Goal: Task Accomplishment & Management: Use online tool/utility

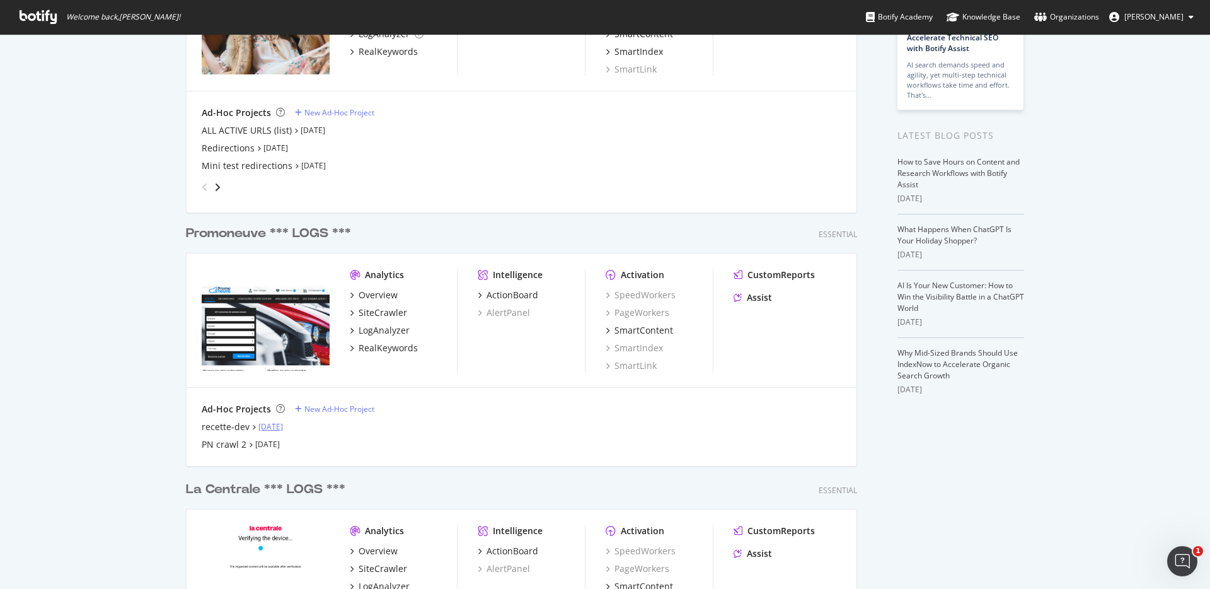
scroll to position [180, 0]
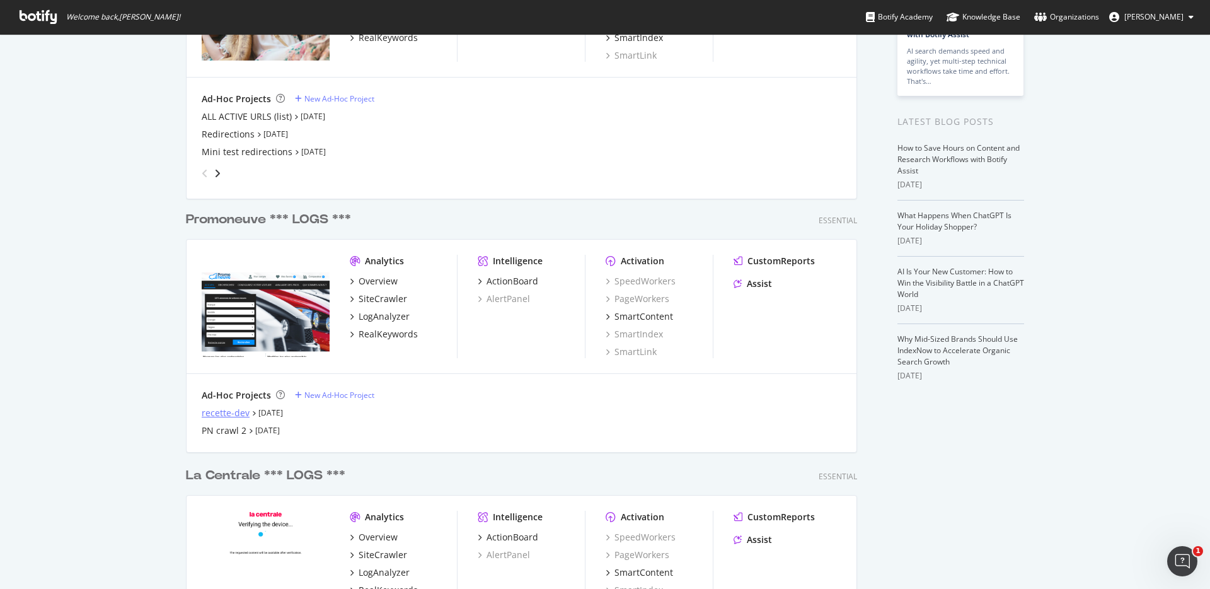
click at [220, 413] on div "recette-dev" at bounding box center [226, 413] width 48 height 13
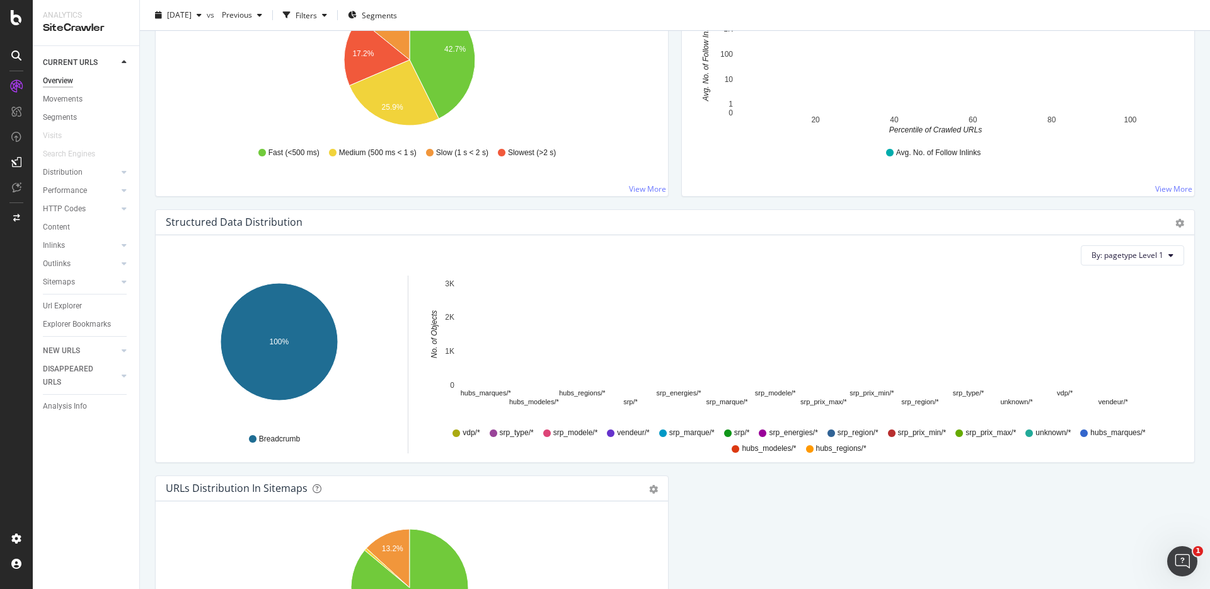
scroll to position [1045, 0]
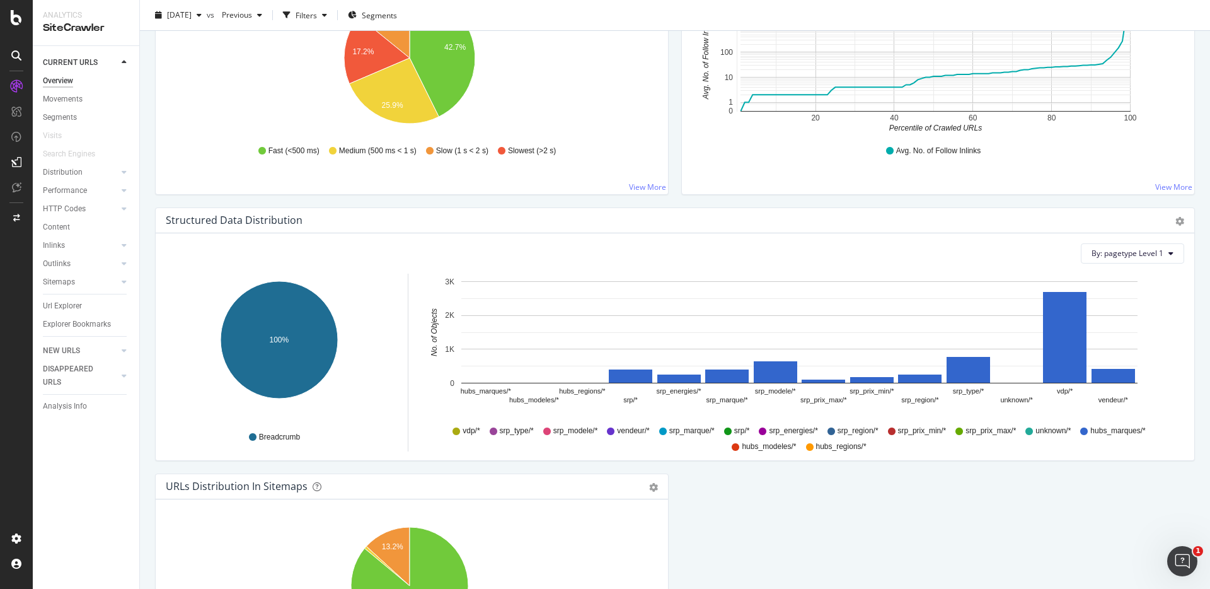
click at [504, 383] on icon "hubs_marques/* hubs_modeles/* hubs_regions/* srp/* srp_energies/* srp_marque/* …" at bounding box center [799, 347] width 751 height 146
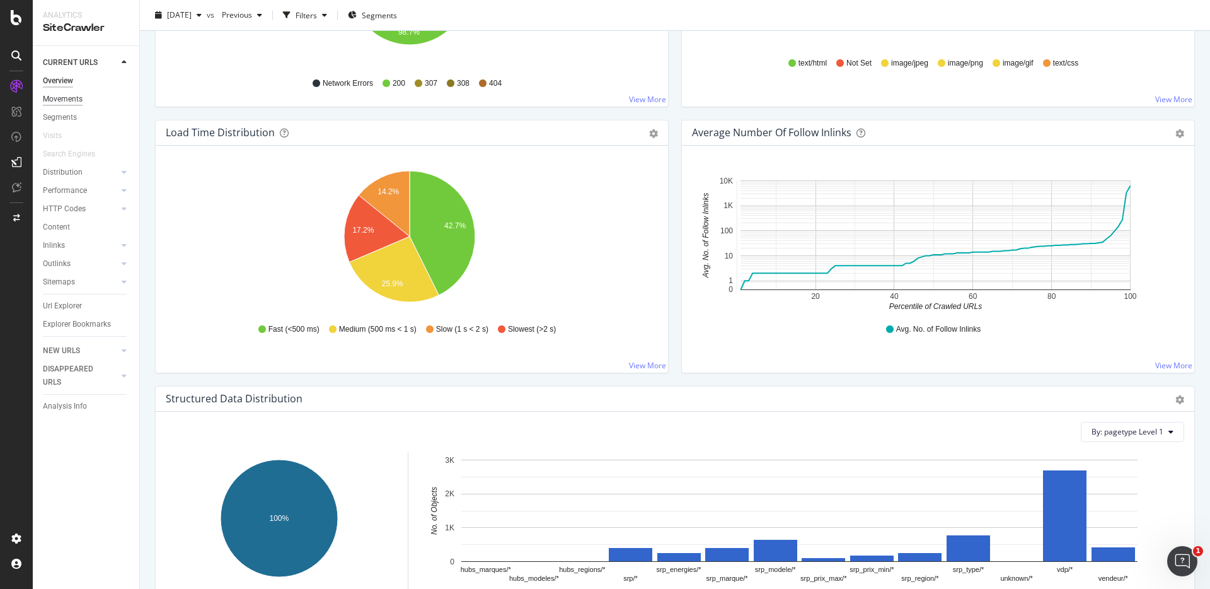
scroll to position [862, 0]
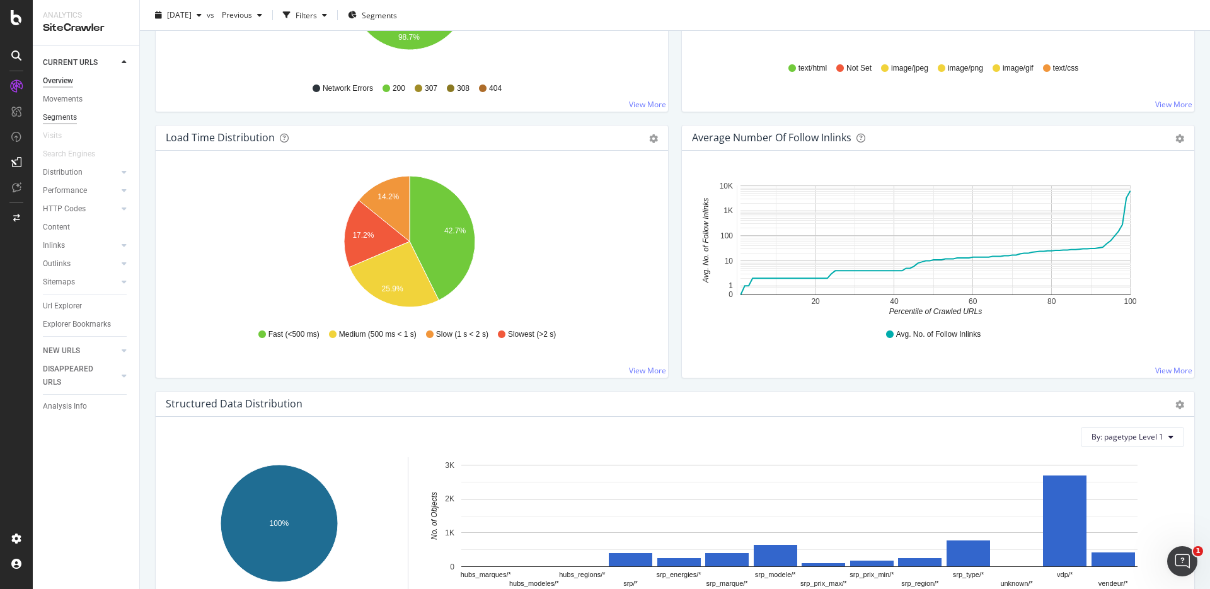
click at [63, 113] on div "Segments" at bounding box center [60, 117] width 34 height 13
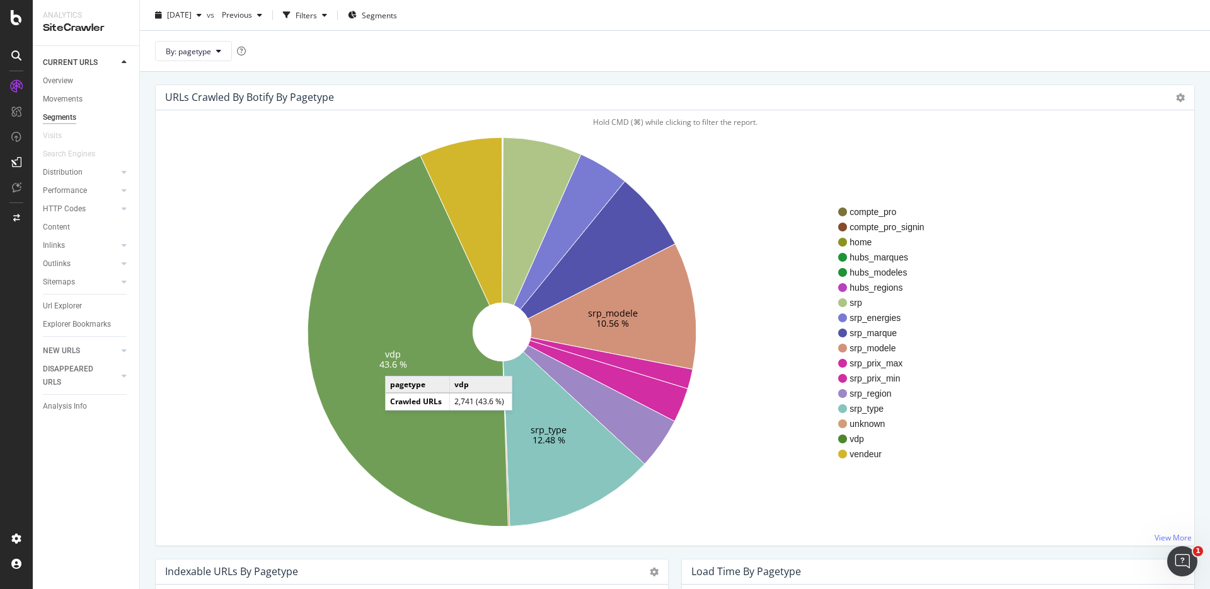
scroll to position [57, 0]
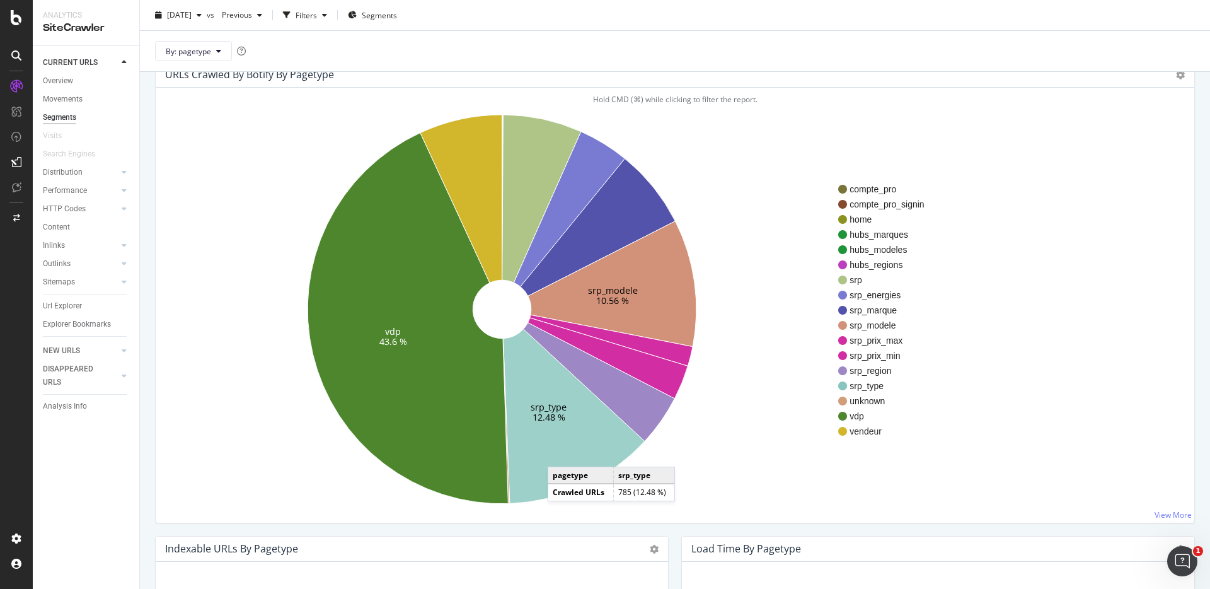
click at [560, 454] on icon at bounding box center [575, 416] width 142 height 175
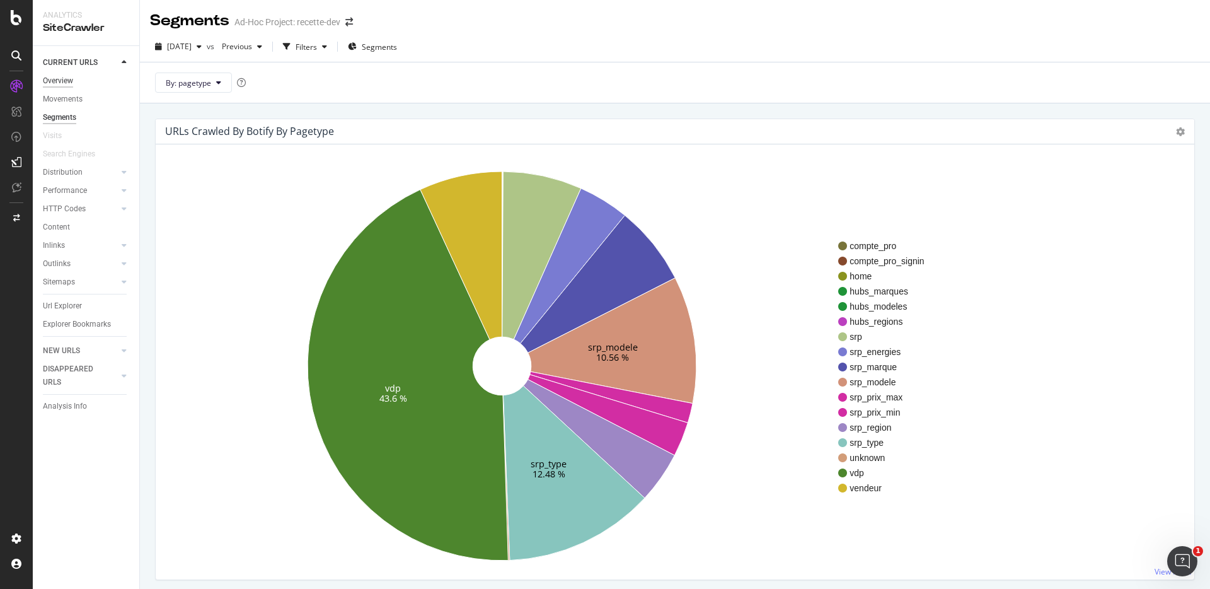
click at [55, 82] on div "Overview" at bounding box center [58, 80] width 30 height 13
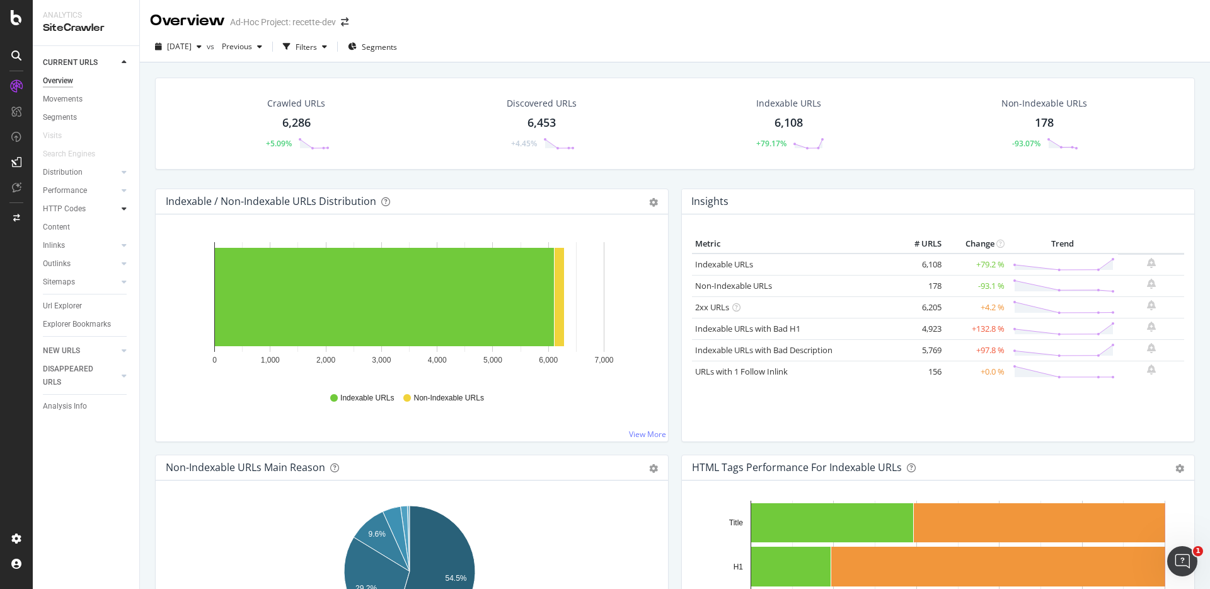
click at [125, 206] on icon at bounding box center [124, 209] width 5 height 8
click at [74, 260] on div "Insights" at bounding box center [62, 263] width 27 height 13
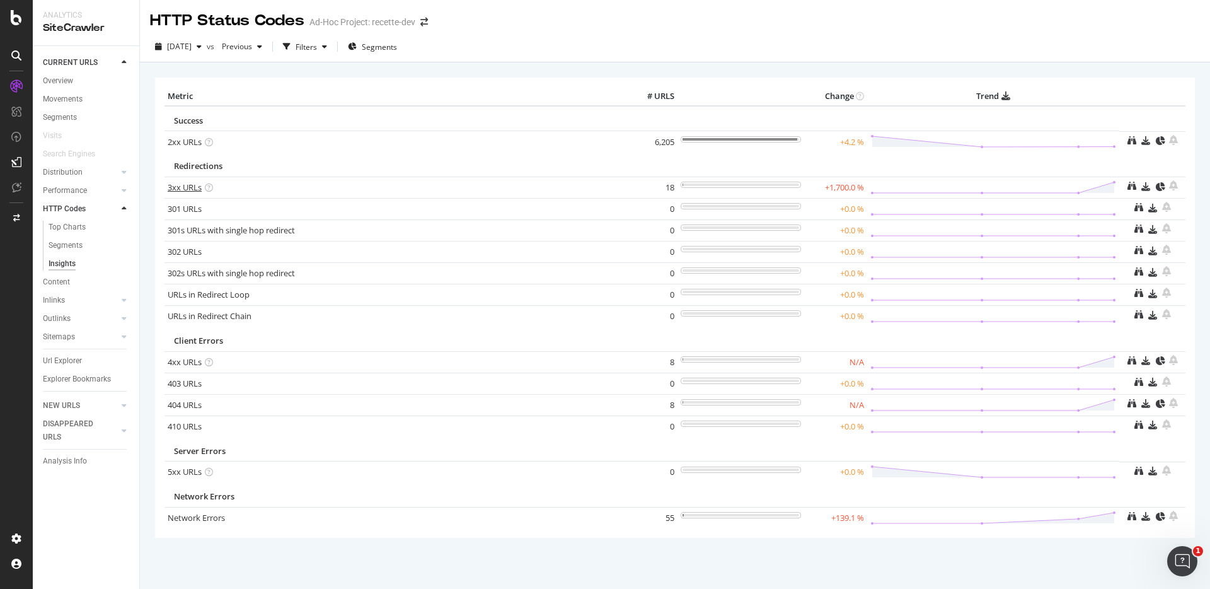
click at [185, 185] on link "3xx URLs" at bounding box center [185, 187] width 34 height 11
click at [187, 360] on link "4xx URLs" at bounding box center [185, 361] width 34 height 11
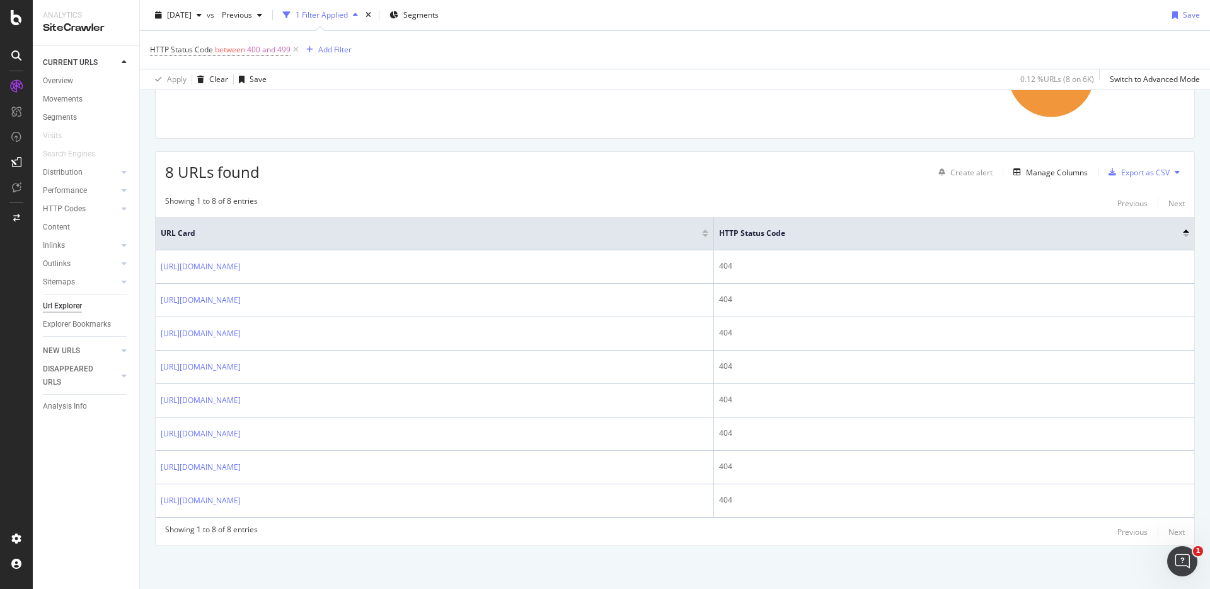
scroll to position [165, 0]
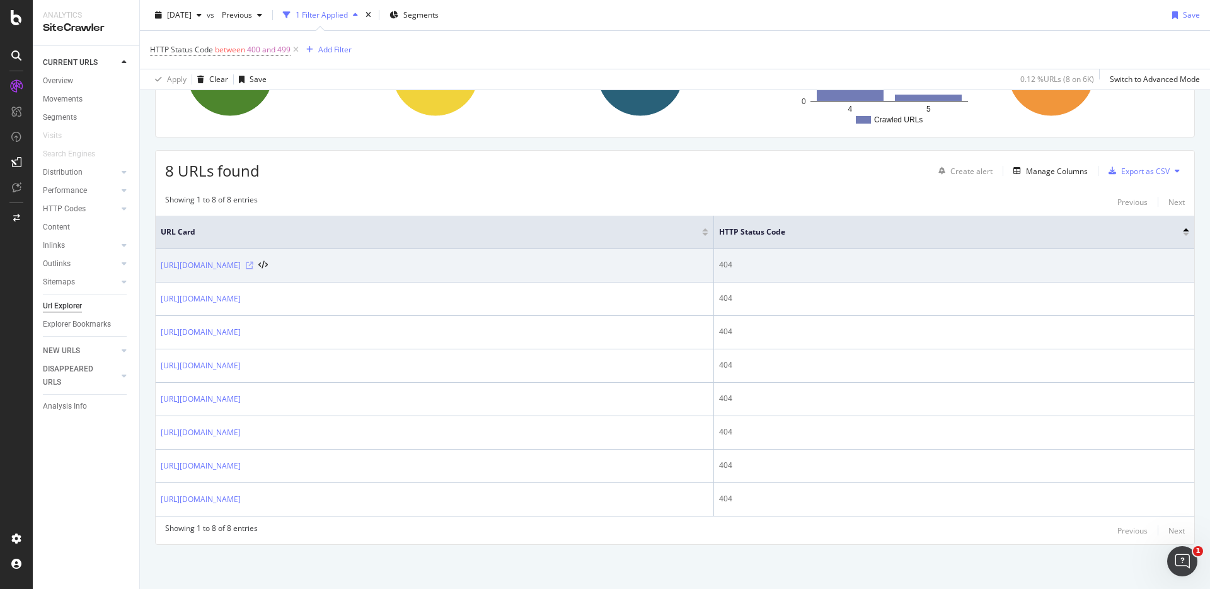
click at [253, 265] on icon at bounding box center [250, 266] width 8 height 8
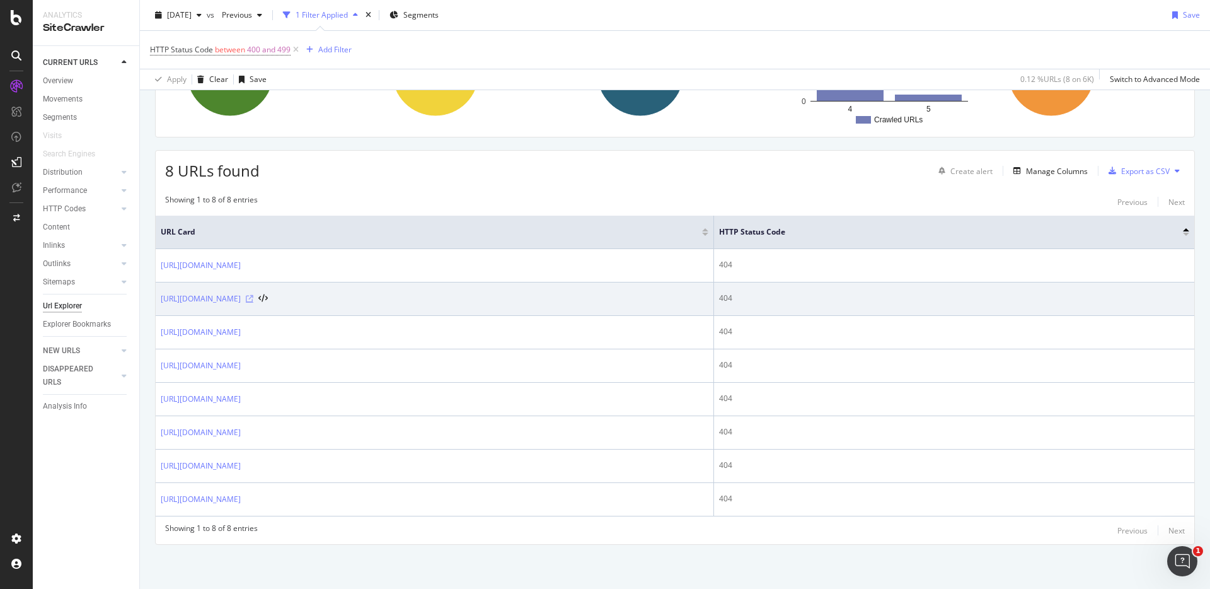
click at [253, 298] on icon at bounding box center [250, 299] width 8 height 8
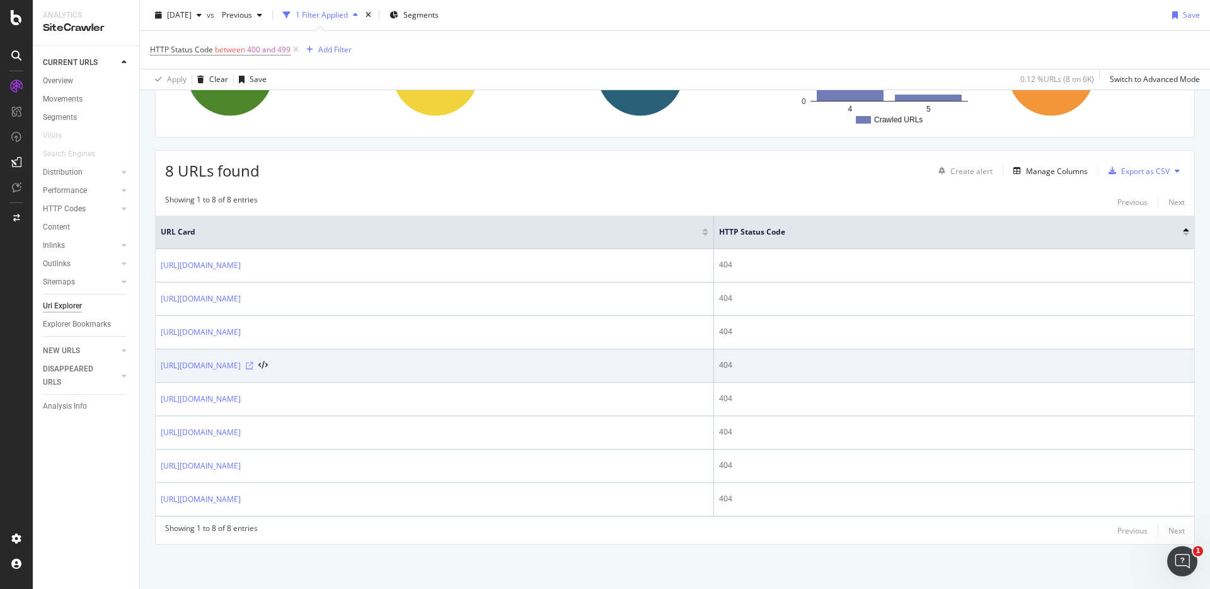
click at [253, 367] on icon at bounding box center [250, 366] width 8 height 8
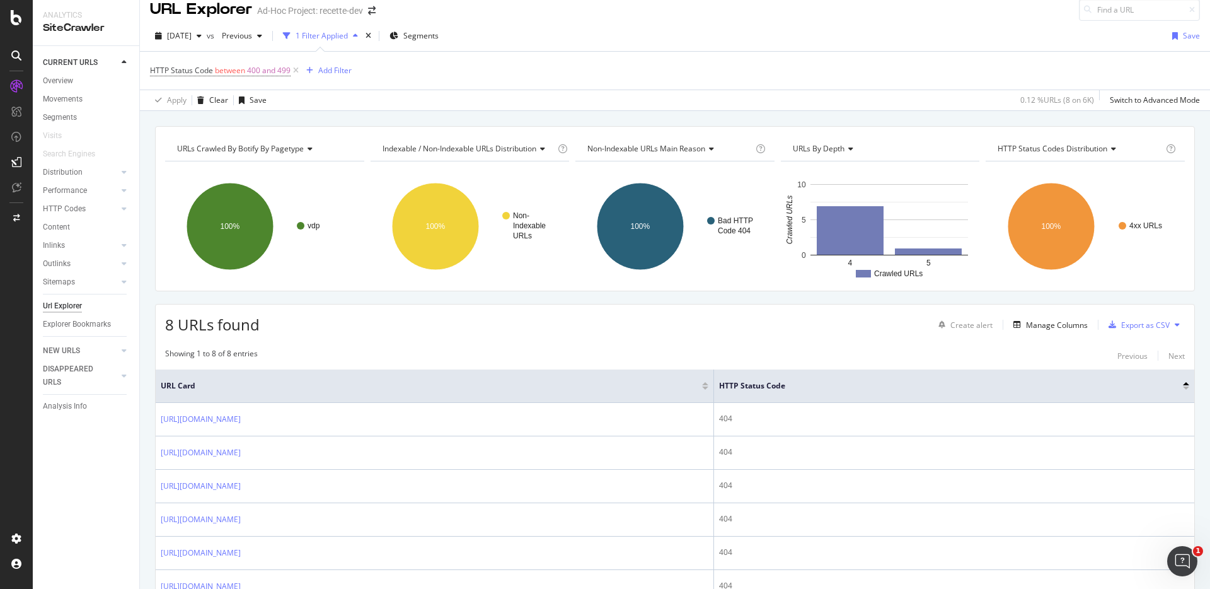
scroll to position [0, 0]
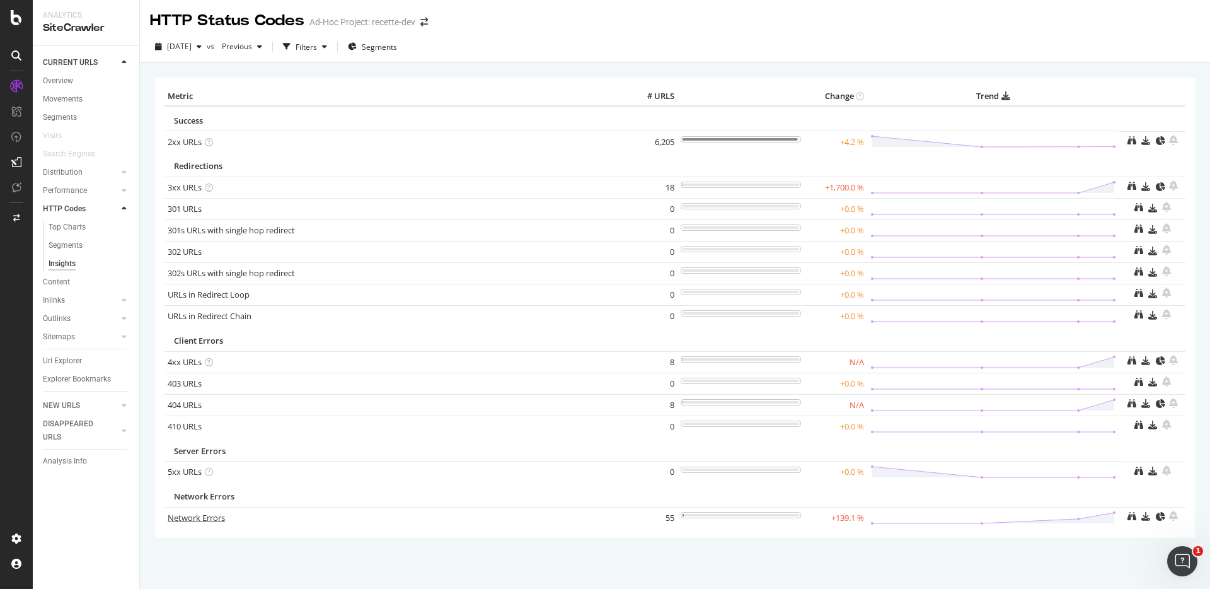
click at [205, 521] on link "Network Errors" at bounding box center [196, 517] width 57 height 11
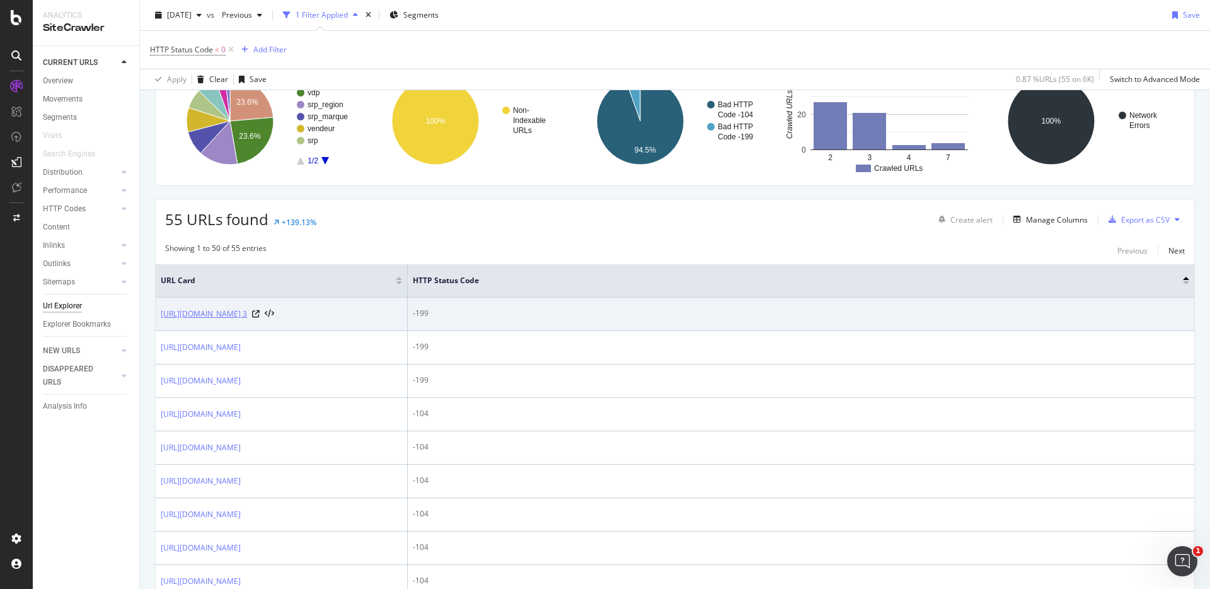
scroll to position [117, 0]
click at [260, 317] on icon at bounding box center [256, 313] width 8 height 8
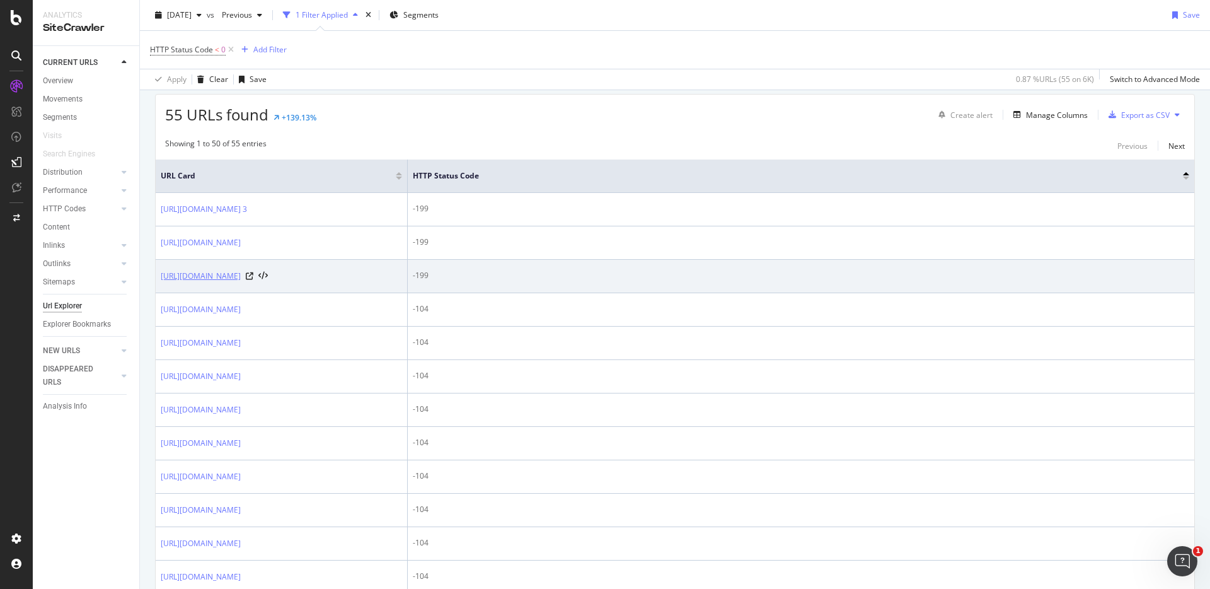
scroll to position [232, 0]
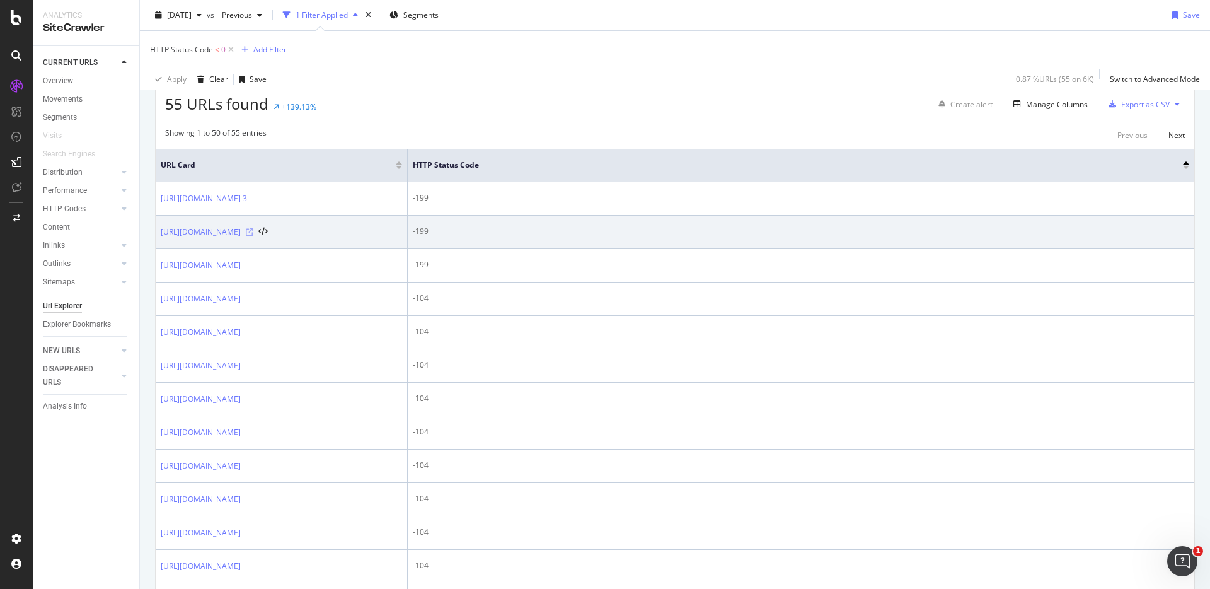
click at [253, 236] on icon at bounding box center [250, 232] width 8 height 8
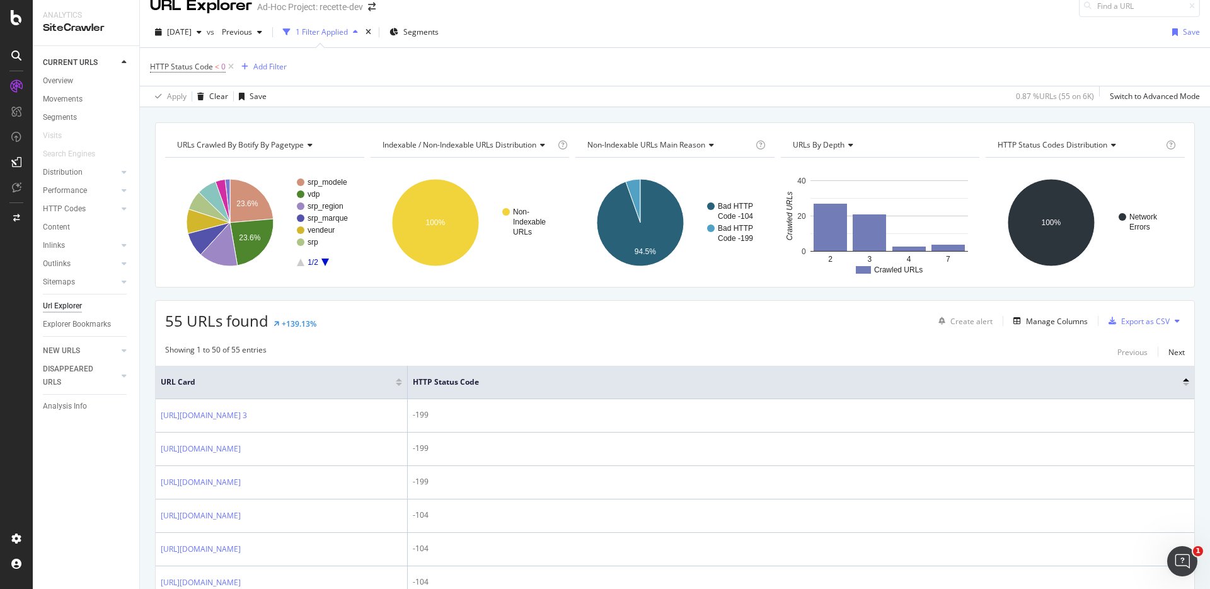
scroll to position [0, 0]
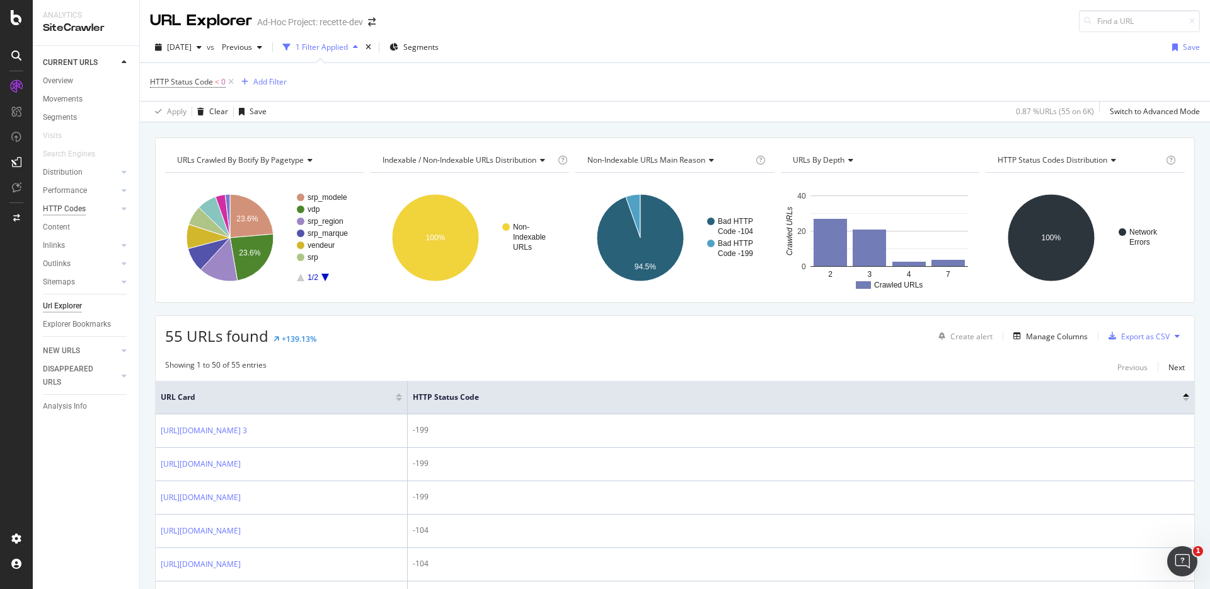
click at [66, 212] on div "HTTP Codes" at bounding box center [64, 208] width 43 height 13
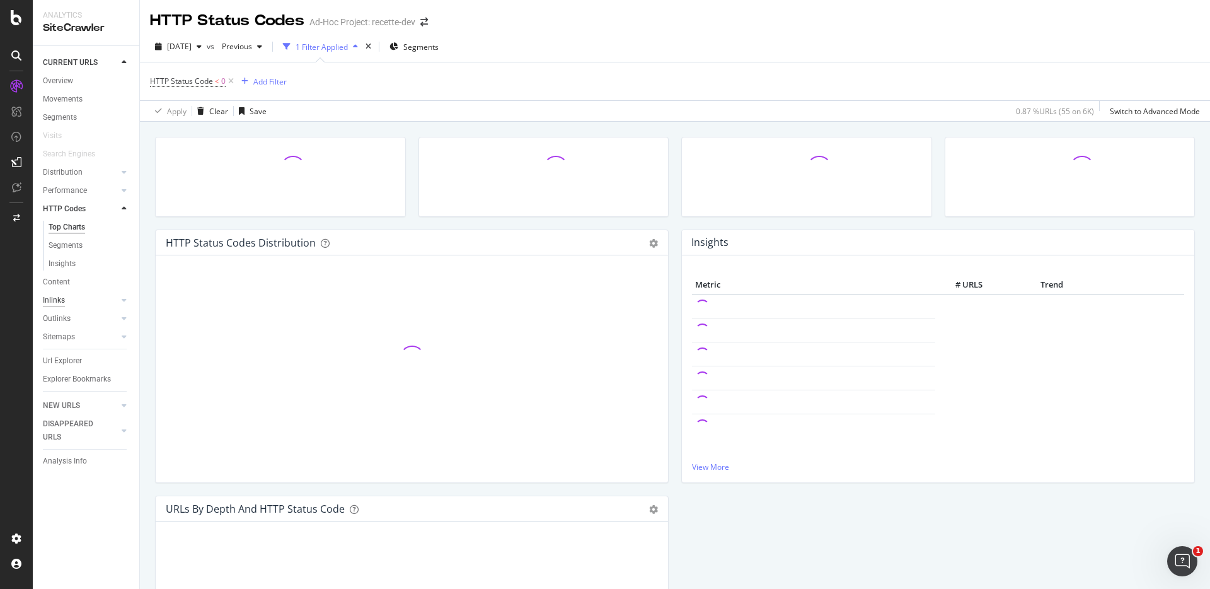
click at [61, 302] on div "Inlinks" at bounding box center [54, 300] width 22 height 13
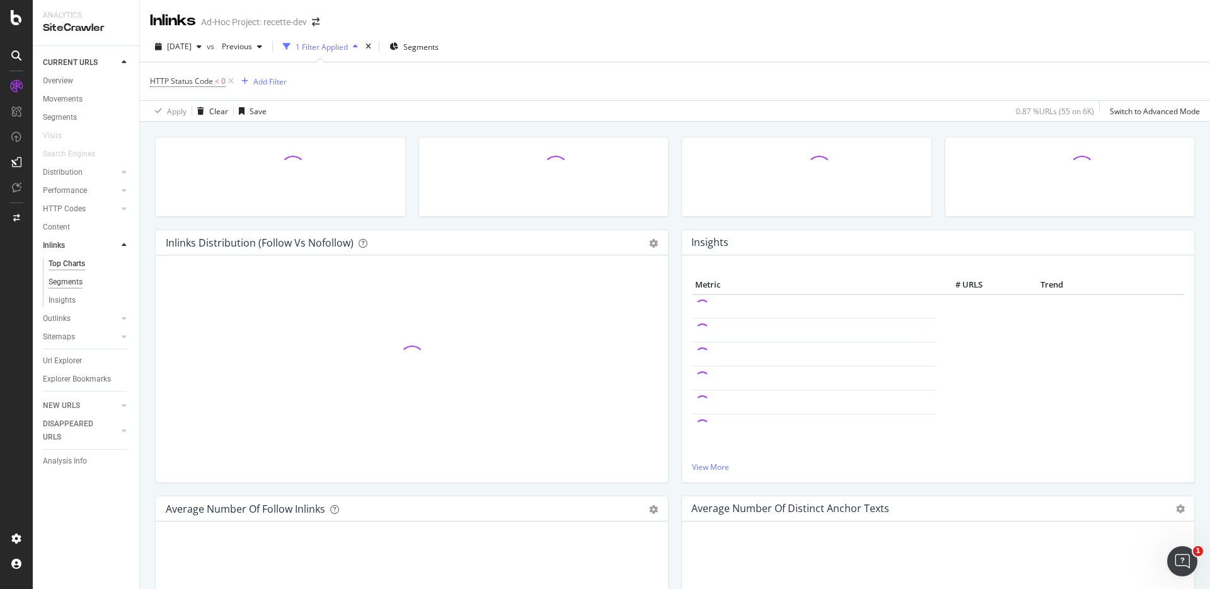
click at [74, 282] on div "Segments" at bounding box center [66, 281] width 34 height 13
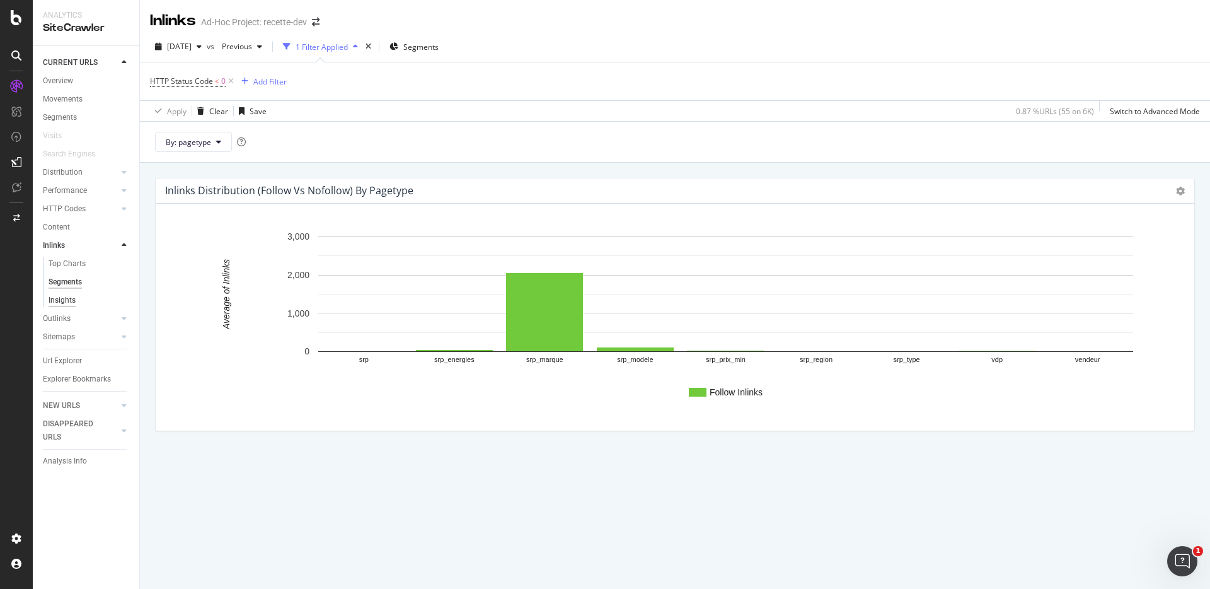
click at [73, 301] on div "Insights" at bounding box center [62, 300] width 27 height 13
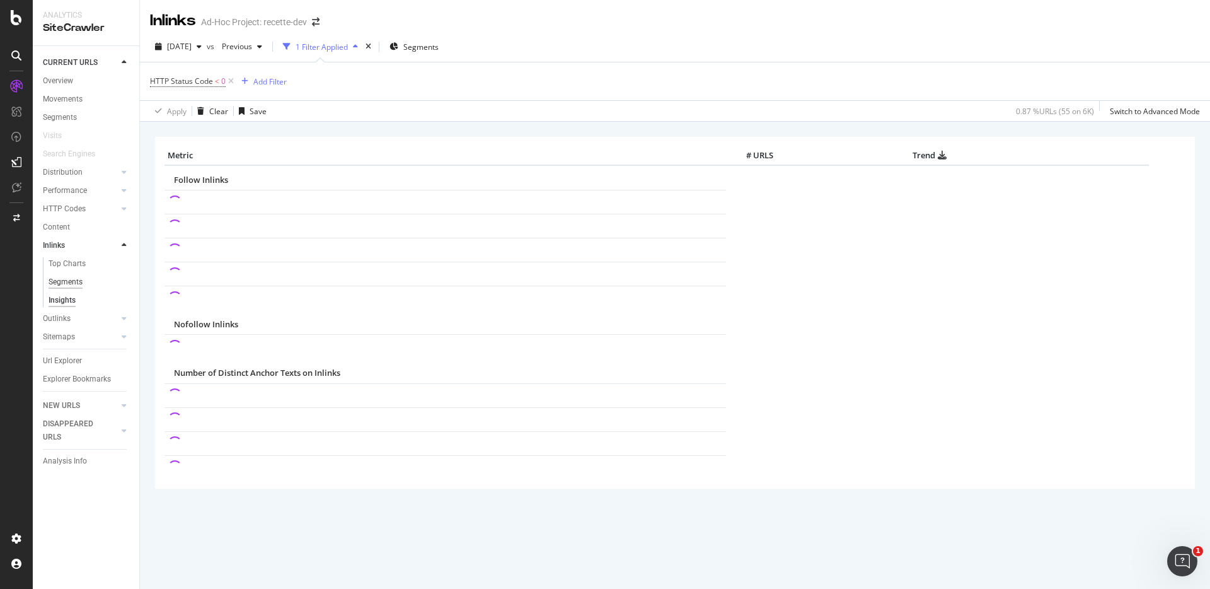
click at [76, 284] on div "Segments" at bounding box center [66, 281] width 34 height 13
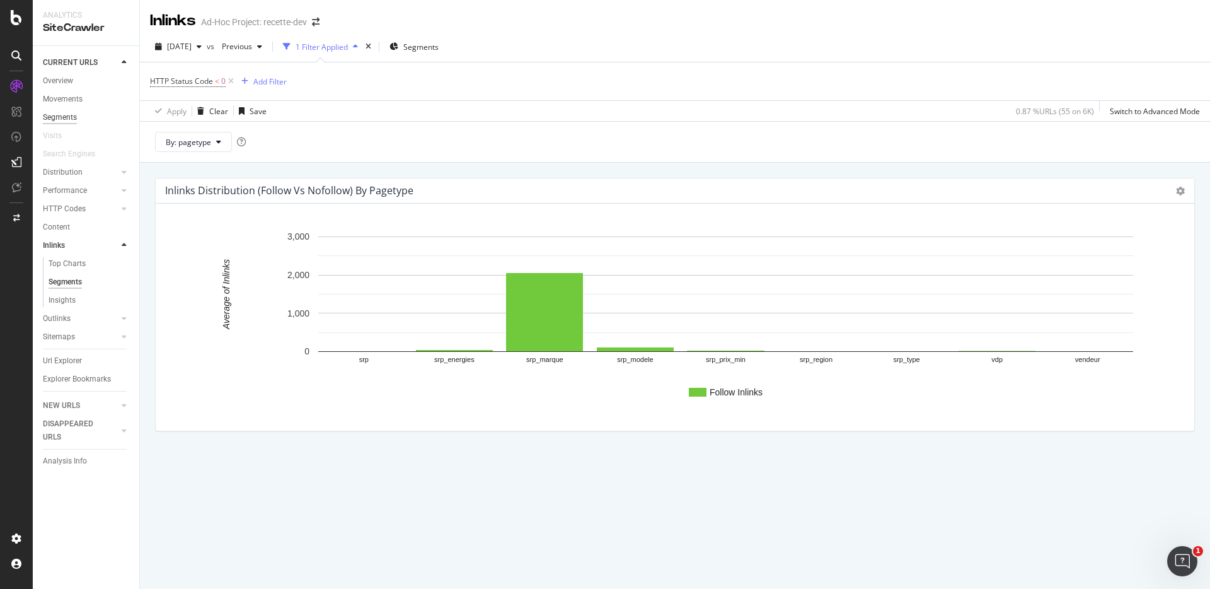
click at [59, 115] on div "Segments" at bounding box center [60, 117] width 34 height 13
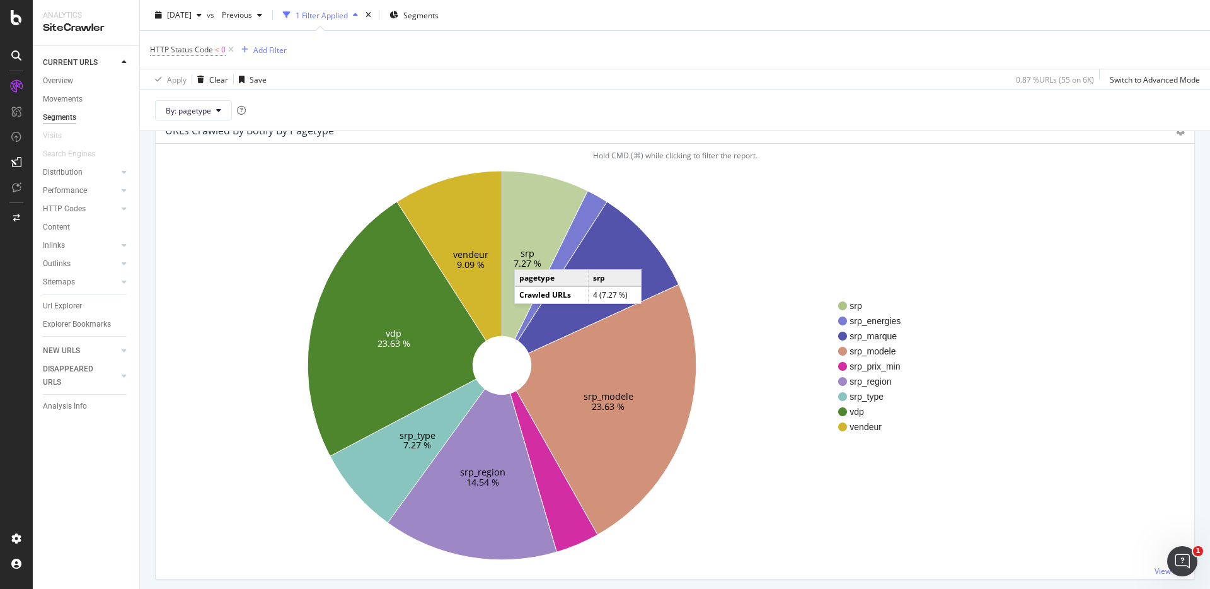
scroll to position [59, 0]
click at [531, 234] on icon at bounding box center [545, 255] width 86 height 168
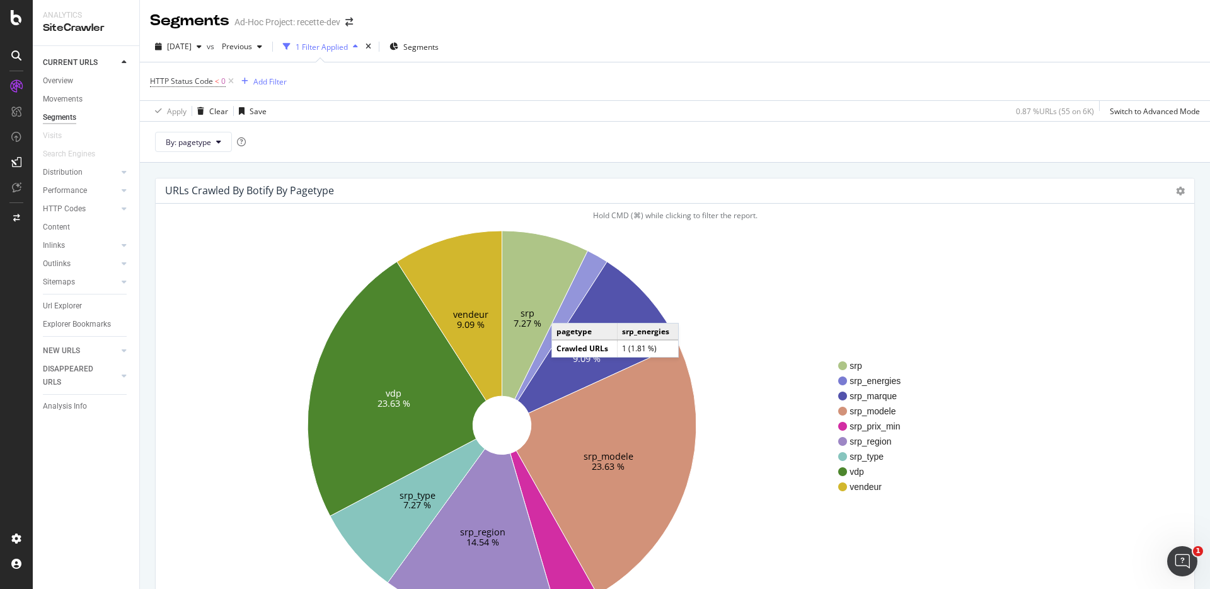
click at [564, 310] on icon at bounding box center [561, 325] width 92 height 150
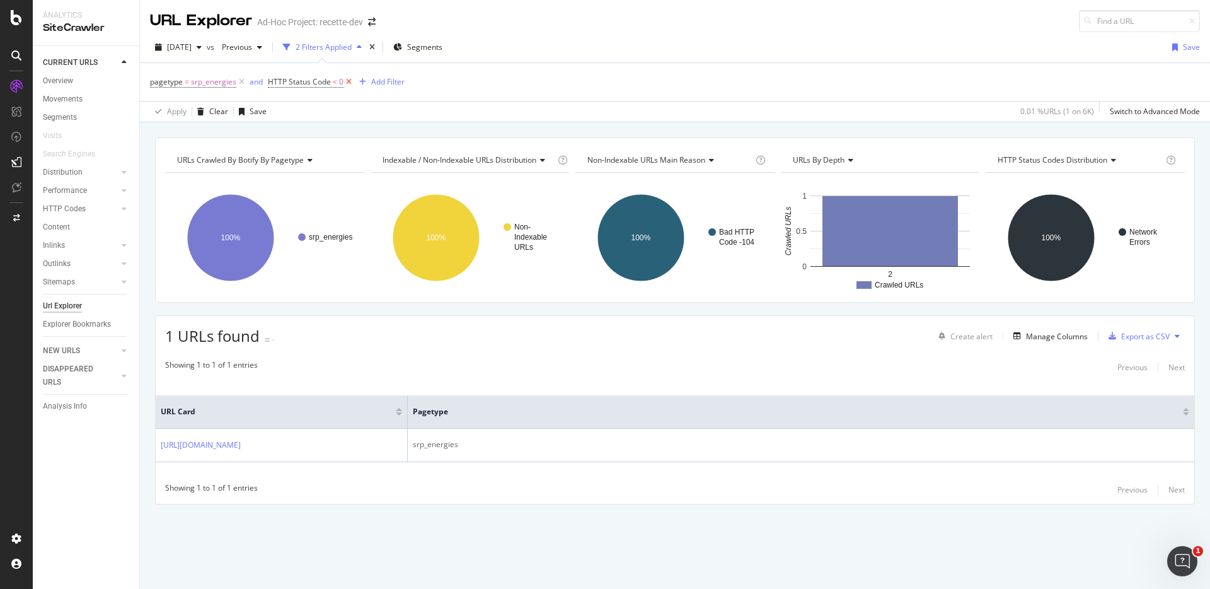
click at [347, 78] on icon at bounding box center [349, 82] width 11 height 13
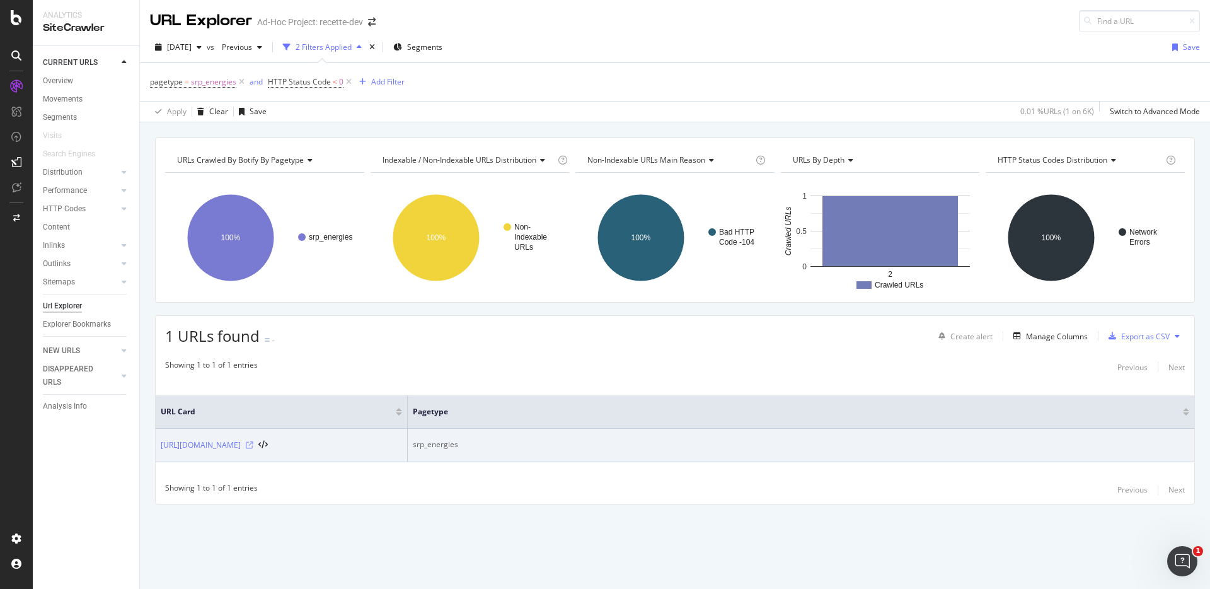
click at [253, 444] on icon at bounding box center [250, 445] width 8 height 8
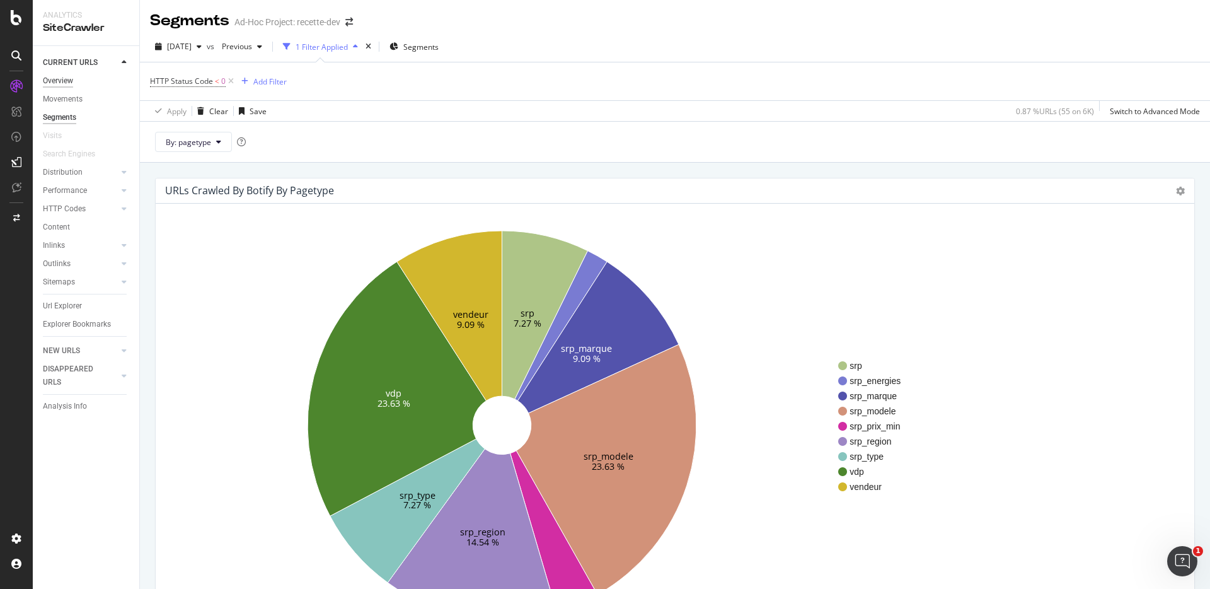
click at [57, 79] on div "Overview" at bounding box center [58, 80] width 30 height 13
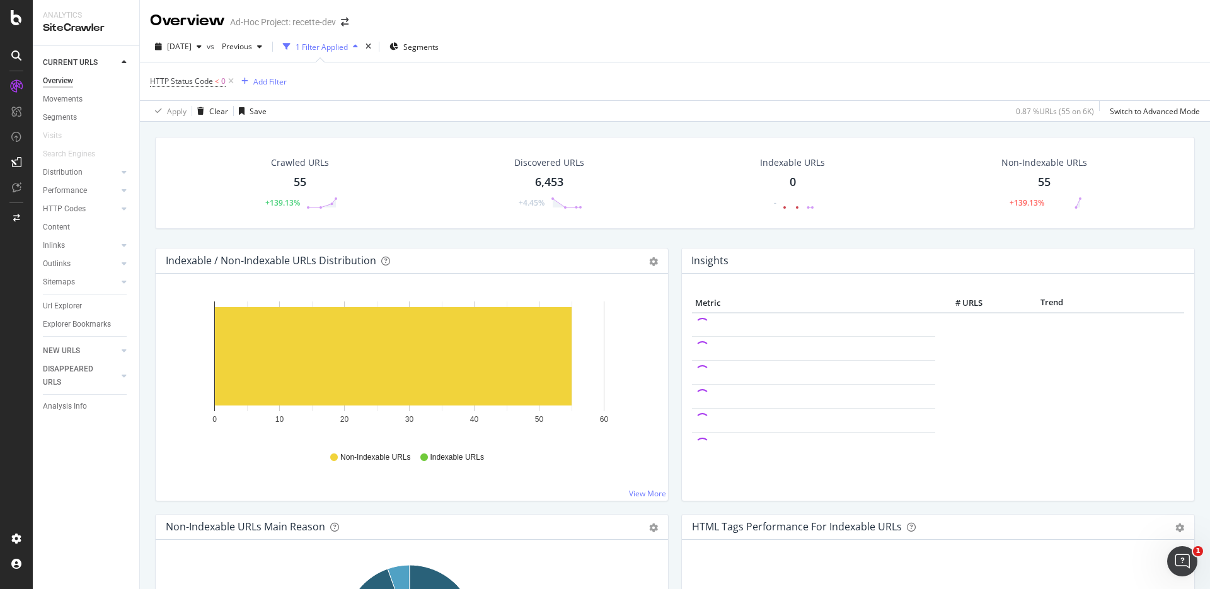
click at [231, 76] on icon at bounding box center [231, 81] width 11 height 13
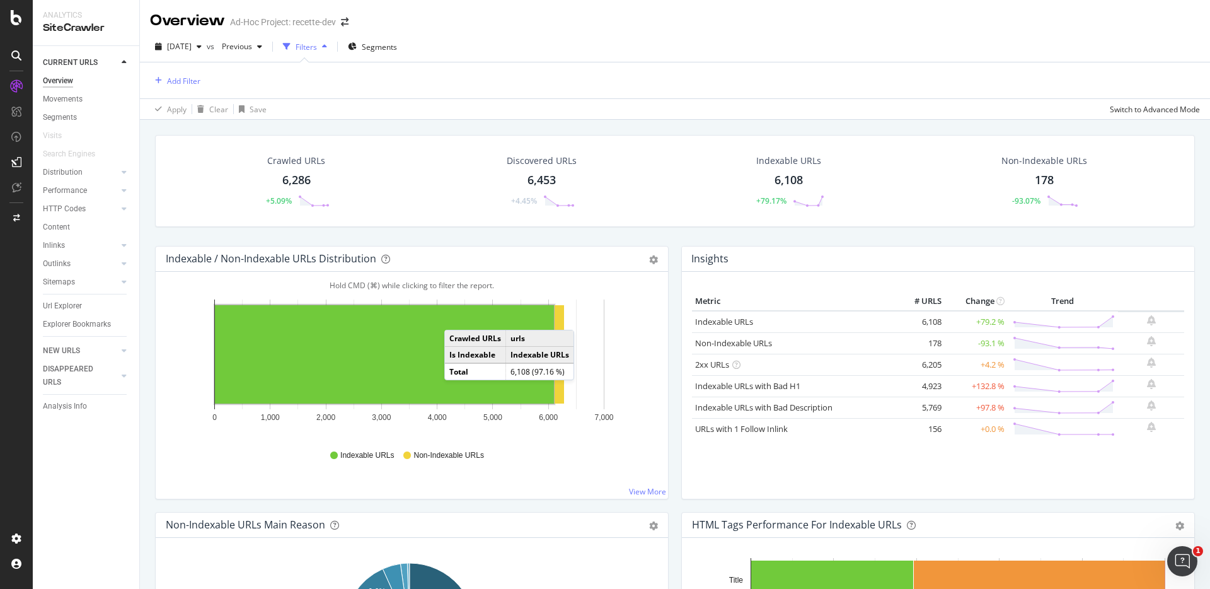
click at [1039, 177] on div "178" at bounding box center [1044, 180] width 19 height 16
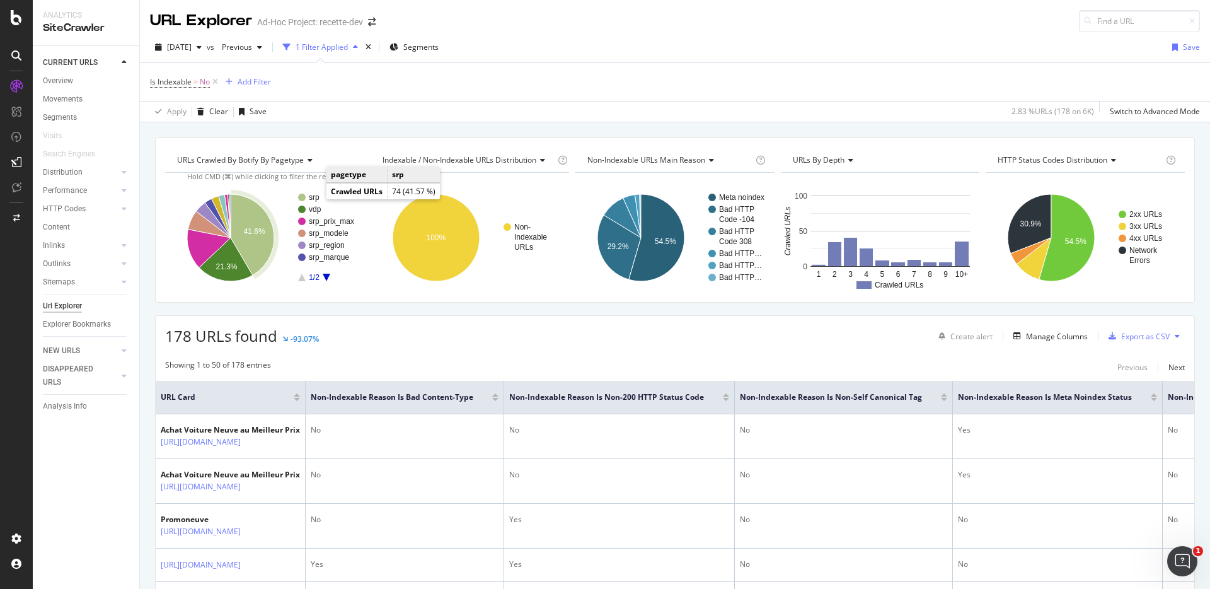
click at [314, 195] on text "srp" at bounding box center [314, 197] width 11 height 9
click at [194, 251] on icon "A chart." at bounding box center [208, 248] width 43 height 38
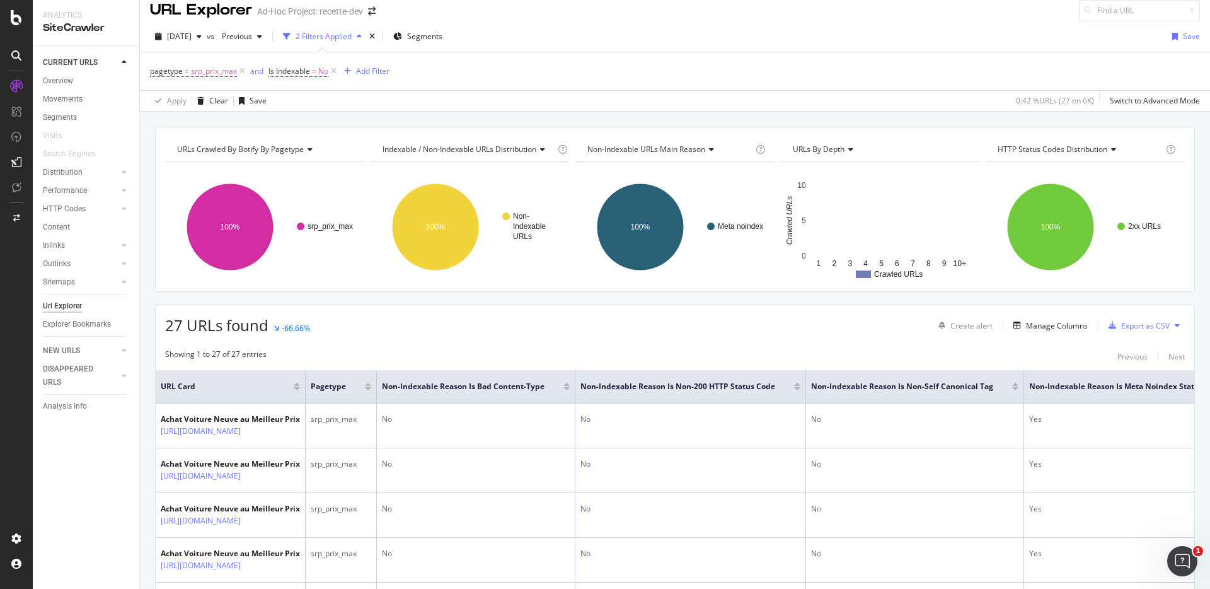
scroll to position [9, 0]
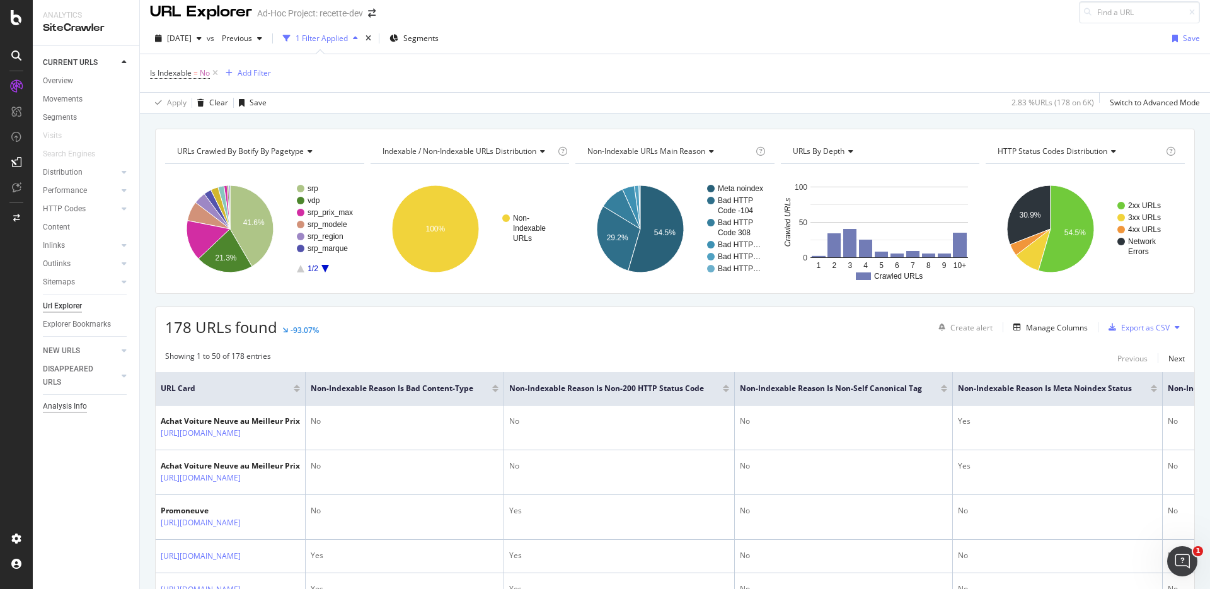
click at [69, 407] on div "Analysis Info" at bounding box center [65, 406] width 44 height 13
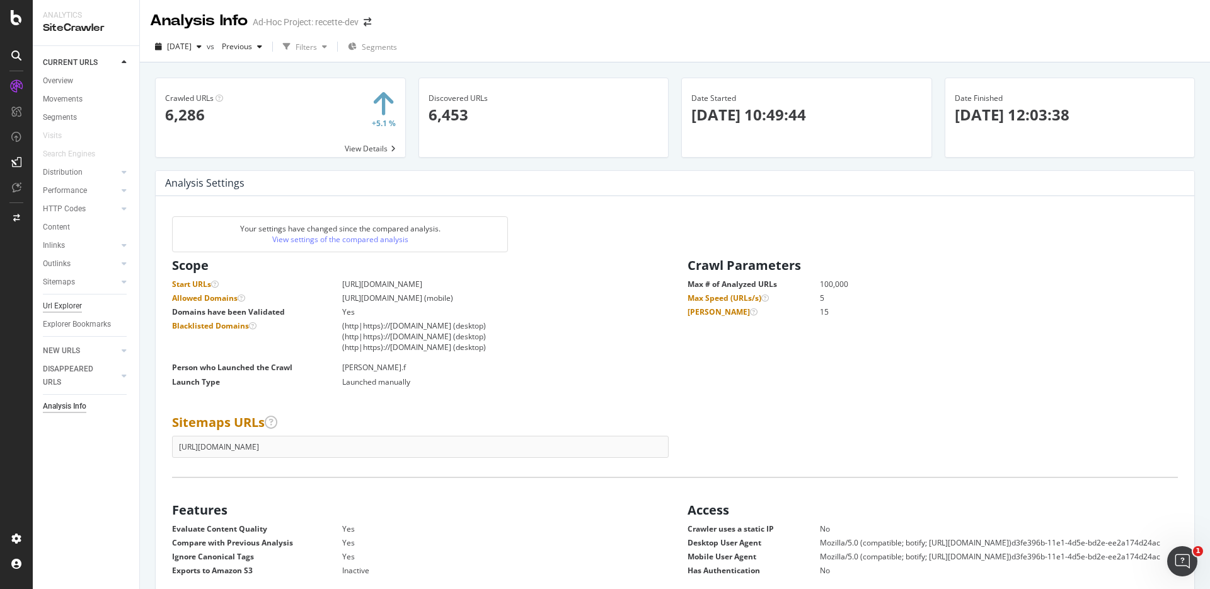
scroll to position [192, 481]
click at [64, 536] on div "Segment Editor" at bounding box center [99, 533] width 120 height 10
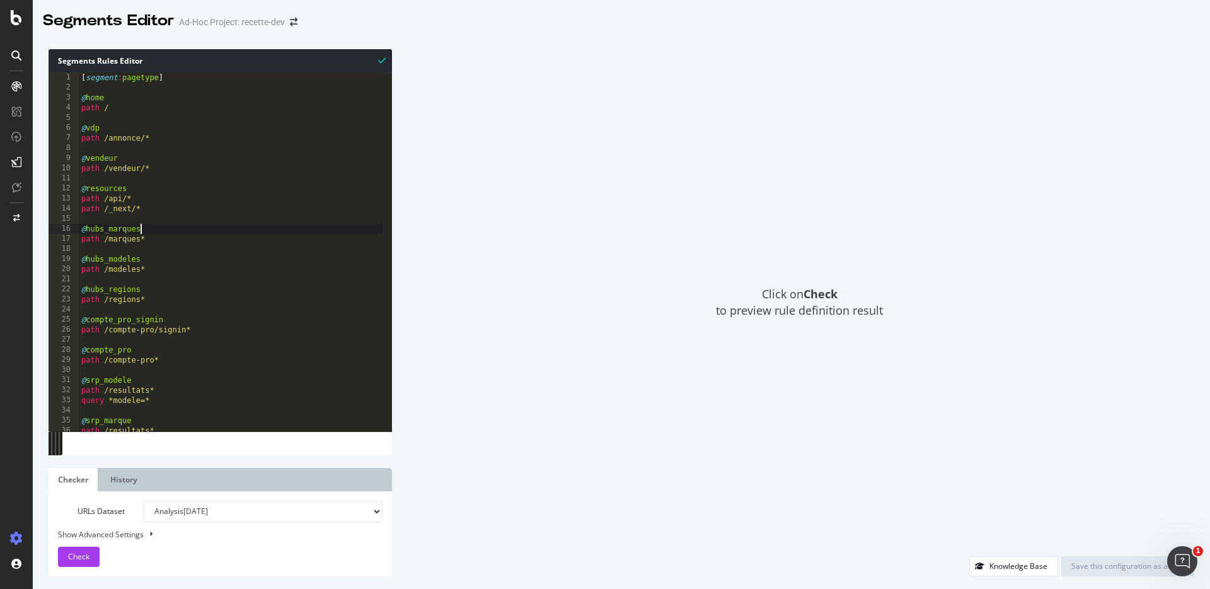
click at [175, 234] on div "[ segment : pagetype ] @ home path / @ vdp path /annonce/* @ vendeur path /vend…" at bounding box center [231, 261] width 304 height 379
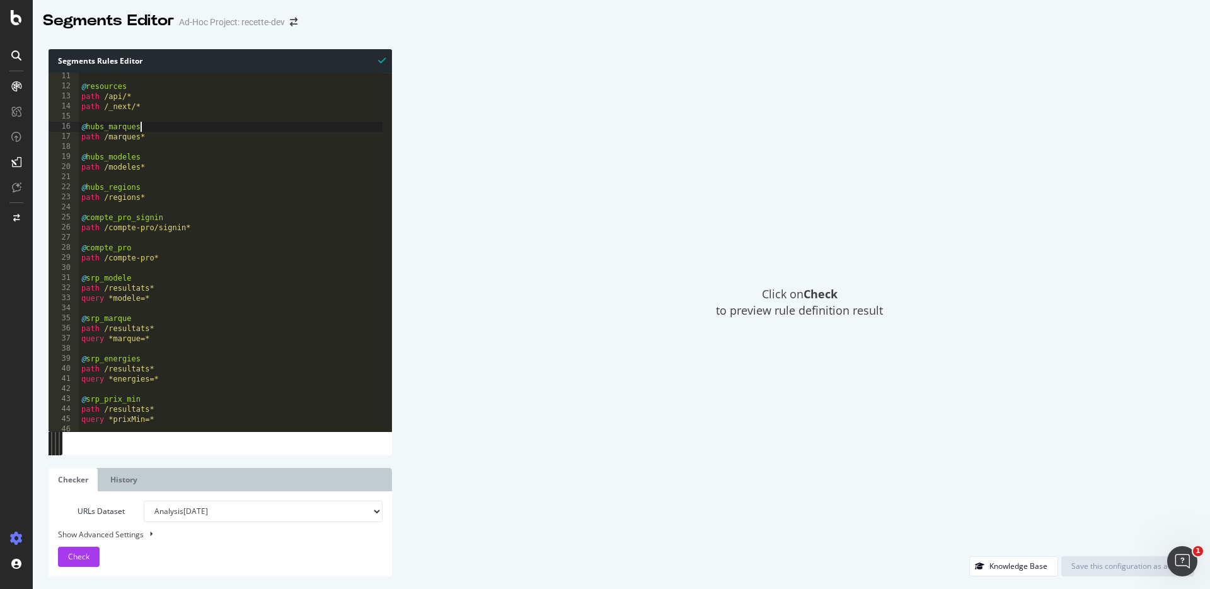
scroll to position [103, 0]
click at [130, 284] on div "@ resources path /api/* path /_next/* @ hubs_marques path /marques* @ hubs_mode…" at bounding box center [231, 260] width 304 height 379
click at [204, 308] on div "@ resources path /api/* path /_next/* @ hubs_marques path /marques* @ hubs_mode…" at bounding box center [231, 260] width 304 height 379
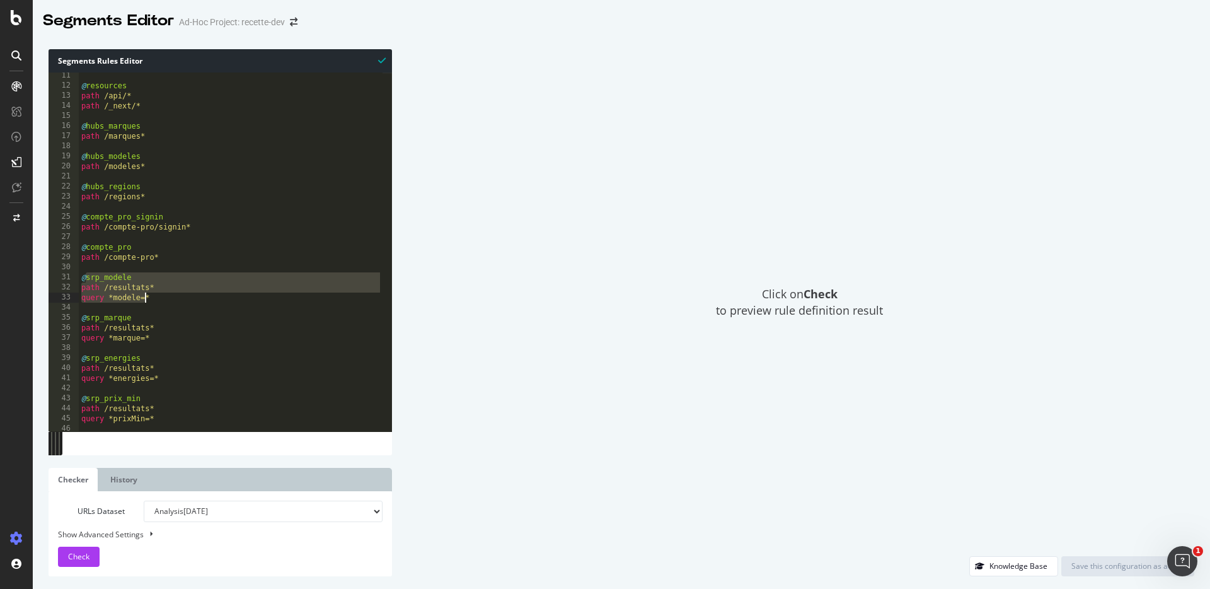
drag, startPoint x: 84, startPoint y: 277, endPoint x: 146, endPoint y: 298, distance: 65.8
click at [146, 298] on div "@ resources path /api/* path /_next/* @ hubs_marques path /marques* @ hubs_mode…" at bounding box center [231, 260] width 304 height 379
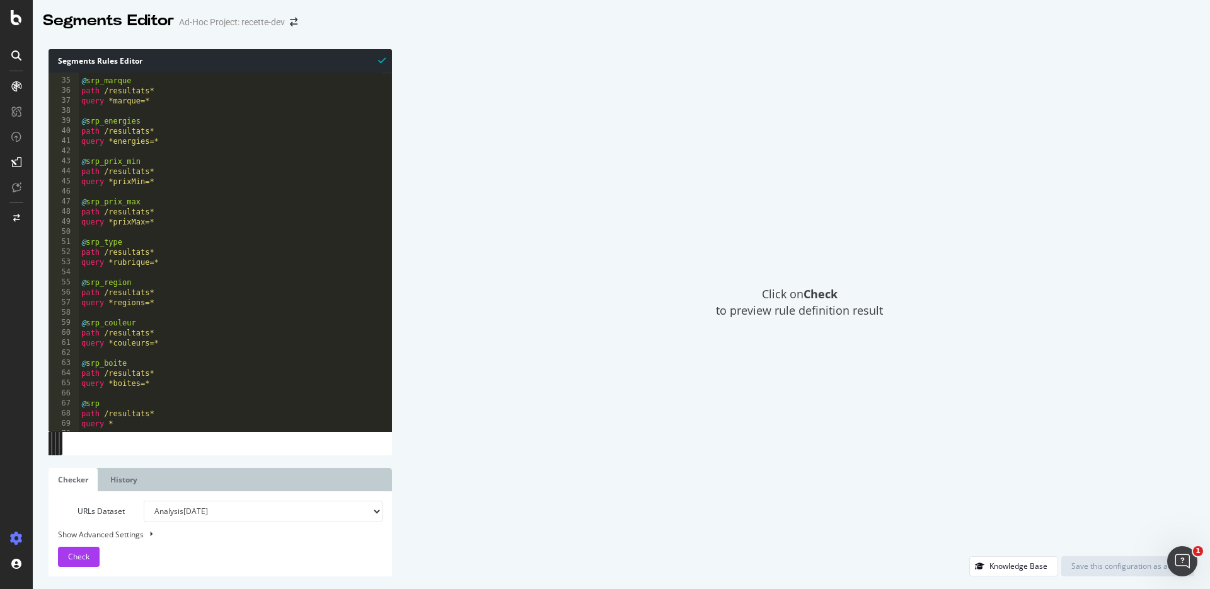
scroll to position [367, 0]
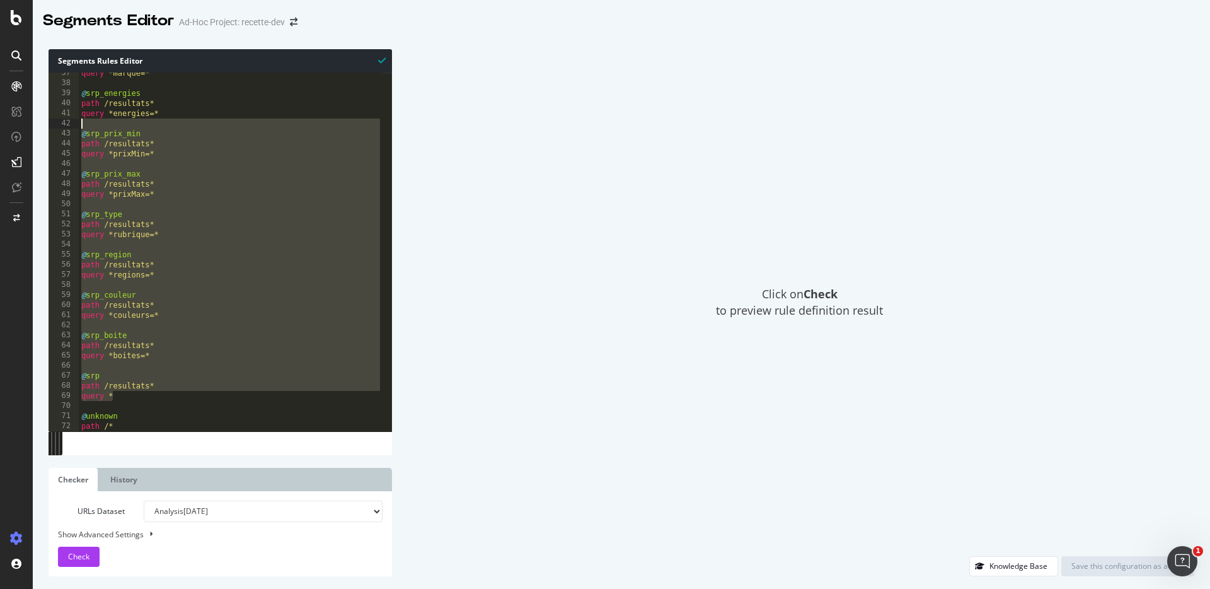
drag, startPoint x: 134, startPoint y: 398, endPoint x: 82, endPoint y: 152, distance: 251.8
click at [74, 128] on div "37 38 39 40 41 42 43 44 45 46 47 48 49 50 51 52 53 54 55 56 57 58 59 60 61 62 6…" at bounding box center [221, 251] width 344 height 359
click at [186, 367] on div "query *marque=* @ srp_energies path /resultats* query *energies=* @ srp_prix_mi…" at bounding box center [231, 257] width 304 height 379
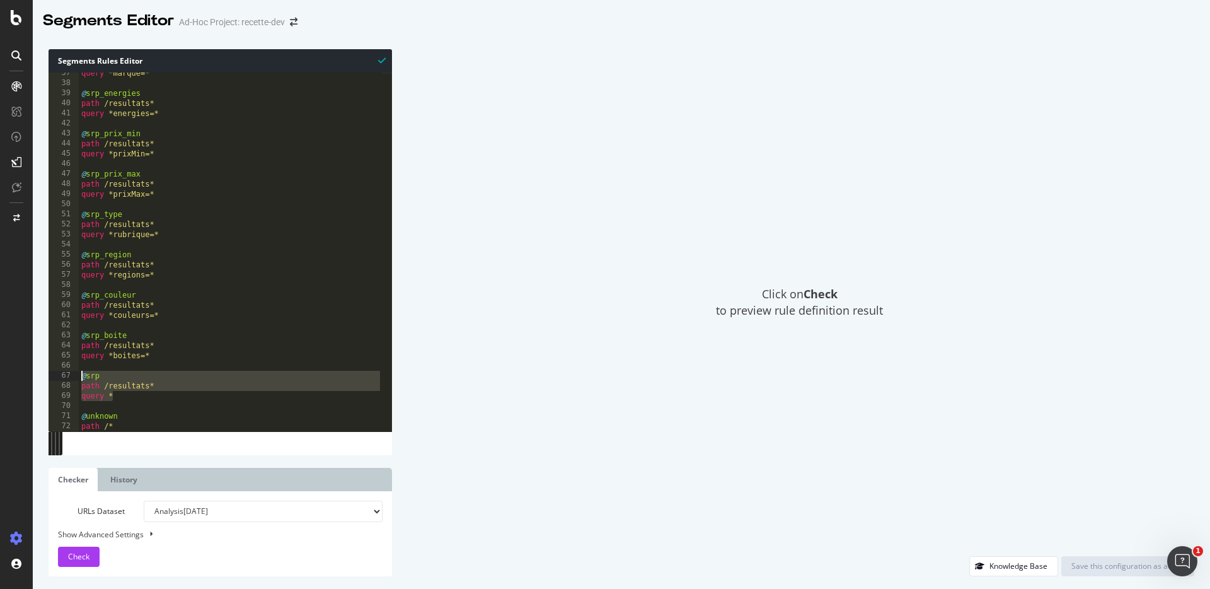
drag, startPoint x: 120, startPoint y: 397, endPoint x: 66, endPoint y: 374, distance: 59.6
click at [66, 374] on div "37 38 39 40 41 42 43 44 45 46 47 48 49 50 51 52 53 54 55 56 57 58 59 60 61 62 6…" at bounding box center [221, 251] width 344 height 359
type textarea "@srp path /resultats*"
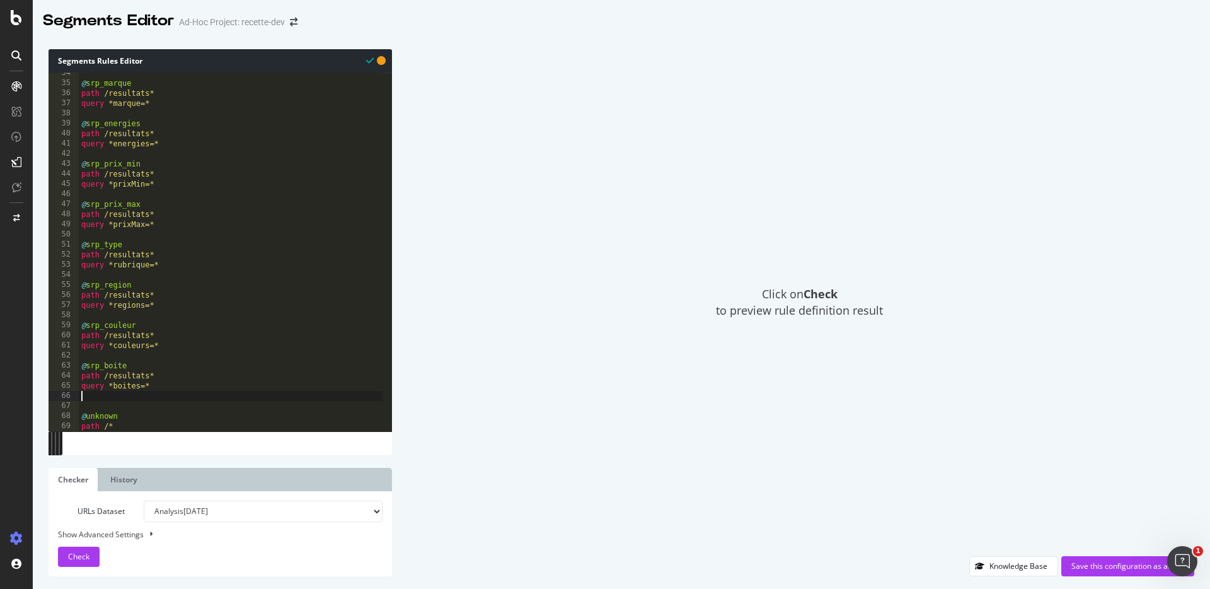
scroll to position [327, 0]
type textarea "query *boites=*"
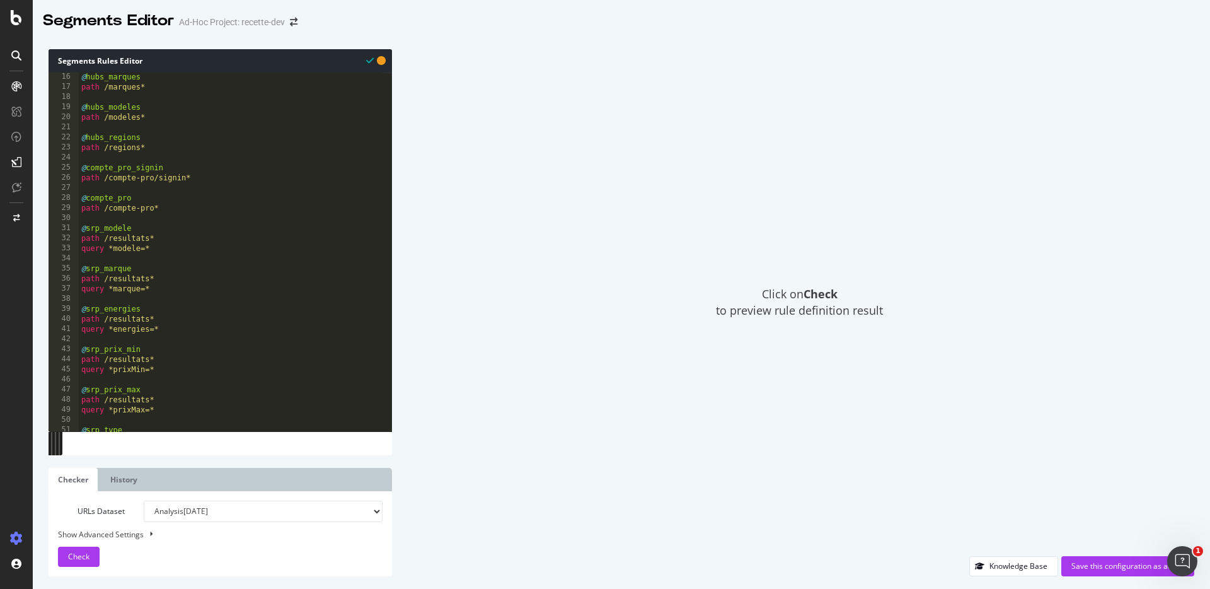
scroll to position [151, 0]
click at [103, 217] on div "@ hubs_marques path /marques* @ hubs_modeles path /modeles* @ hubs_regions path…" at bounding box center [231, 252] width 304 height 379
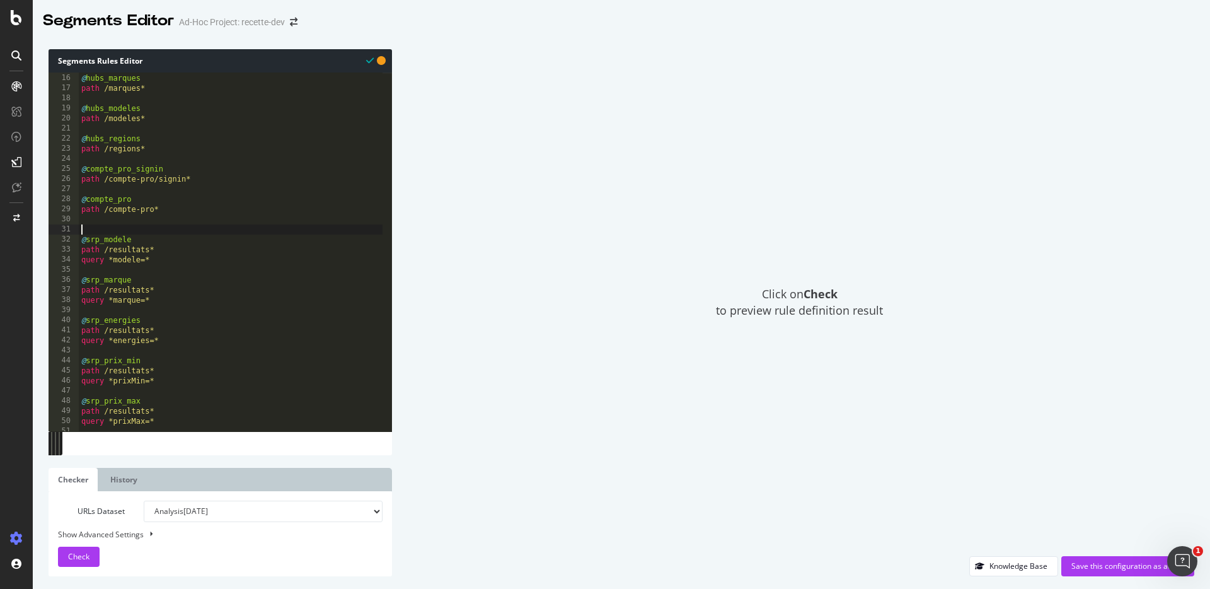
paste textarea "query *"
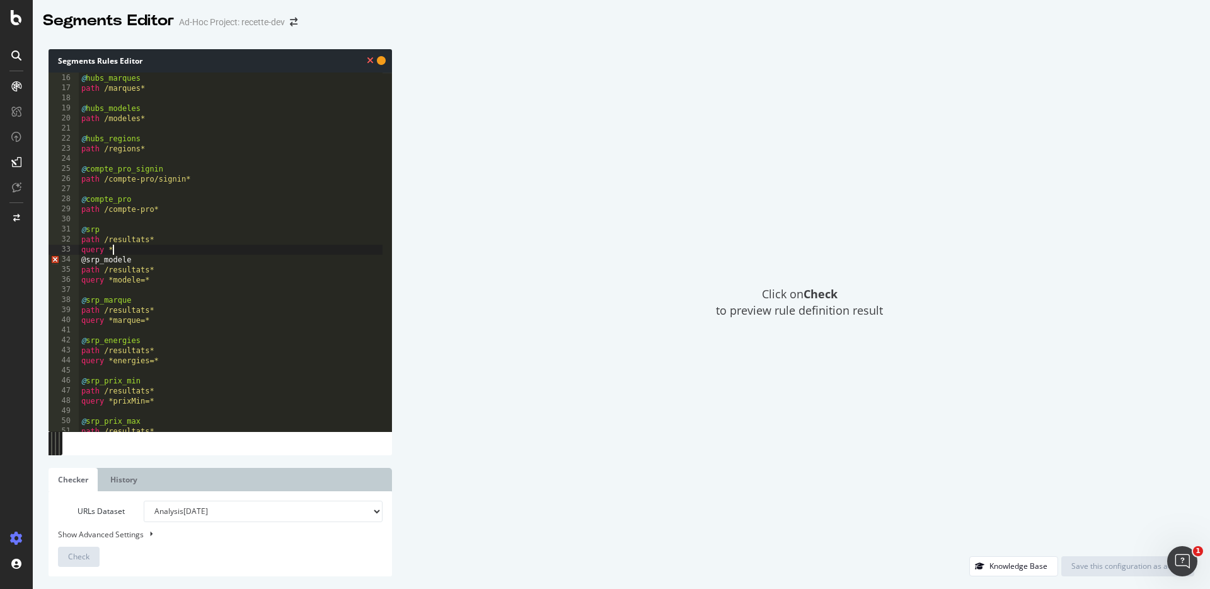
type textarea "query *"
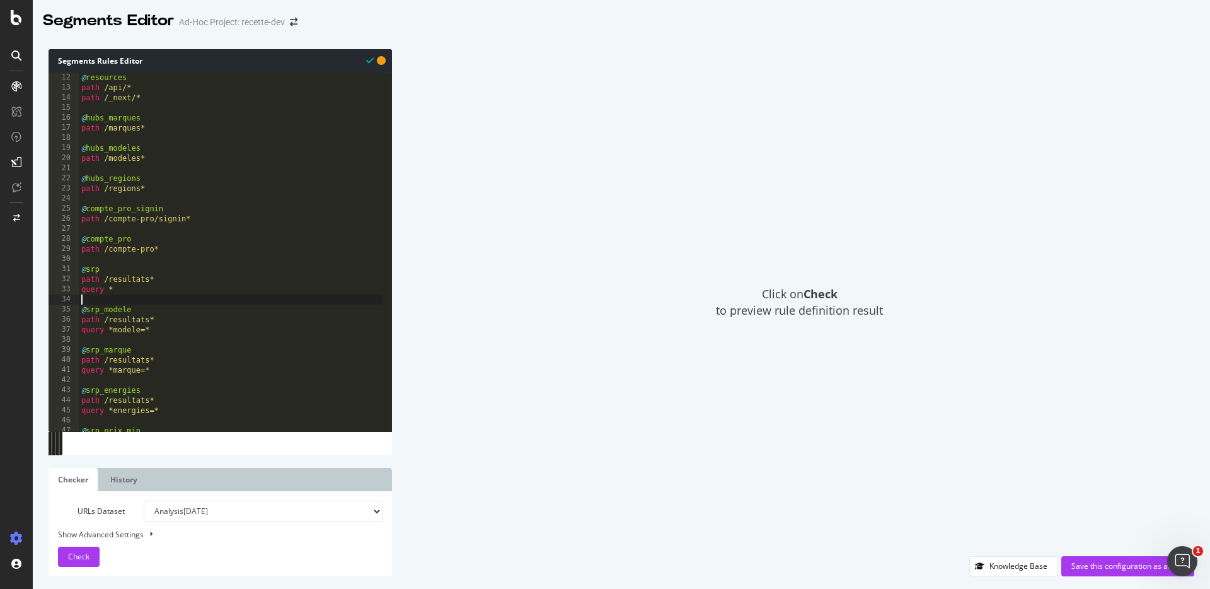
scroll to position [112, 0]
click at [173, 333] on div "@ resources path /api/* path /_next/* @ hubs_marques path /marques* @ hubs_mode…" at bounding box center [231, 261] width 304 height 379
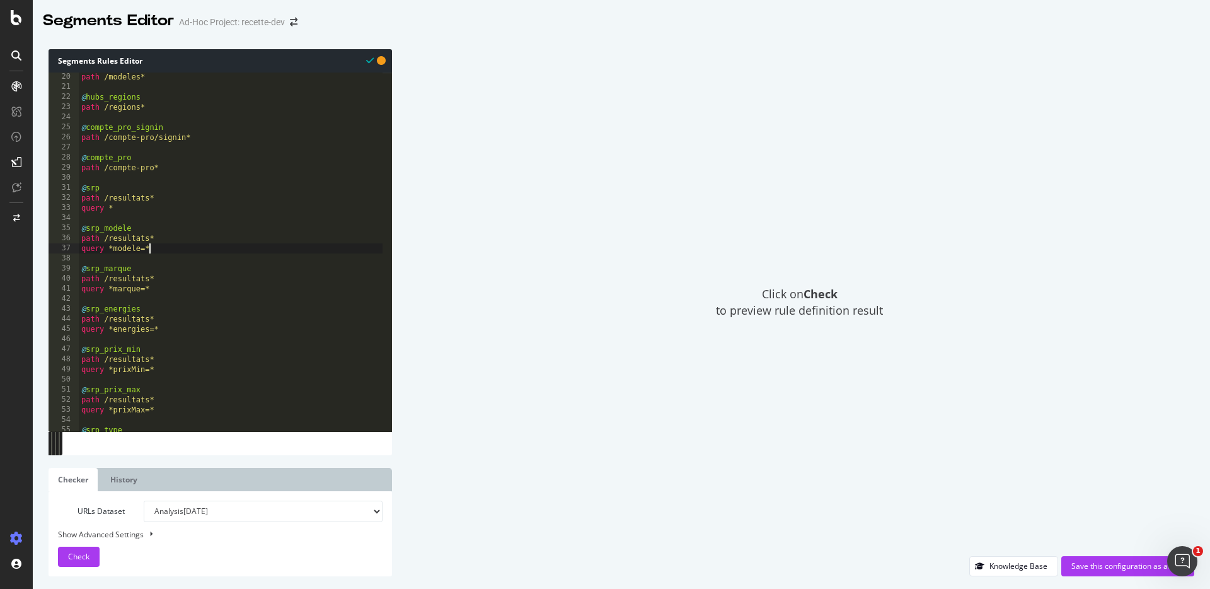
scroll to position [192, 0]
drag, startPoint x: 156, startPoint y: 290, endPoint x: 77, endPoint y: 269, distance: 81.7
click at [77, 269] on div "19 20 21 22 23 24 25 26 27 28 29 30 31 32 33 34 35 36 37 38 39 40 41 42 43 44 4…" at bounding box center [221, 251] width 344 height 359
type textarea "@srp_marque path /resultats*"
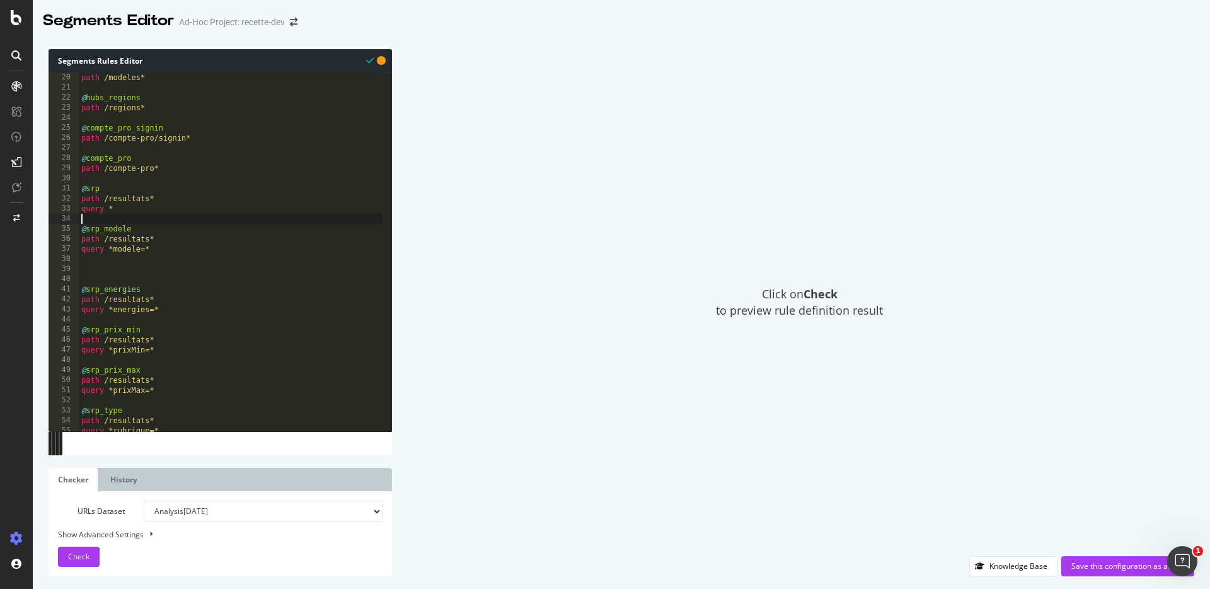
click at [95, 219] on div "@ hubs_modeles path /modeles* @ hubs_regions path /regions* @ compte_pro_signin…" at bounding box center [231, 251] width 304 height 379
paste textarea "query *marque=*"
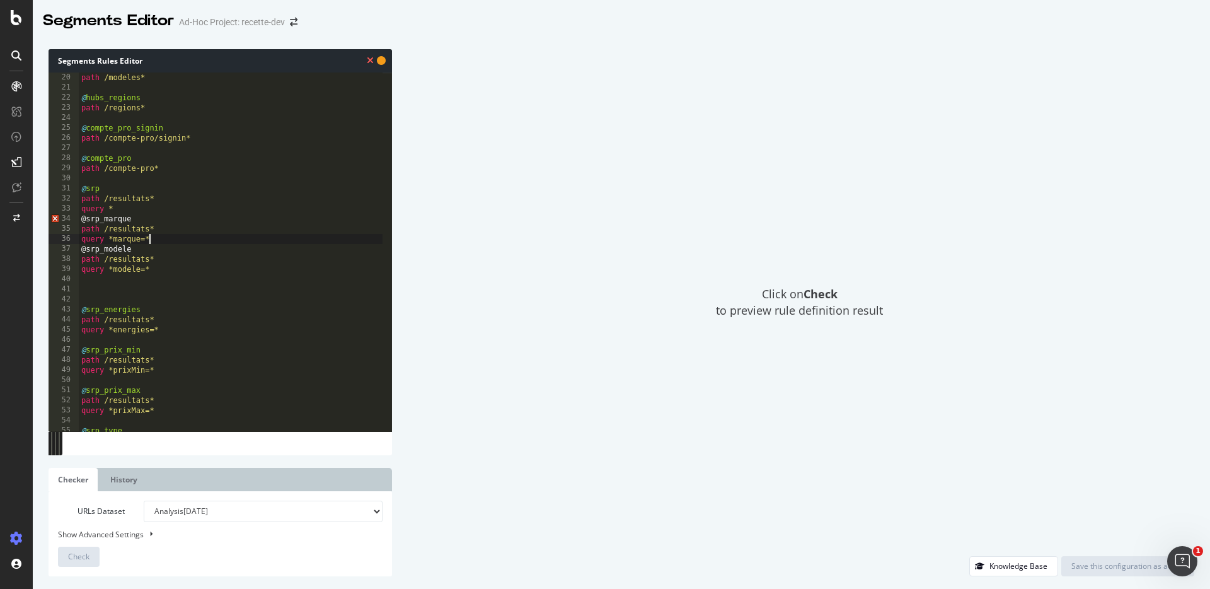
click at [127, 207] on div "@ hubs_modeles path /modeles* @ hubs_regions path /regions* @ compte_pro_signin…" at bounding box center [231, 251] width 304 height 379
type textarea "query *"
click at [158, 240] on div "@ hubs_modeles path /modeles* @ hubs_regions path /regions* @ compte_pro_signin…" at bounding box center [231, 251] width 304 height 379
click at [158, 245] on div "@ hubs_modeles path /modeles* @ hubs_regions path /regions* @ compte_pro_signin…" at bounding box center [231, 251] width 304 height 379
type textarea "query *marque=*"
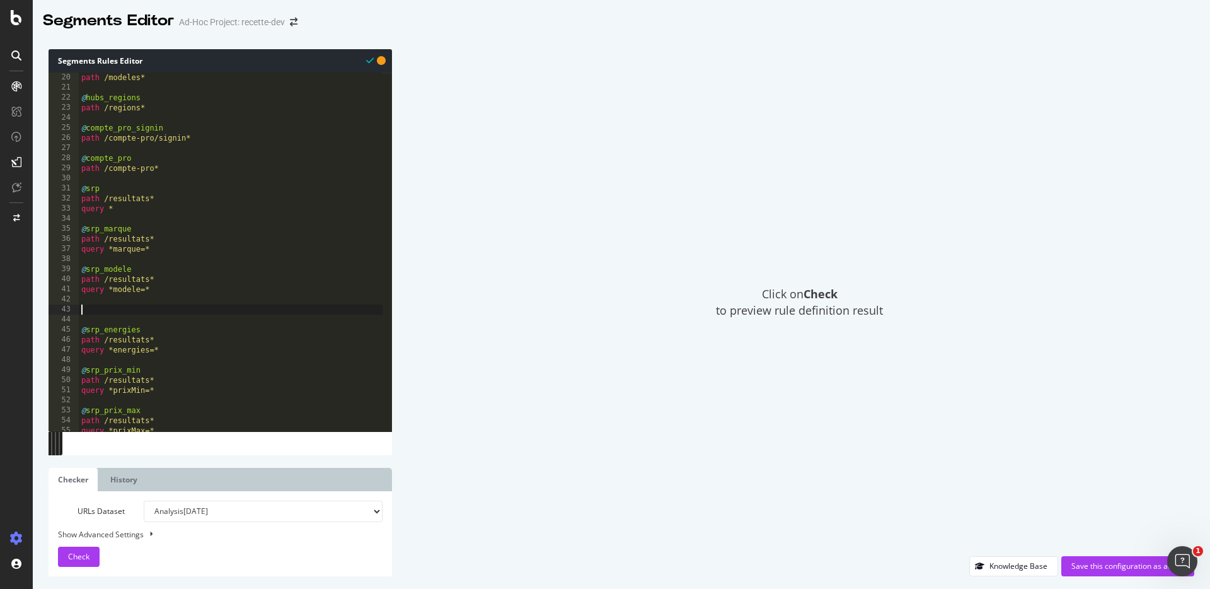
click at [97, 309] on div "@ hubs_modeles path /modeles* @ hubs_regions path /regions* @ compte_pro_signin…" at bounding box center [231, 251] width 304 height 379
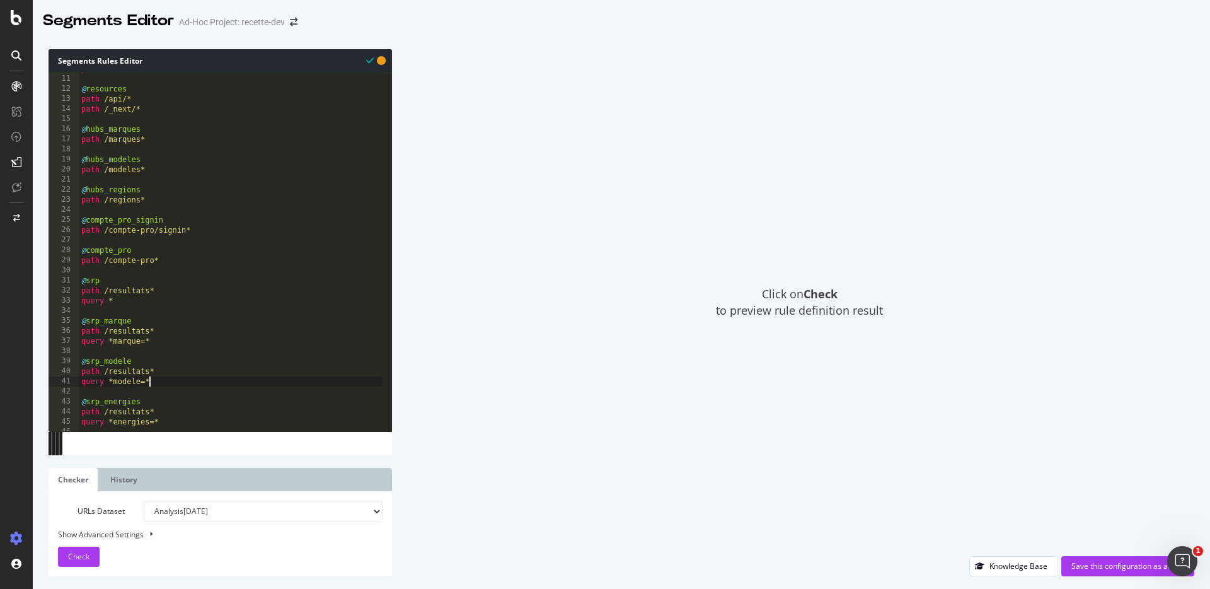
scroll to position [100, 0]
click at [182, 254] on div "path /vendeur/* @ resources path /api/* path /_next/* @ hubs_marques path /marq…" at bounding box center [231, 253] width 304 height 379
click at [202, 236] on div "path /vendeur/* @ resources path /api/* path /_next/* @ hubs_marques path /marq…" at bounding box center [231, 253] width 304 height 379
drag, startPoint x: 207, startPoint y: 232, endPoint x: 46, endPoint y: 218, distance: 162.0
click at [46, 218] on div "Segments Rules Editor query *modele=* 10 11 12 13 14 15 16 17 18 19 20 21 22 23…" at bounding box center [621, 313] width 1177 height 552
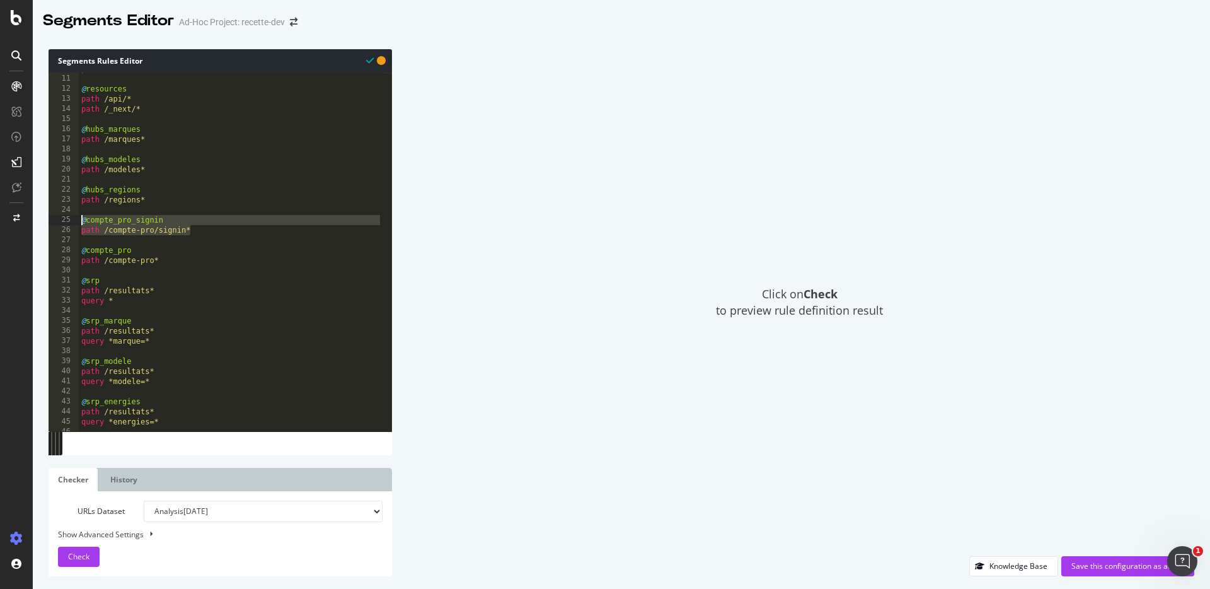
type textarea "@compte_pro_signin path /compte-pro/signin*"
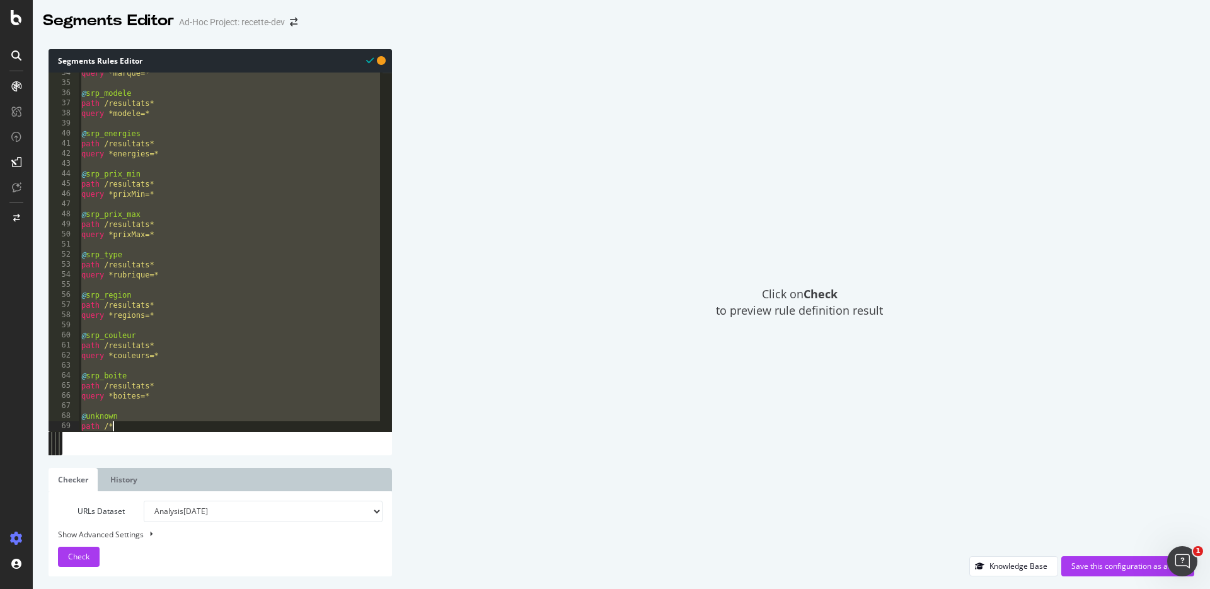
scroll to position [337, 0]
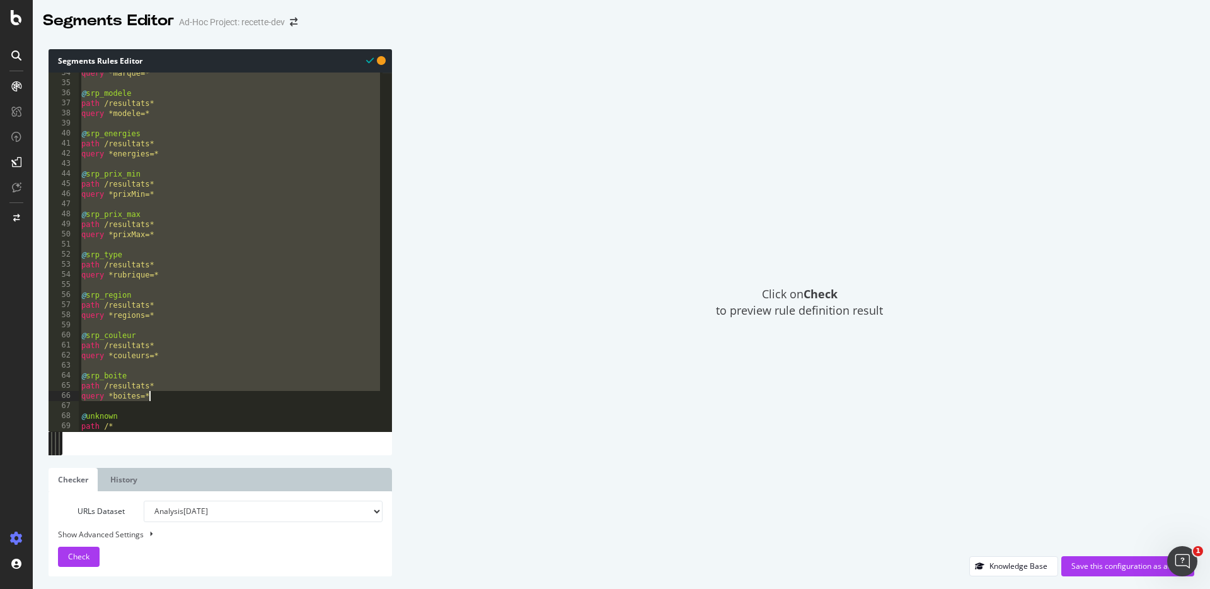
drag, startPoint x: 83, startPoint y: 350, endPoint x: 201, endPoint y: 398, distance: 127.8
click at [201, 398] on div "query *marque=* @ srp_modele path /resultats* query *modele=* @ srp_energies pa…" at bounding box center [231, 257] width 304 height 379
type textarea "path /resultats* query *boites=*"
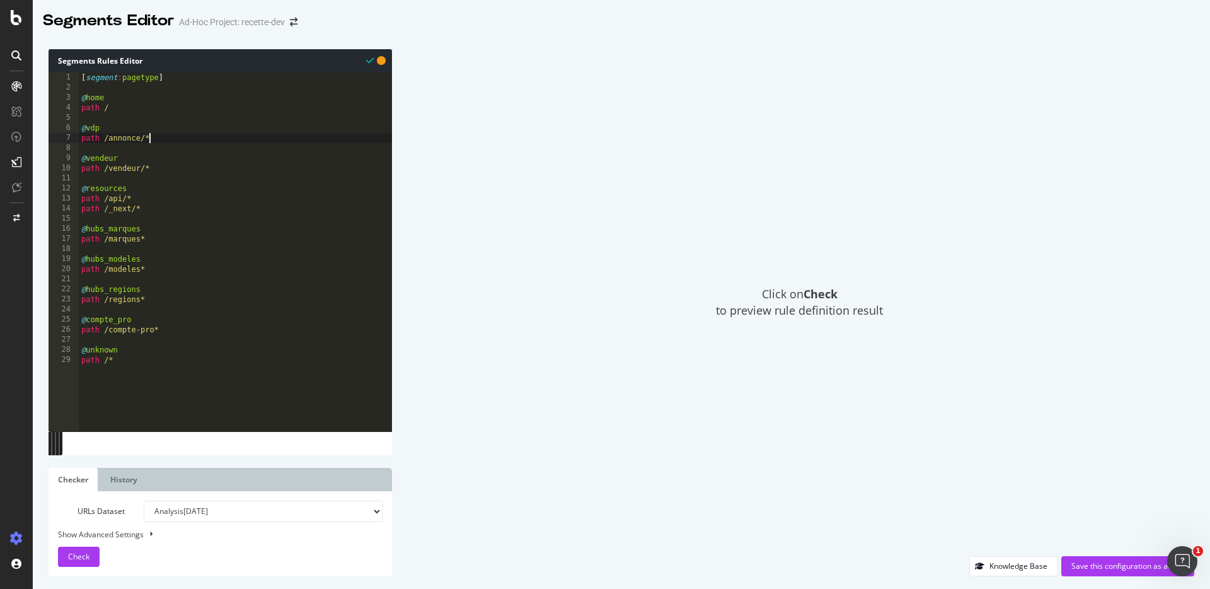
click at [159, 142] on div "[ segment : pagetype ] @ home path / @ vdp path /annonce/* @ vendeur path /vend…" at bounding box center [235, 261] width 313 height 379
type textarea "path /annonce/*"
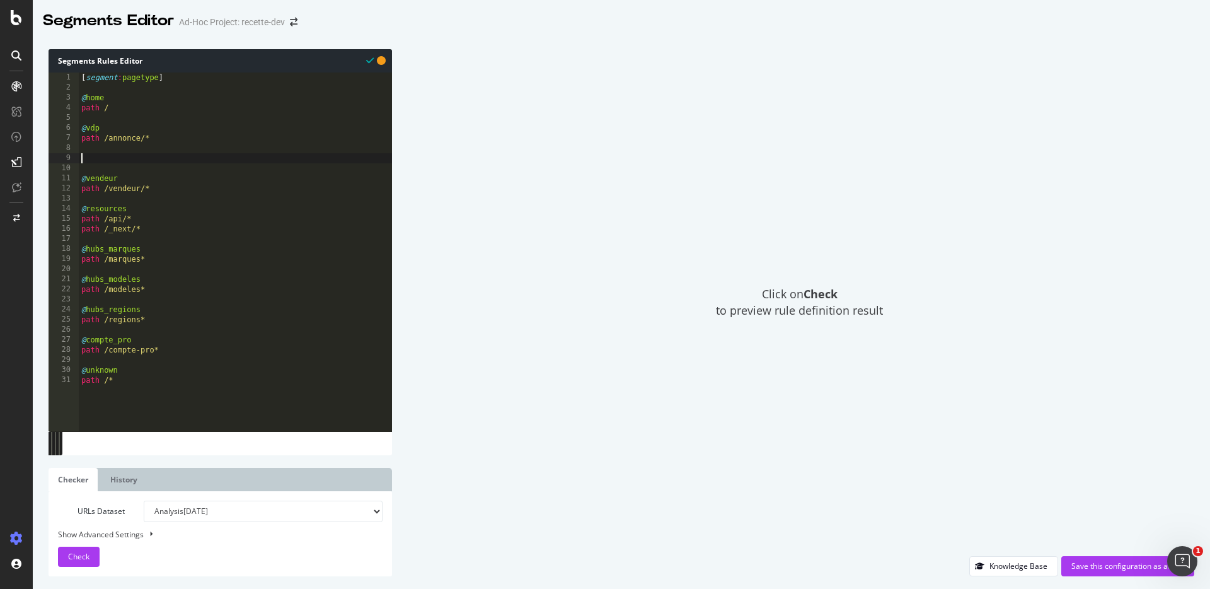
paste textarea "query *boites=*"
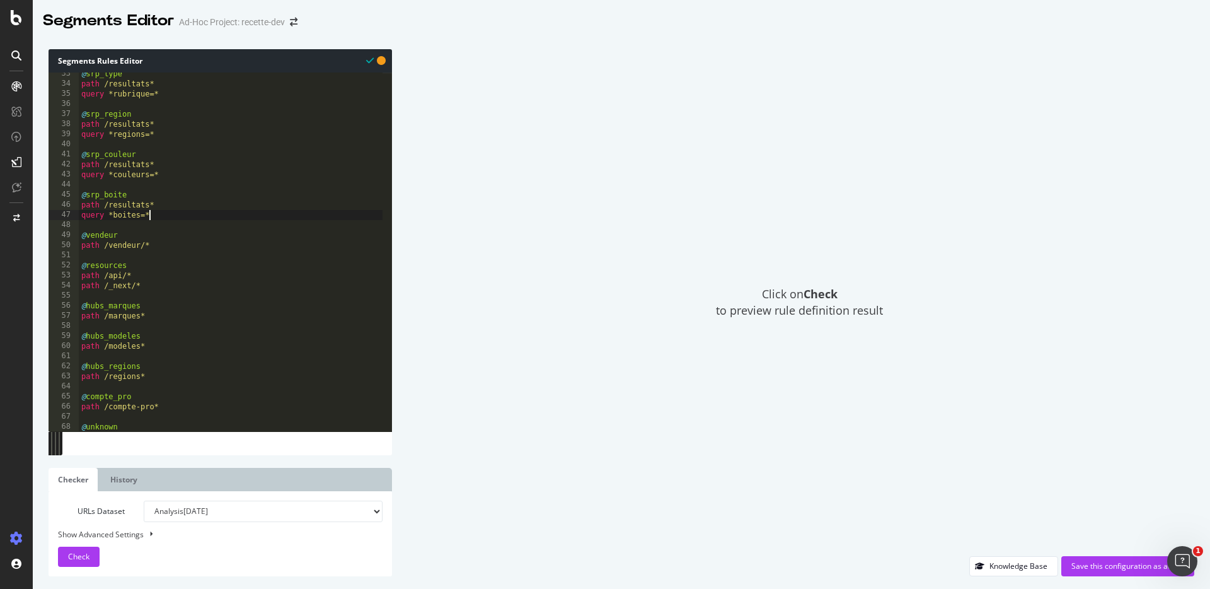
scroll to position [328, 0]
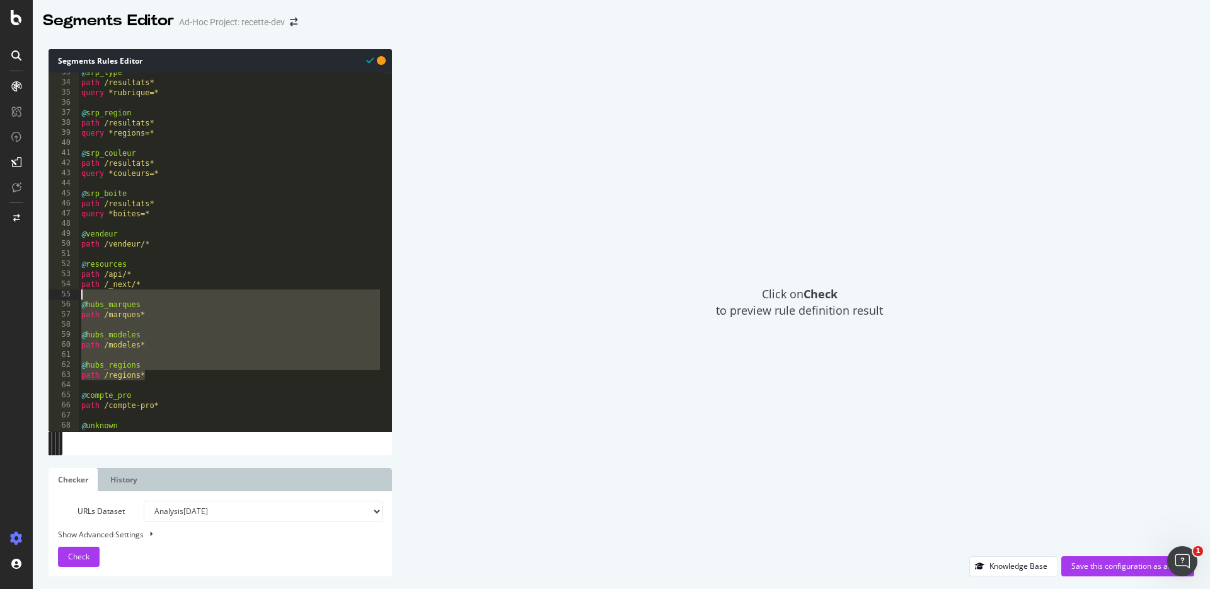
drag, startPoint x: 170, startPoint y: 373, endPoint x: 69, endPoint y: 293, distance: 127.9
click at [69, 293] on div "query *boites=* 33 34 35 36 37 38 39 40 41 42 43 44 45 46 47 48 49 50 51 52 53 …" at bounding box center [221, 251] width 344 height 359
type textarea "@hubs_marques"
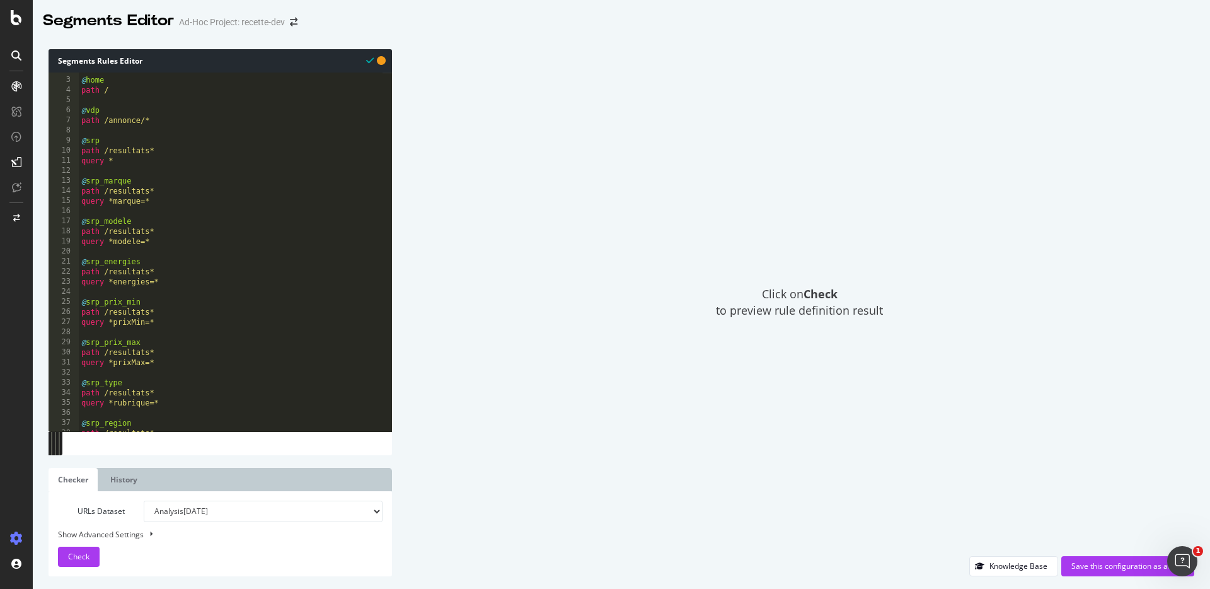
scroll to position [0, 0]
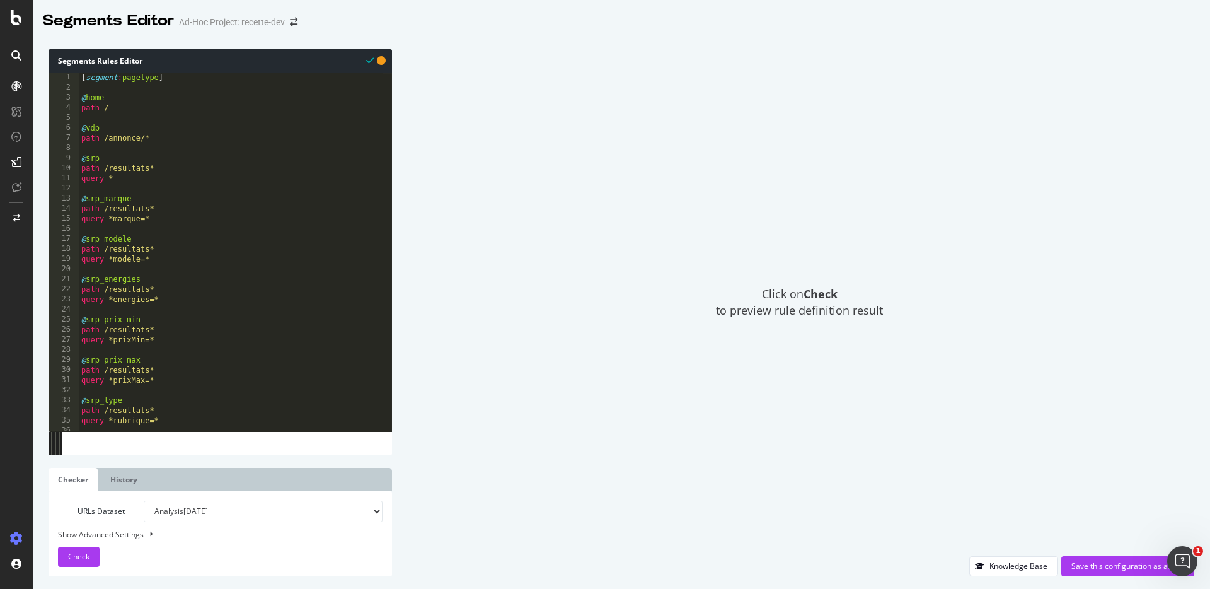
click at [137, 183] on div "[ segment : pagetype ] @ home path / @ vdp path /annonce/* @ srp path /resultat…" at bounding box center [231, 261] width 304 height 379
click at [158, 136] on div "[ segment : pagetype ] @ home path / @ vdp path /annonce/* @ srp path /resultat…" at bounding box center [231, 261] width 304 height 379
type textarea "path /annonce/*"
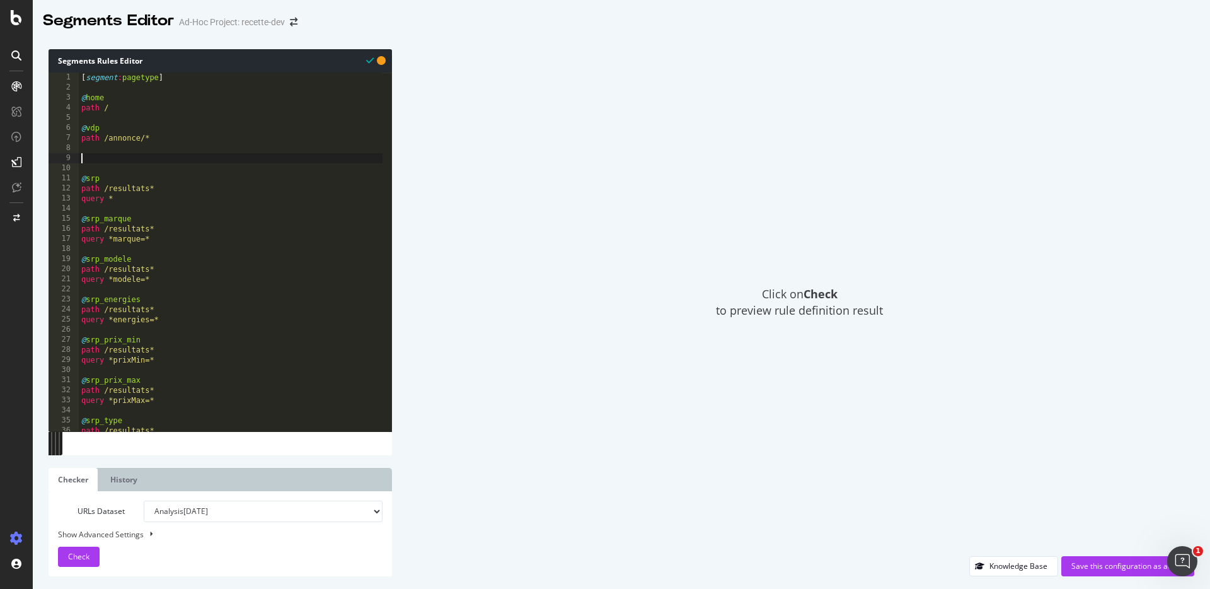
paste textarea "path /regions*"
type textarea "path /regions*"
click at [87, 146] on div "[ segment : pagetype ] @ home path / @ vdp path /annonce/* @ hubs_marques path …" at bounding box center [231, 261] width 304 height 379
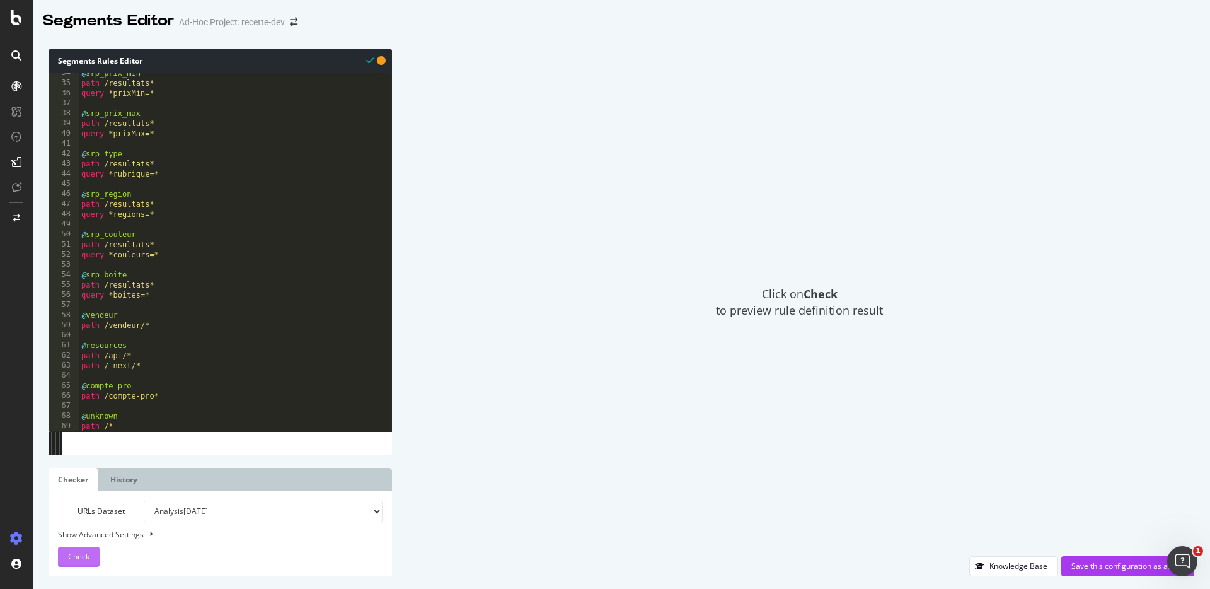
click at [72, 559] on span "Check" at bounding box center [78, 556] width 21 height 11
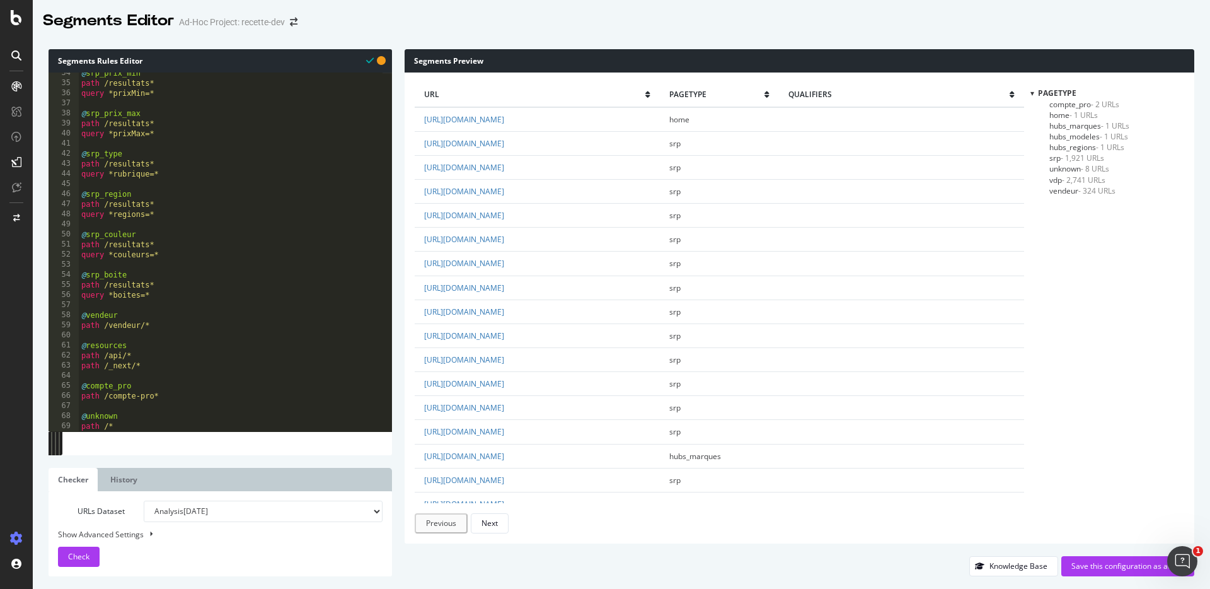
click at [1083, 197] on div "pagetype compte_pro - 2 URLs home - 1 URLs hubs_marques - 1 URLs hubs_modeles -…" at bounding box center [1108, 311] width 154 height 446
drag, startPoint x: 1104, startPoint y: 108, endPoint x: 1095, endPoint y: 105, distance: 9.6
click at [1103, 108] on span "- 2 URLs" at bounding box center [1105, 104] width 28 height 11
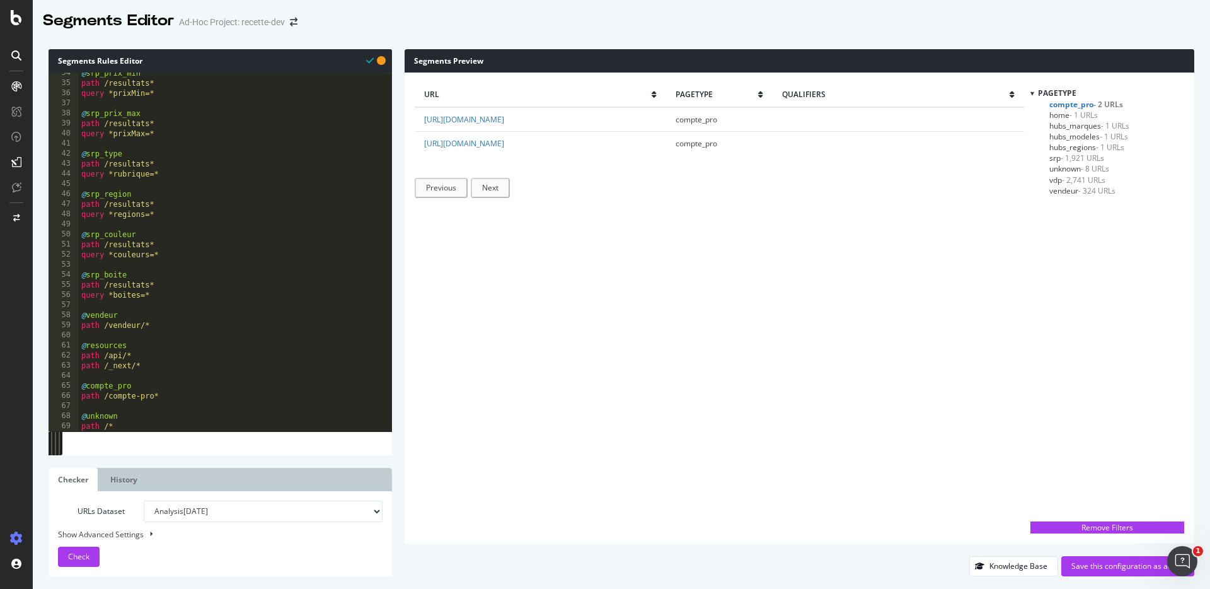
click at [1076, 115] on span "- 1 URLs" at bounding box center [1084, 115] width 28 height 11
click at [1083, 121] on span "hubs_marques - 1 URLs" at bounding box center [1089, 125] width 80 height 11
click at [1086, 136] on span "hubs_modeles - 1 URLs" at bounding box center [1088, 136] width 79 height 11
click at [1087, 145] on span "hubs_regions - 1 URLs" at bounding box center [1086, 147] width 75 height 11
click at [1076, 158] on span "- 1,921 URLs" at bounding box center [1082, 158] width 43 height 11
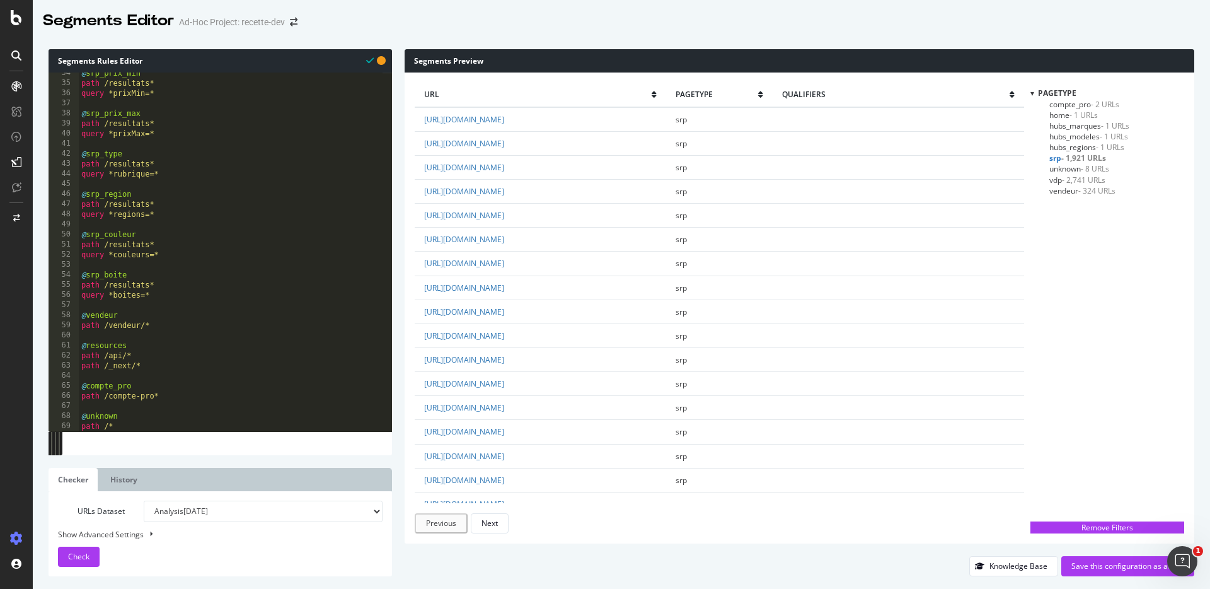
click at [1070, 238] on div "pagetype compte_pro - 2 URLs home - 1 URLs hubs_marques - 1 URLs hubs_modeles -…" at bounding box center [1108, 301] width 154 height 427
click at [1071, 165] on span "unknown - 8 URLs" at bounding box center [1079, 168] width 60 height 11
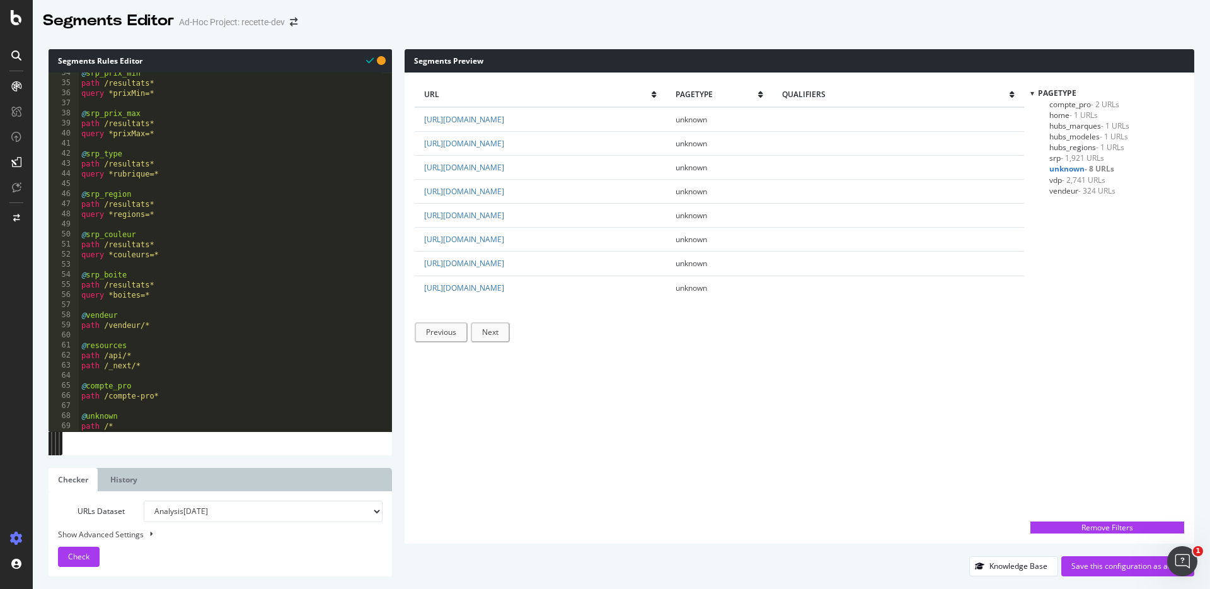
click at [1059, 180] on span "vdp - 2,741 URLs" at bounding box center [1077, 180] width 56 height 11
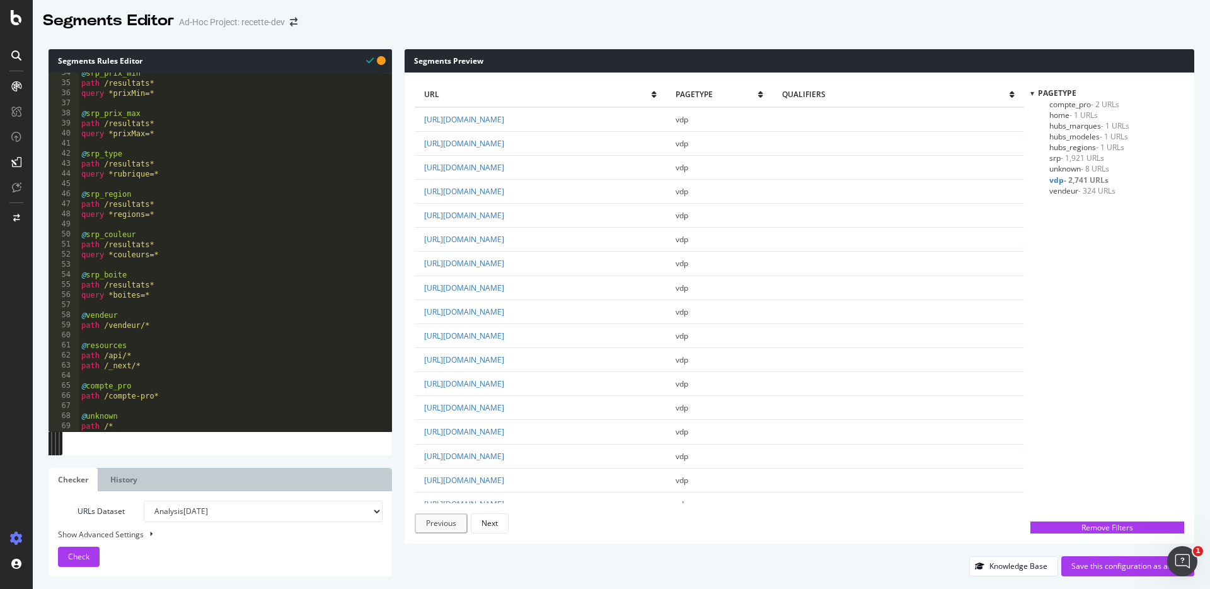
click at [1068, 190] on span "vendeur - 324 URLs" at bounding box center [1082, 190] width 66 height 11
click at [1094, 175] on span "- 2,741 URLs" at bounding box center [1083, 180] width 43 height 11
click at [1098, 169] on span "- 8 URLs" at bounding box center [1095, 168] width 28 height 11
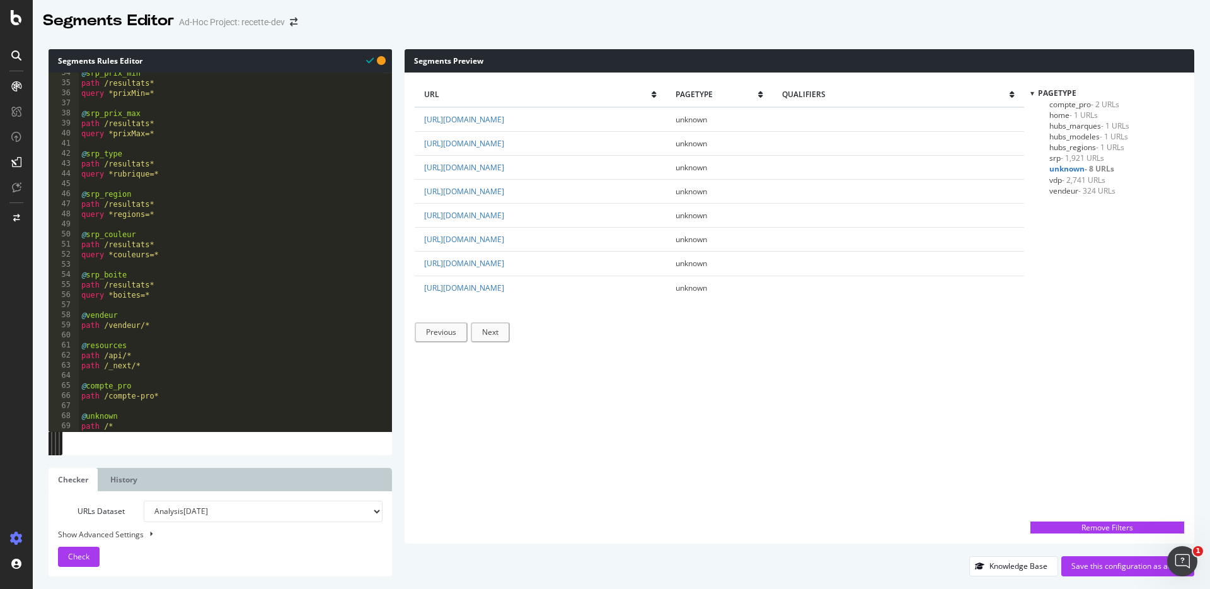
click at [1089, 160] on span "- 1,921 URLs" at bounding box center [1082, 158] width 43 height 11
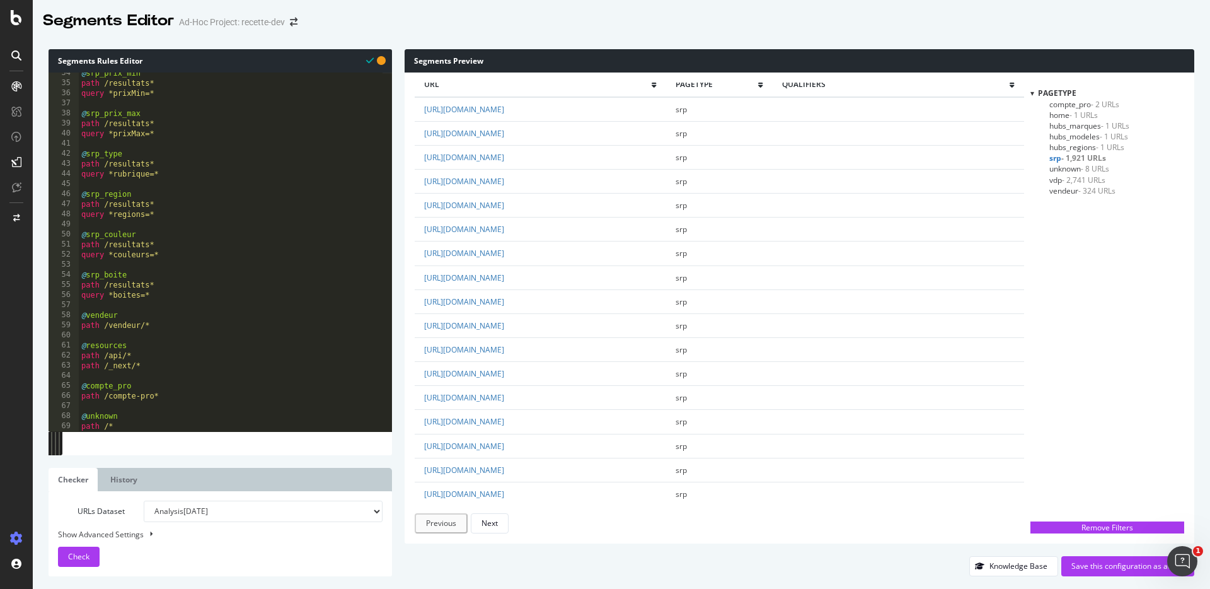
scroll to position [0, 0]
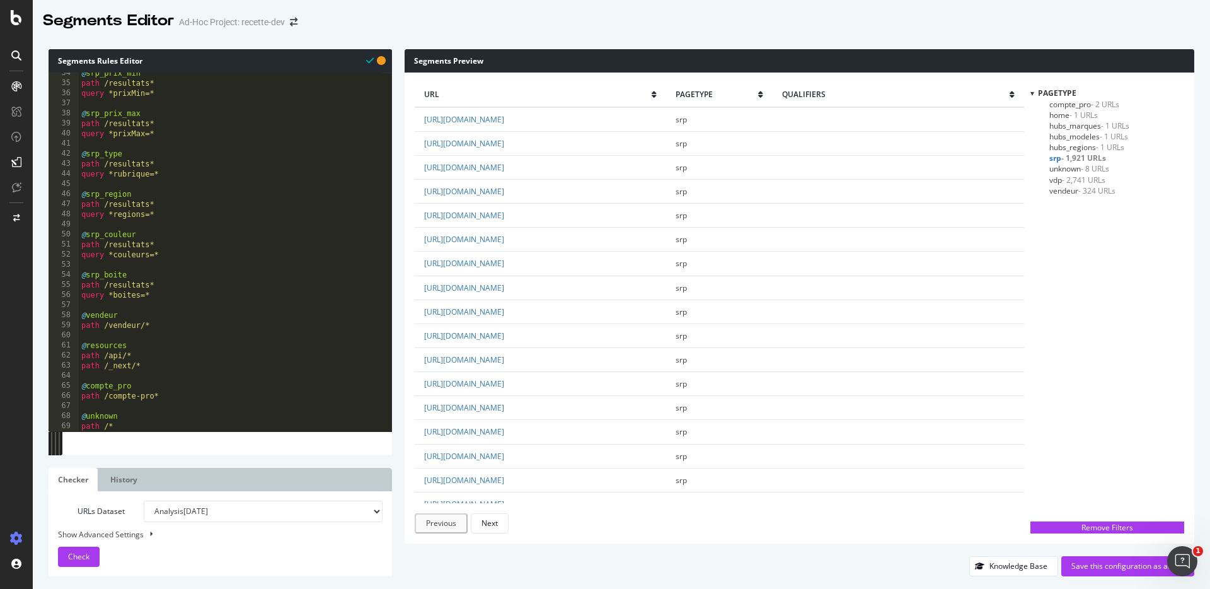
click at [1070, 149] on span "hubs_regions - 1 URLs" at bounding box center [1086, 147] width 75 height 11
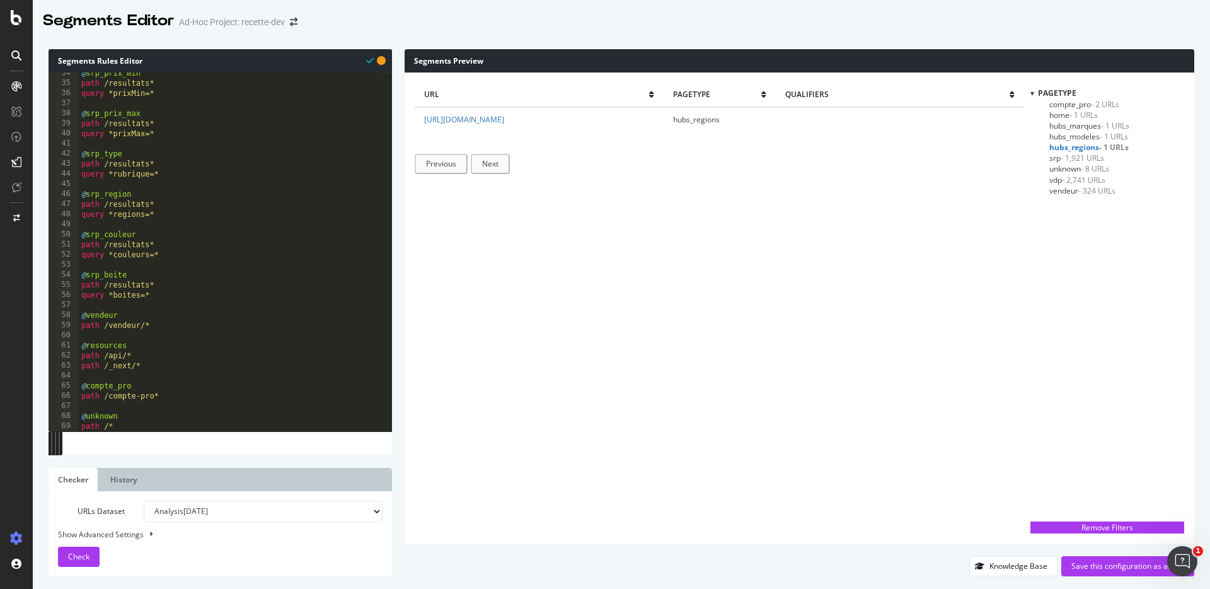
click at [1054, 157] on span "srp - 1,921 URLs" at bounding box center [1076, 158] width 55 height 11
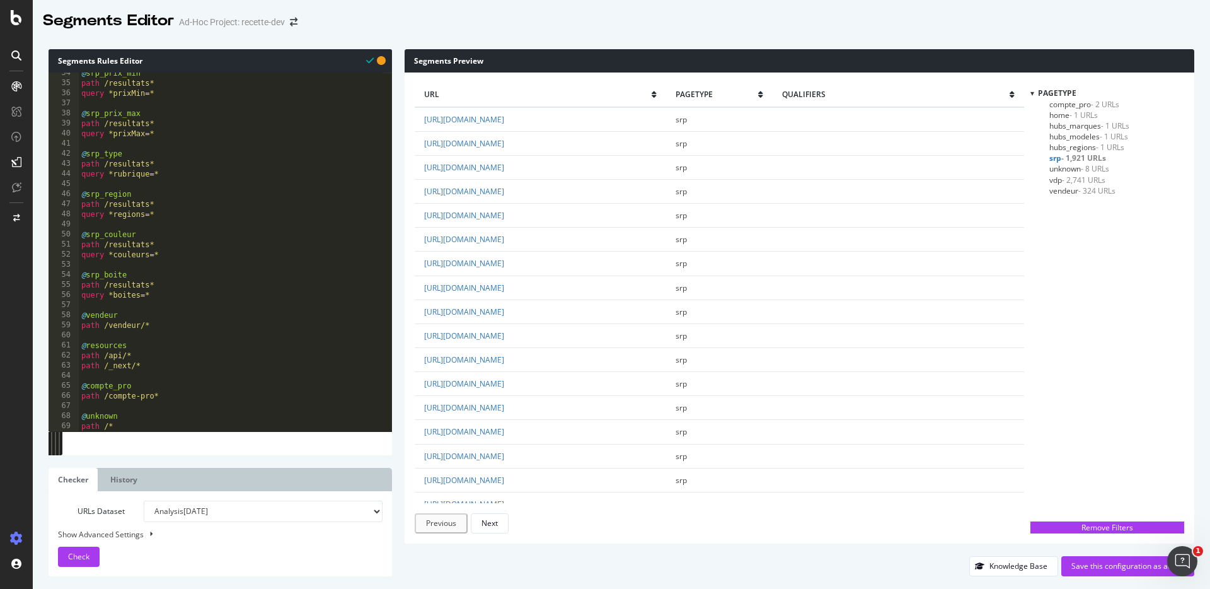
click at [1063, 168] on span "unknown - 8 URLs" at bounding box center [1079, 168] width 60 height 11
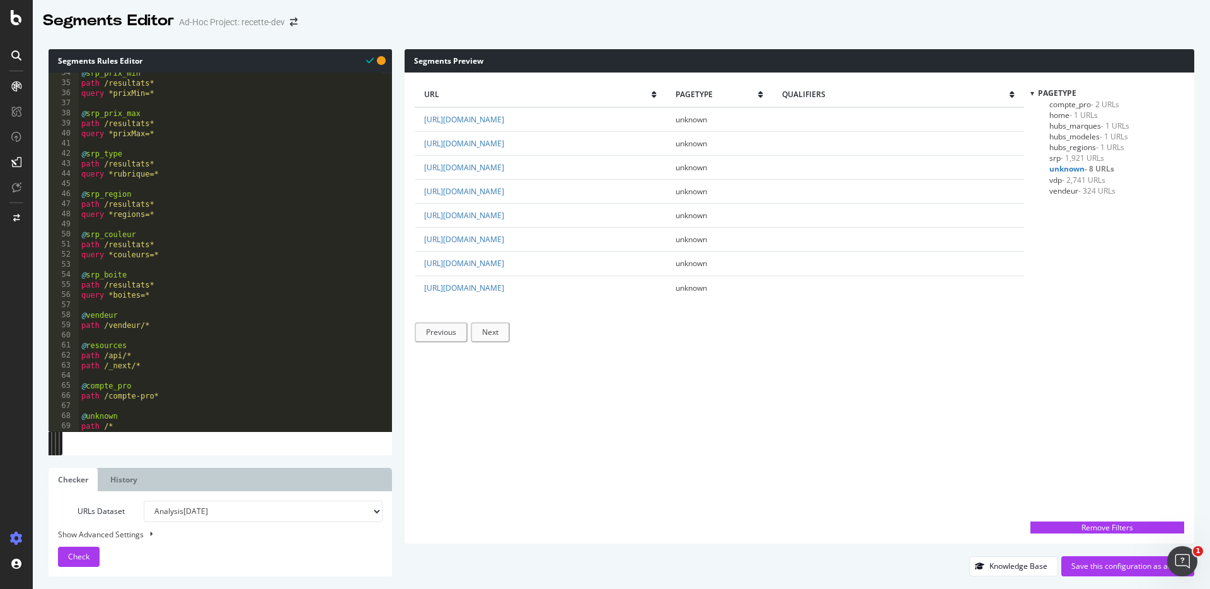
click at [1060, 180] on span "vdp - 2,741 URLs" at bounding box center [1077, 180] width 56 height 11
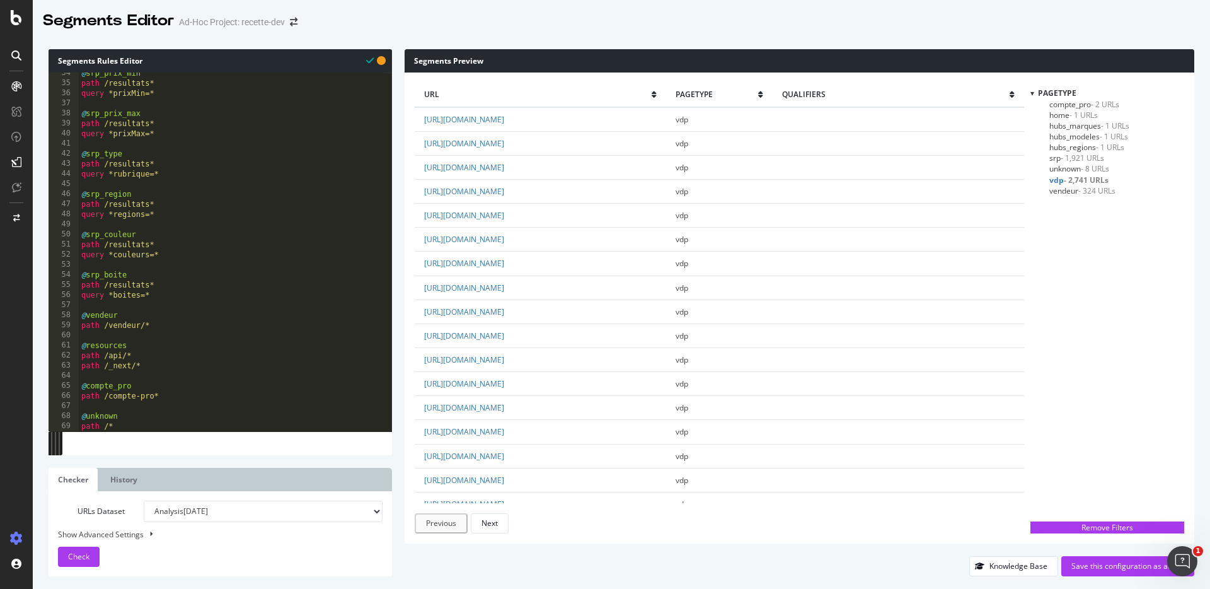
click at [1068, 168] on span "unknown - 8 URLs" at bounding box center [1079, 168] width 60 height 11
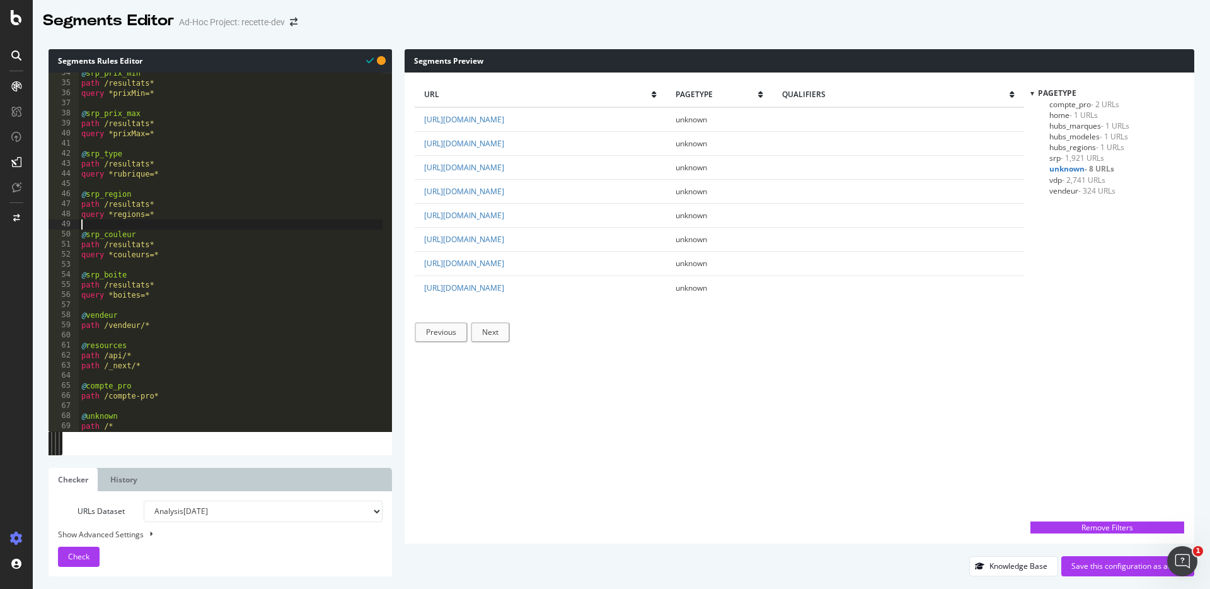
click at [190, 226] on div "@ srp_prix_min path /resultats* query *prixMin=* @ srp_prix_max path /resultats…" at bounding box center [231, 257] width 304 height 379
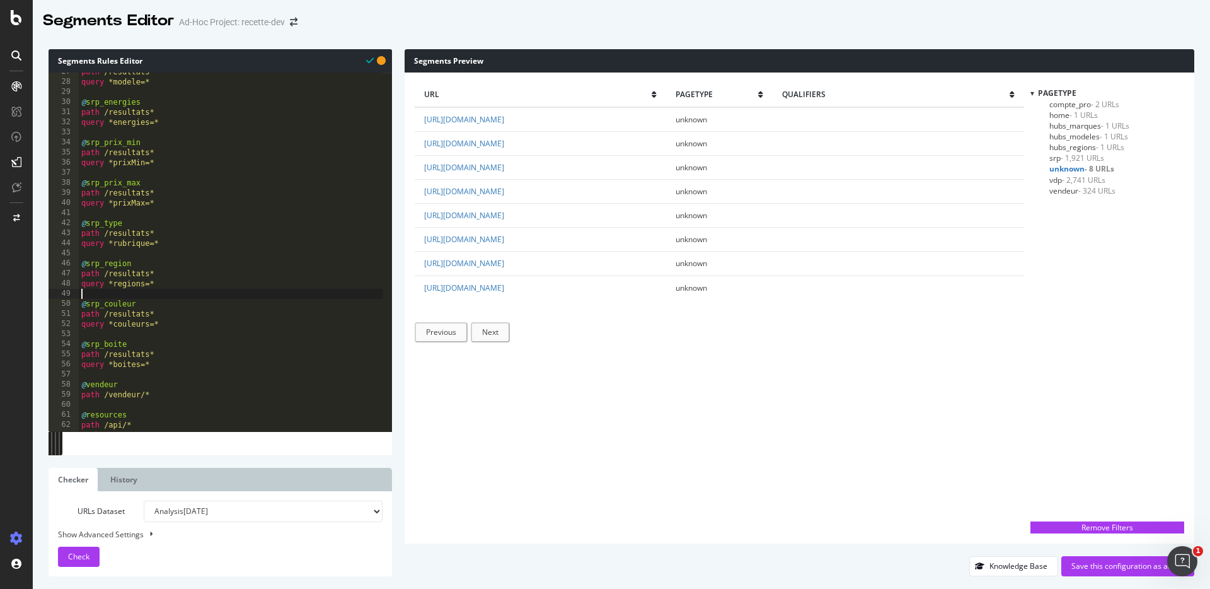
scroll to position [267, 0]
click at [167, 203] on div "path /resultats* query *modele=* @ srp_energies path /resultats* query *energie…" at bounding box center [231, 257] width 304 height 379
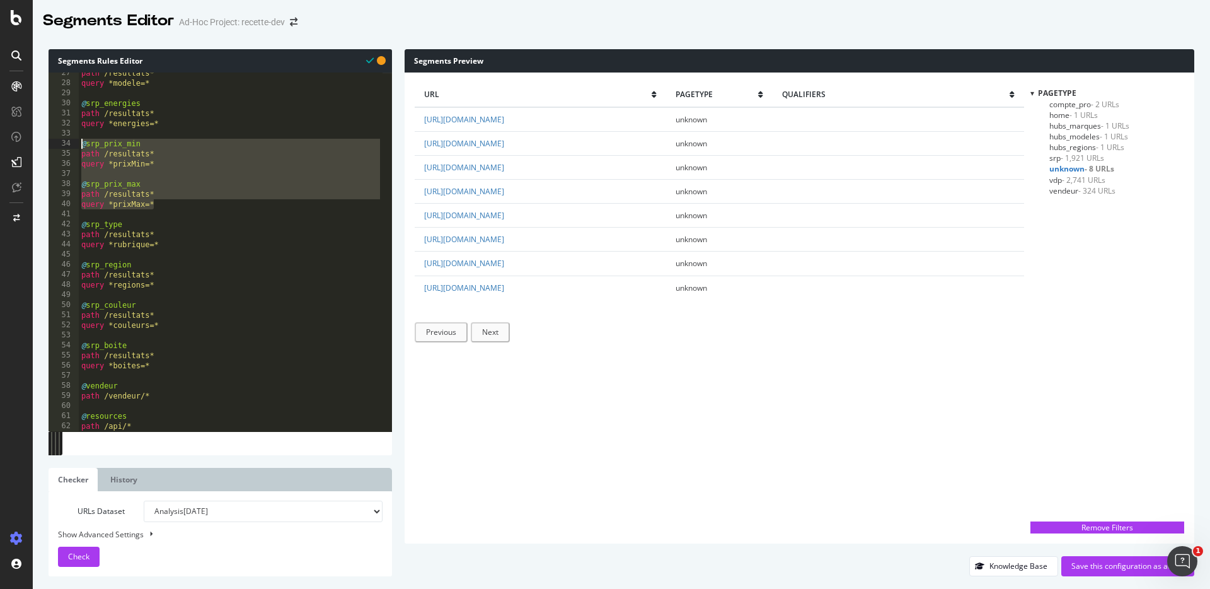
drag, startPoint x: 112, startPoint y: 192, endPoint x: 74, endPoint y: 141, distance: 63.5
click at [74, 141] on div "path /annonce/* 27 28 29 30 31 32 33 34 35 36 37 38 39 40 41 42 43 44 45 46 47 …" at bounding box center [221, 251] width 344 height 359
type textarea "@srp_prix_min path /resultats*"
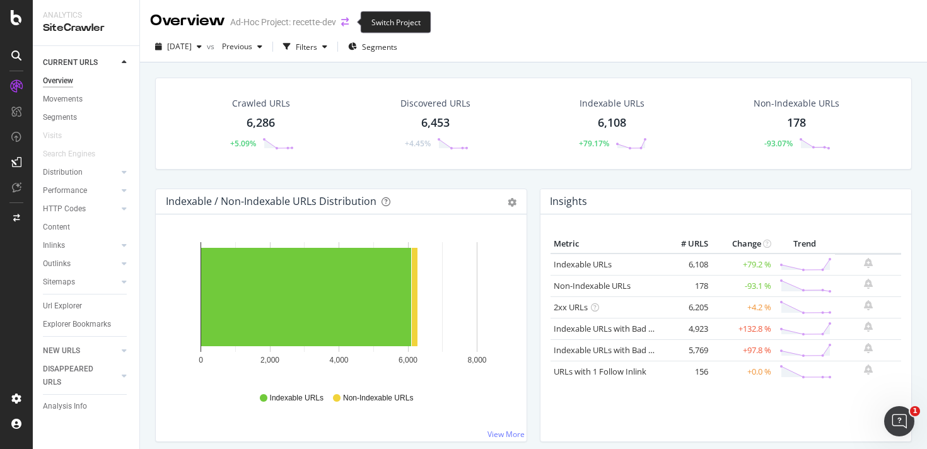
click at [345, 20] on icon "arrow-right-arrow-left" at bounding box center [345, 22] width 8 height 9
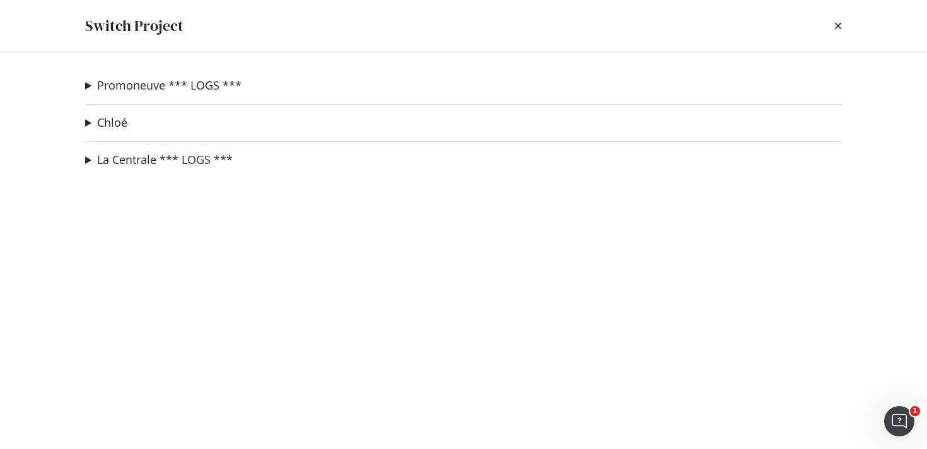
click at [88, 89] on summary "Promoneuve *** LOGS ***" at bounding box center [163, 86] width 156 height 16
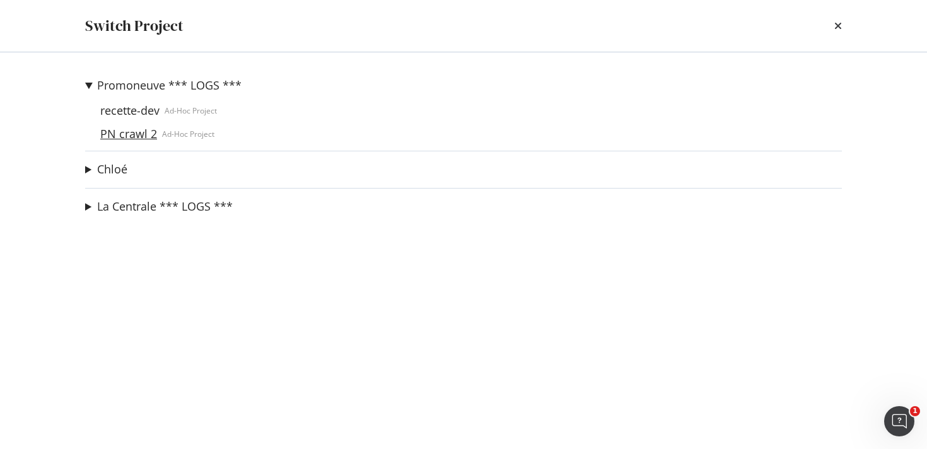
click at [117, 132] on link "PN crawl 2" at bounding box center [128, 133] width 67 height 13
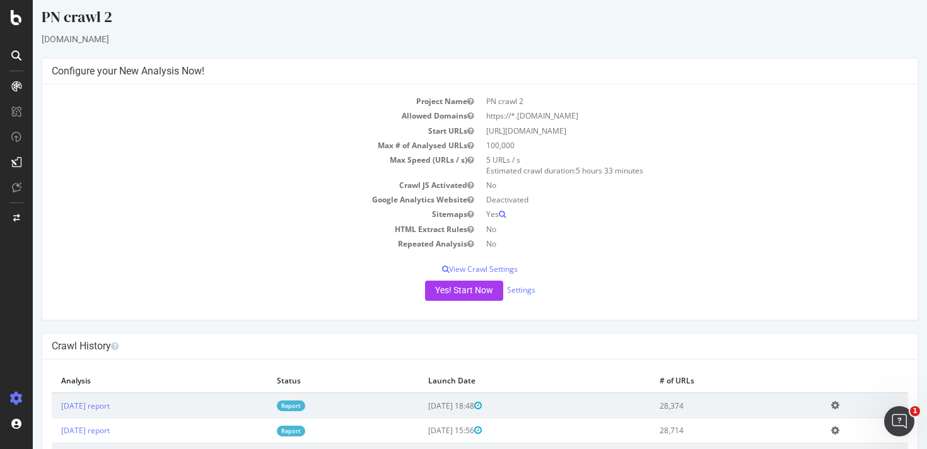
scroll to position [4, 0]
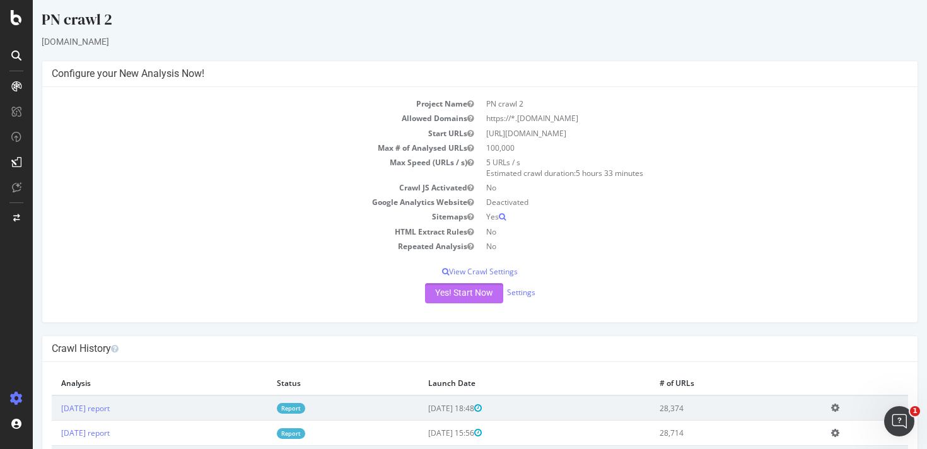
click at [465, 292] on button "Yes! Start Now" at bounding box center [464, 293] width 78 height 20
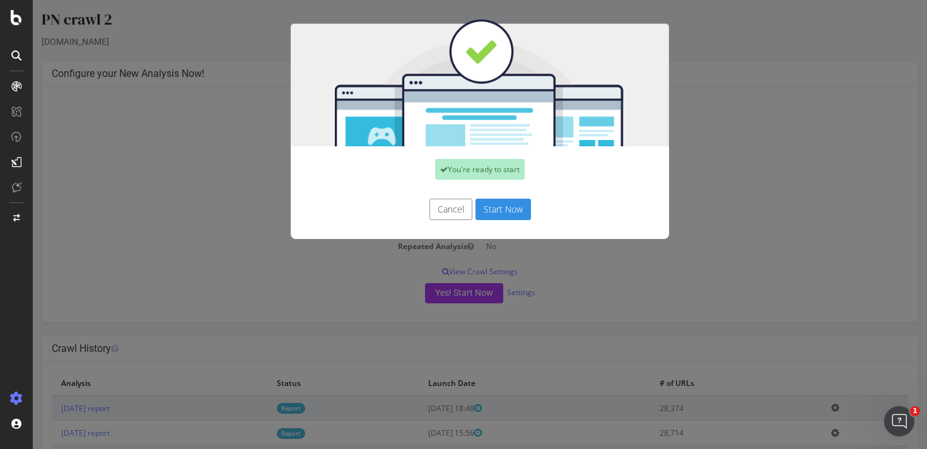
click at [488, 204] on button "Start Now" at bounding box center [502, 209] width 55 height 21
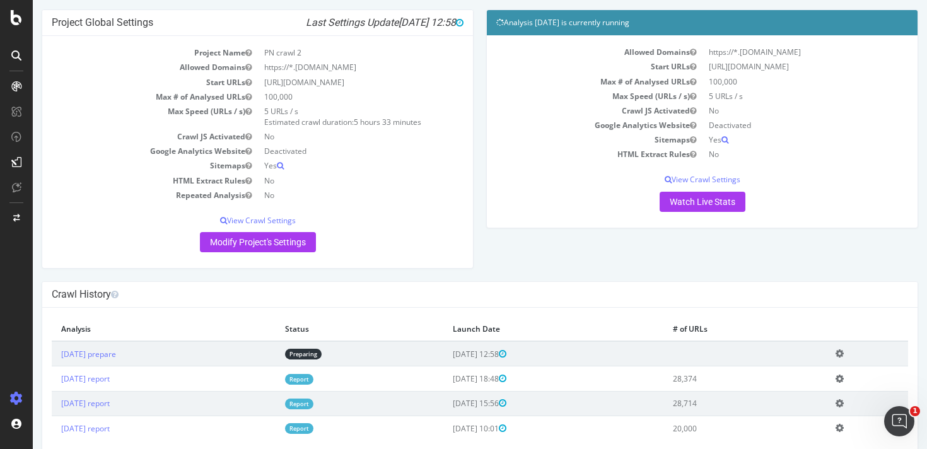
scroll to position [82, 0]
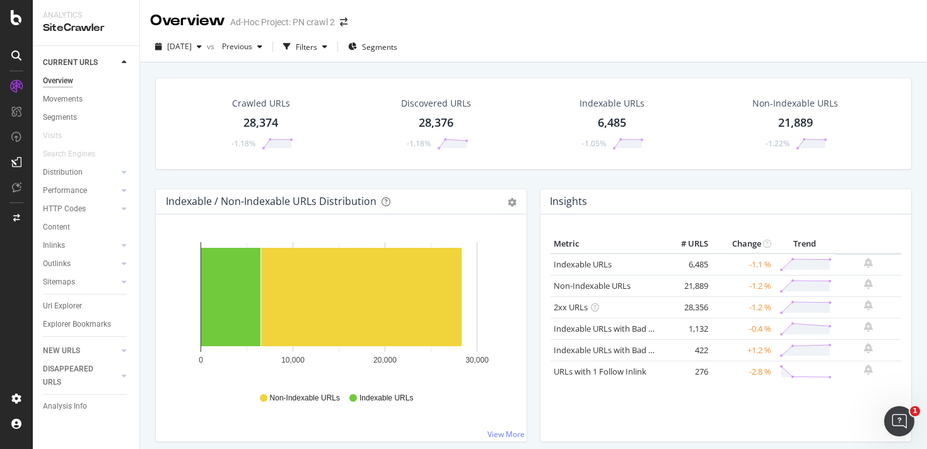
click at [786, 122] on div "21,889" at bounding box center [795, 123] width 35 height 16
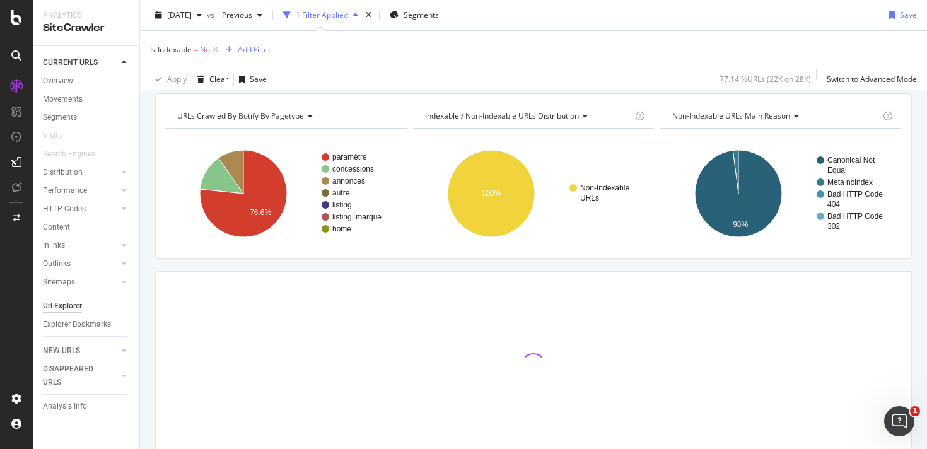
scroll to position [43, 0]
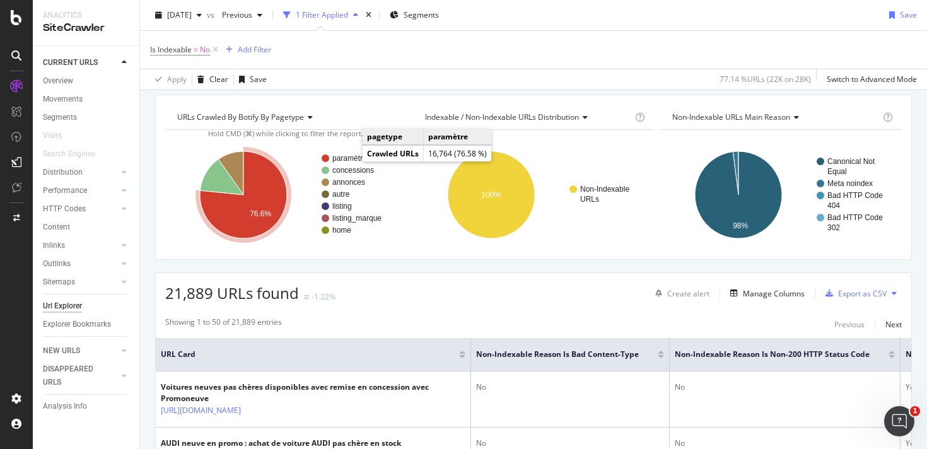
click at [349, 159] on text "paramètre" at bounding box center [349, 158] width 35 height 9
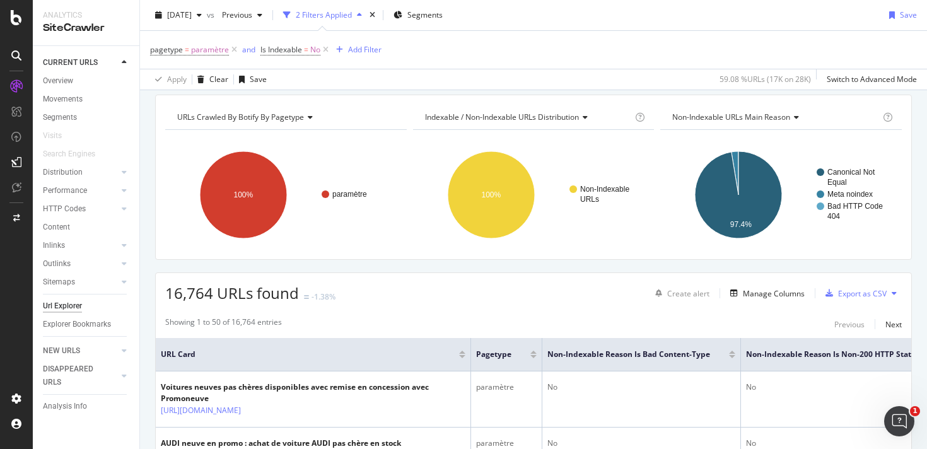
scroll to position [6, 0]
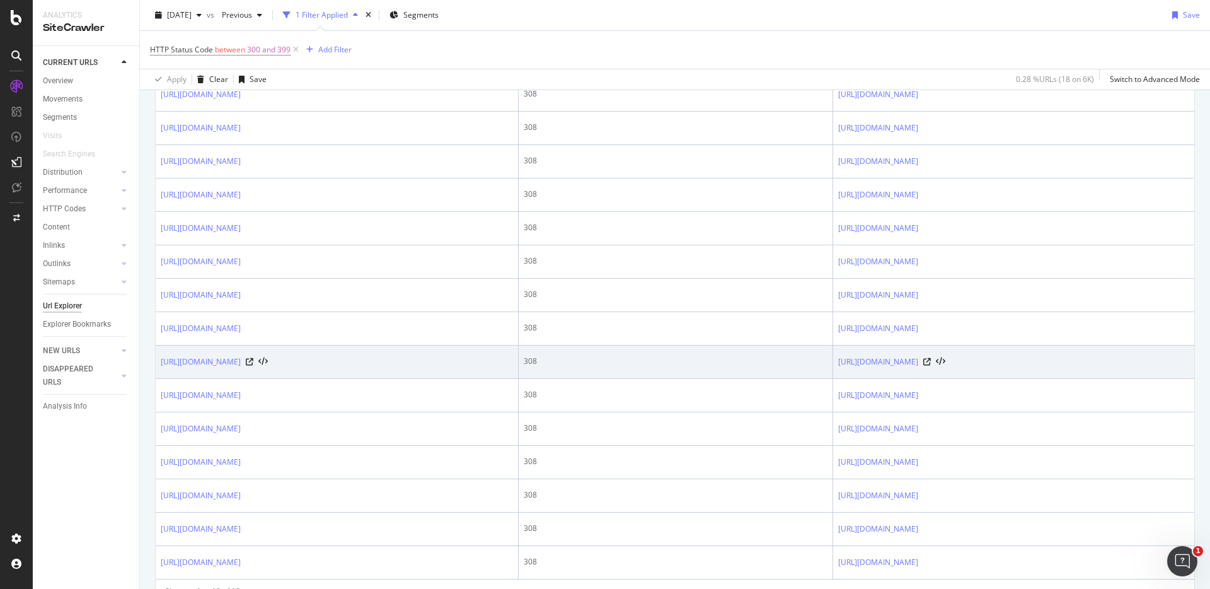
scroll to position [511, 0]
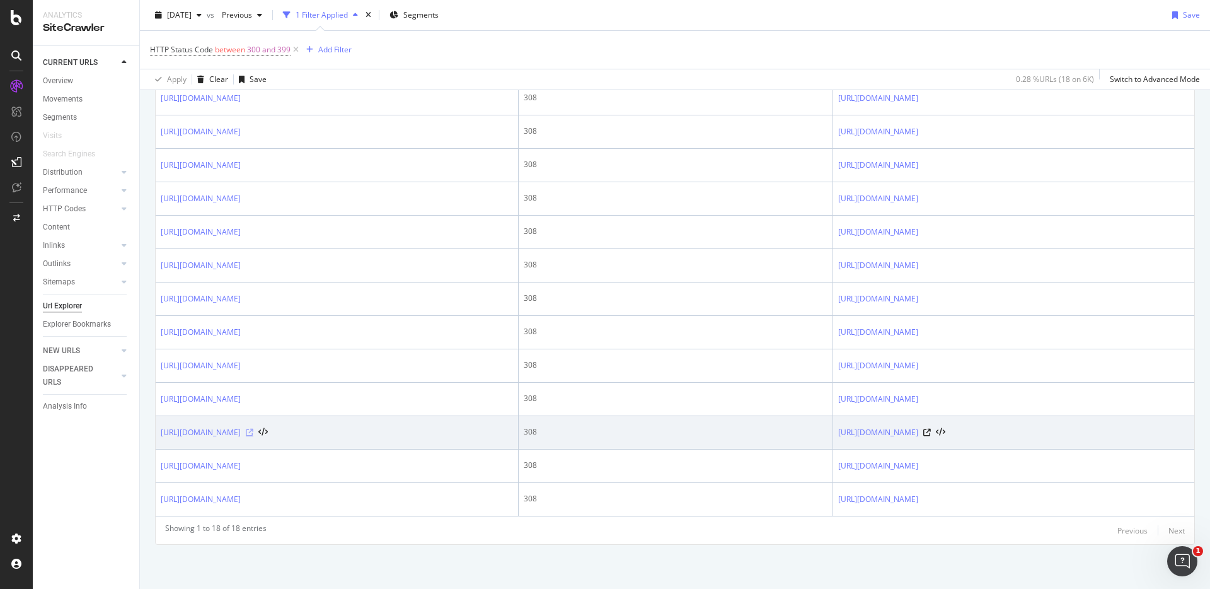
click at [253, 430] on icon at bounding box center [250, 433] width 8 height 8
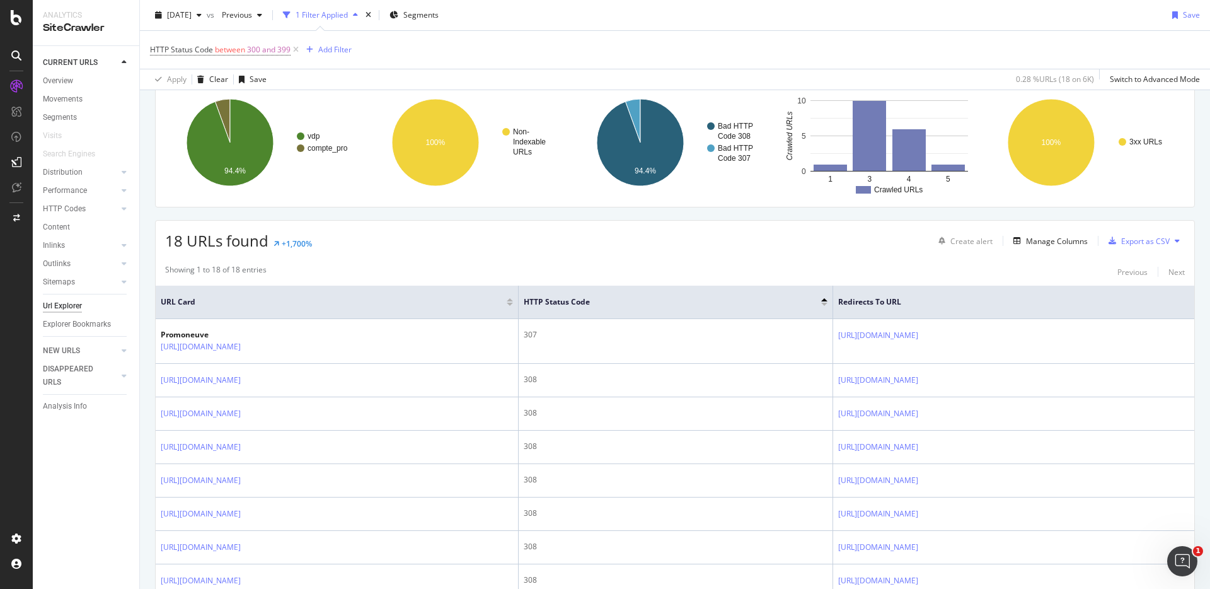
scroll to position [0, 0]
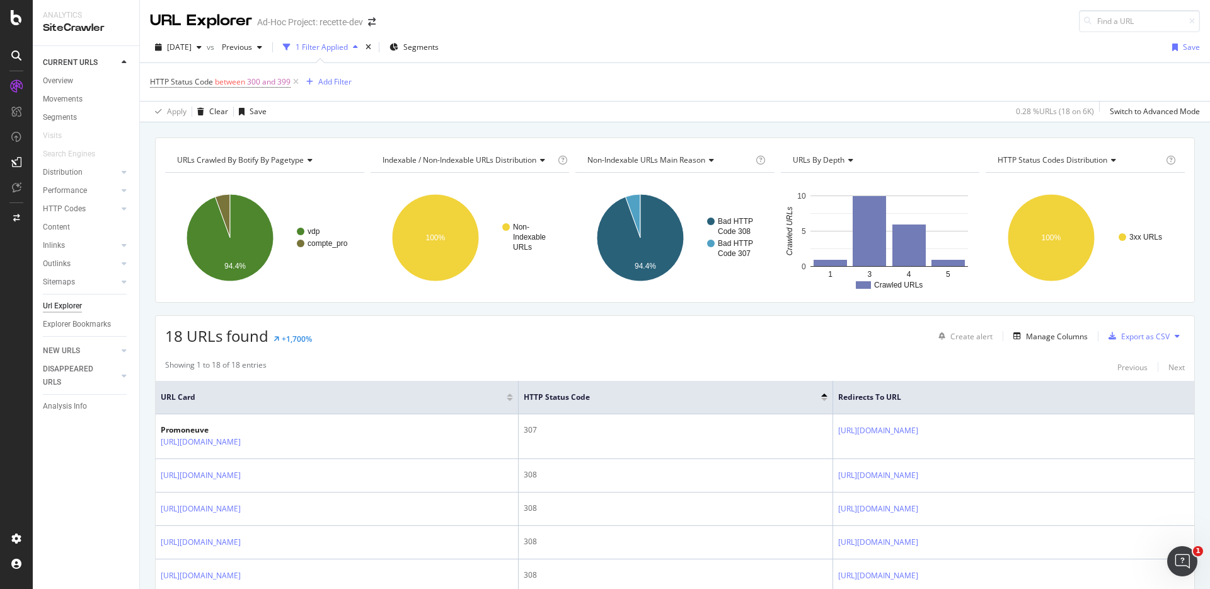
click at [500, 88] on div "HTTP Status Code between 300 and 399 Add Filter" at bounding box center [675, 82] width 1050 height 38
